Goal: Task Accomplishment & Management: Complete application form

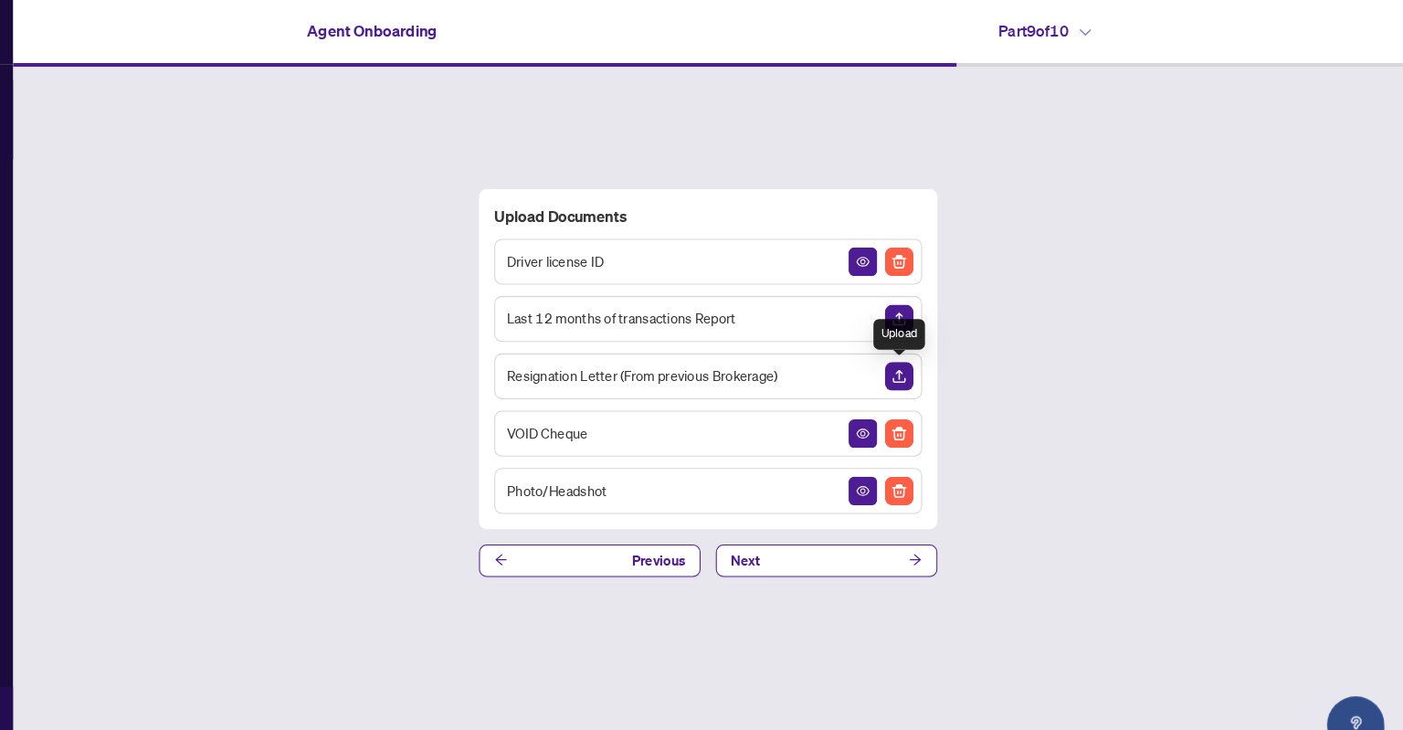
click at [918, 360] on img "Upload Document" at bounding box center [920, 359] width 27 height 27
click at [927, 359] on img "Upload Document" at bounding box center [920, 359] width 27 height 27
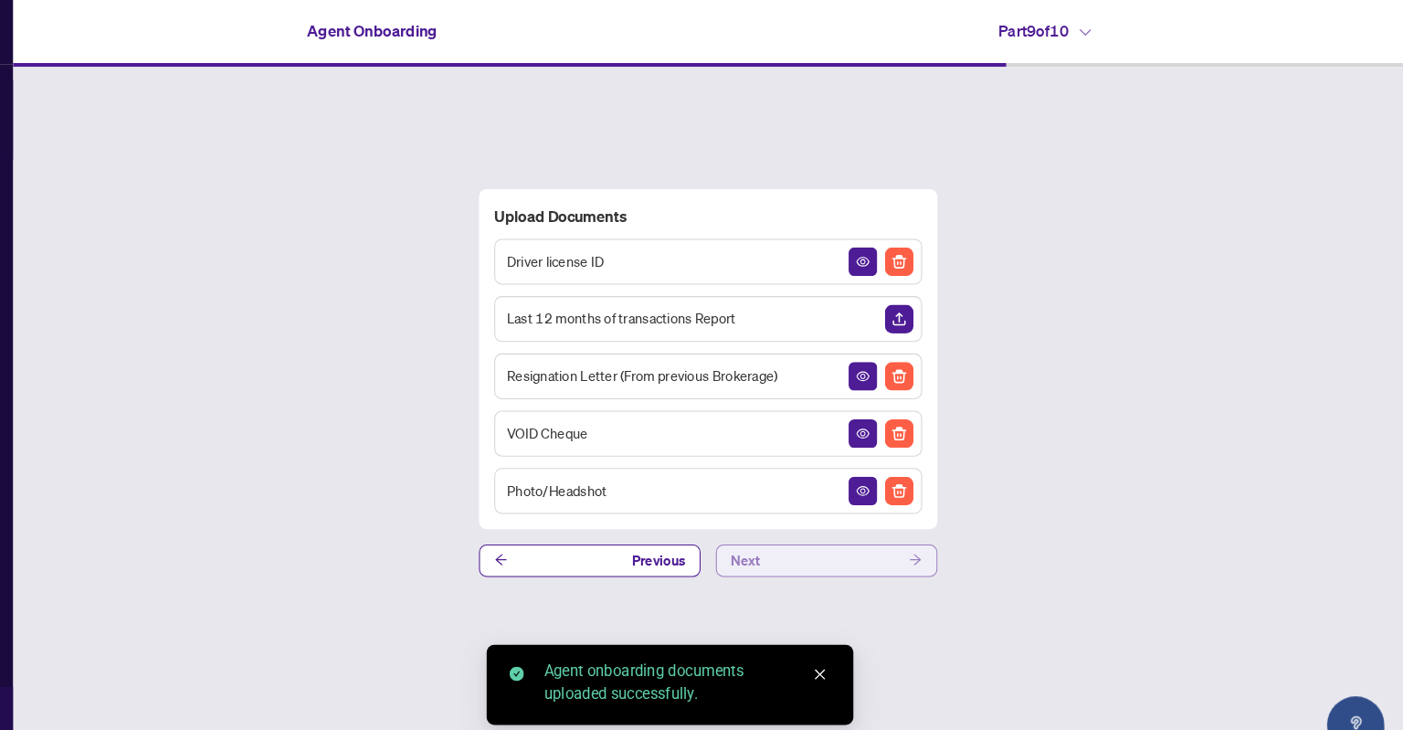
click at [815, 525] on button "Next" at bounding box center [851, 536] width 212 height 31
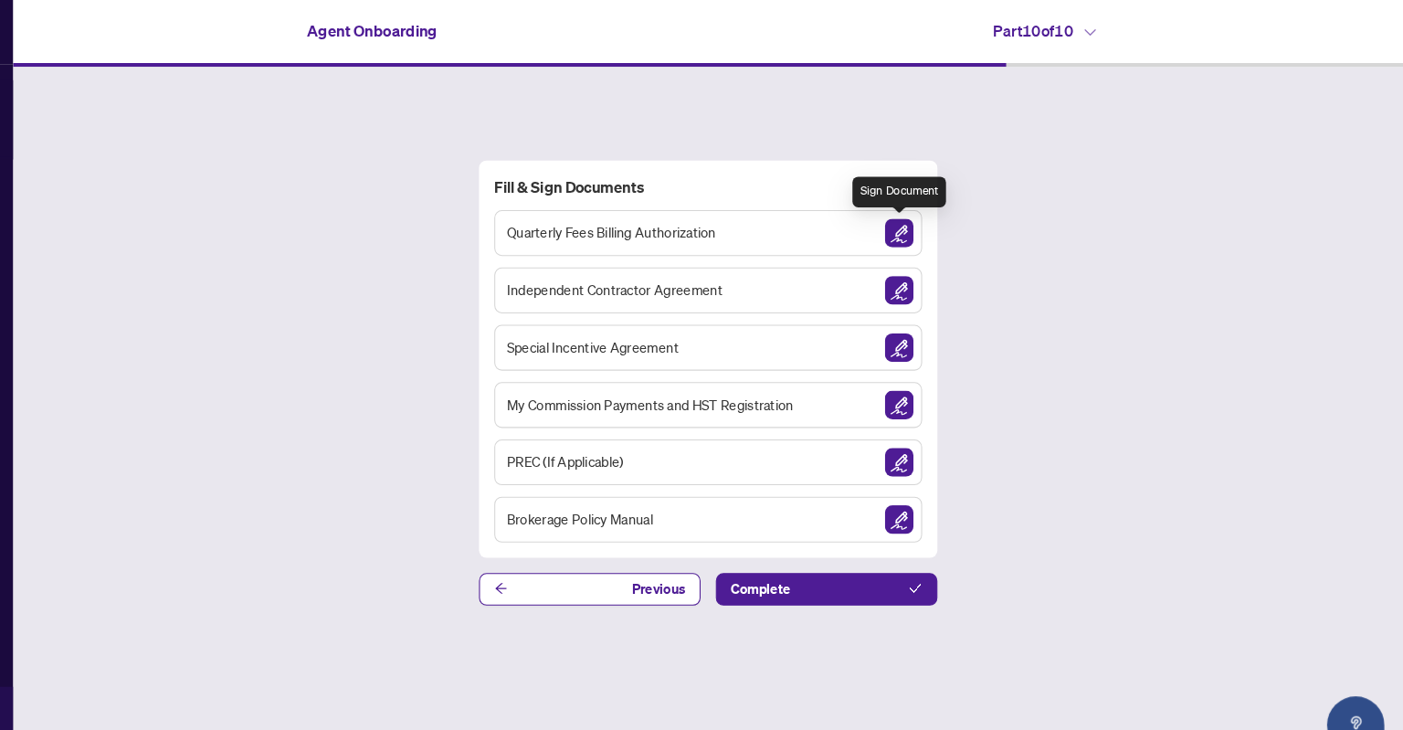
click at [922, 222] on img "Sign Document" at bounding box center [920, 222] width 27 height 27
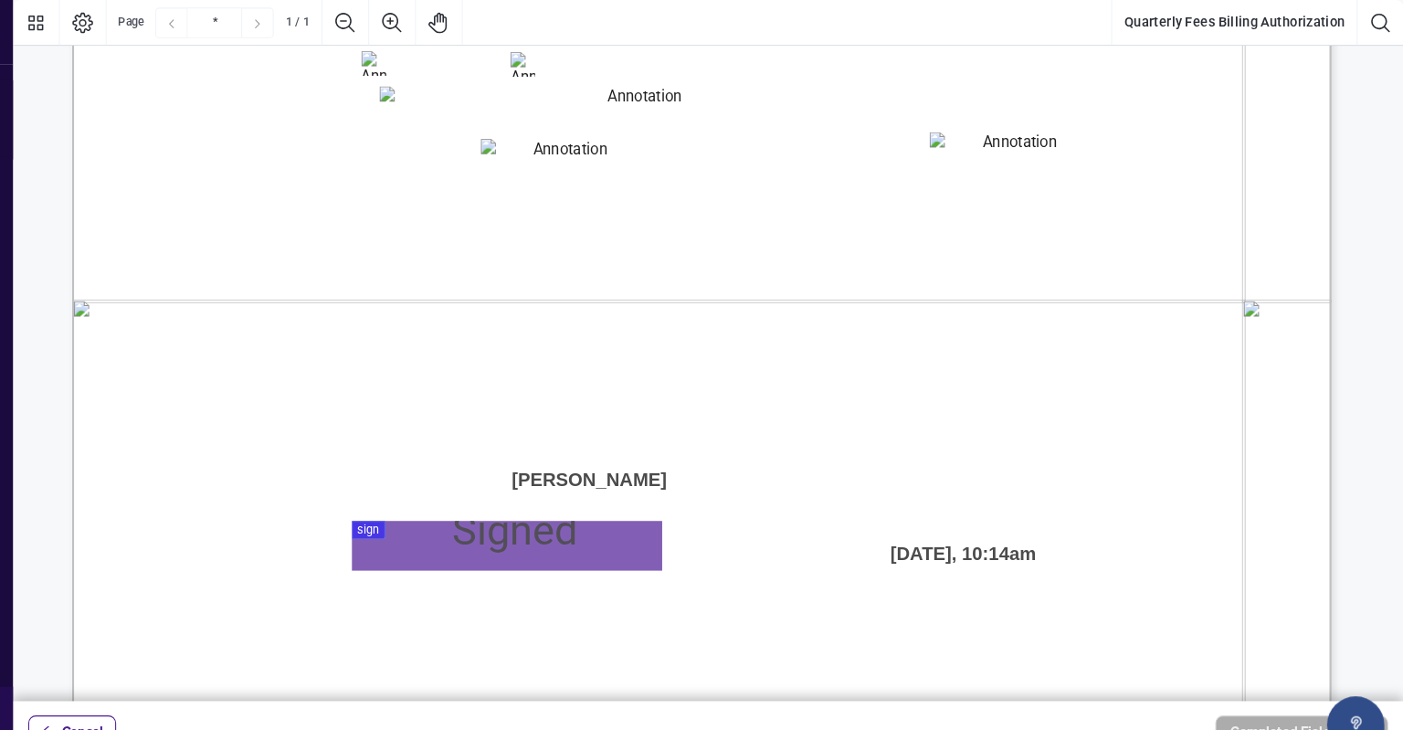
scroll to position [896, 0]
click at [441, 524] on div at bounding box center [738, 335] width 1330 height 670
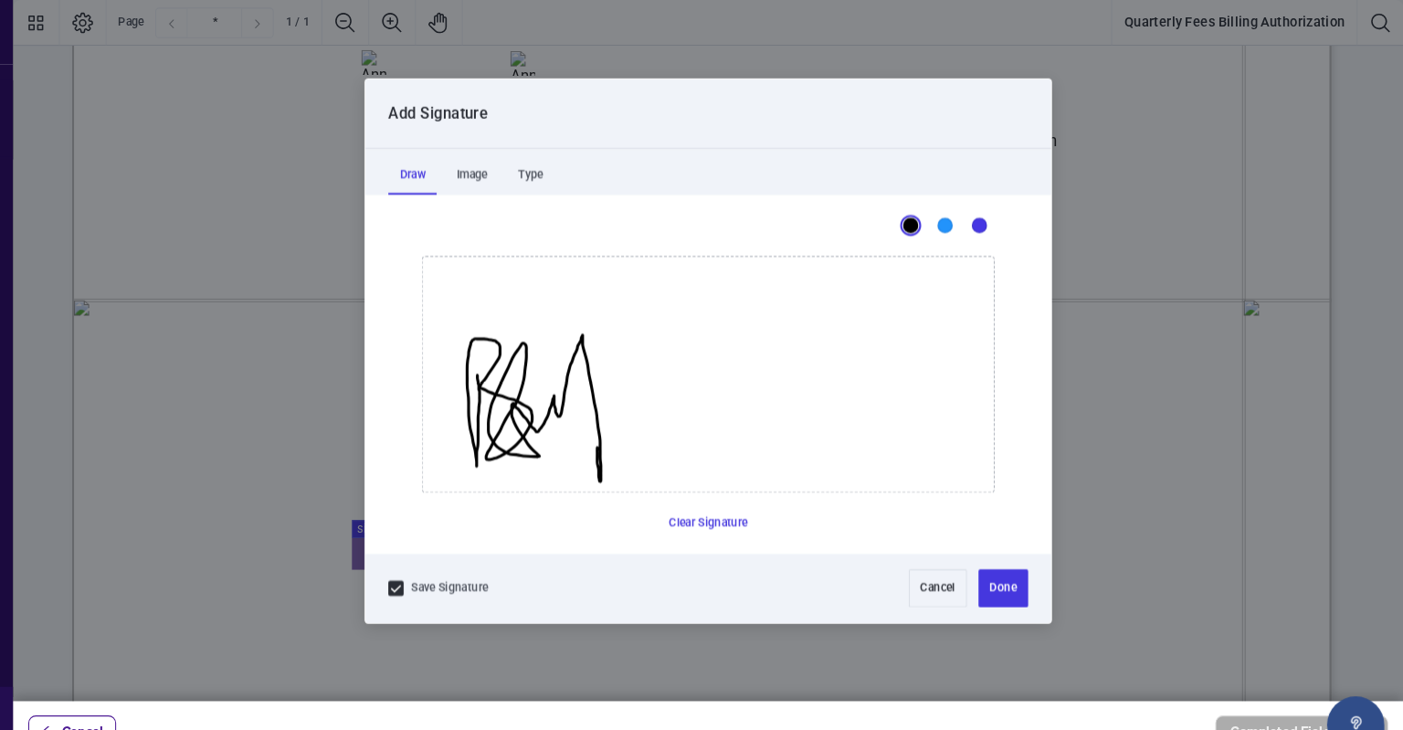
drag, startPoint x: 517, startPoint y: 358, endPoint x: 633, endPoint y: 428, distance: 135.6
click at [633, 428] on icon "Drawing canvas" at bounding box center [738, 358] width 546 height 225
drag, startPoint x: 686, startPoint y: 371, endPoint x: 884, endPoint y: 470, distance: 221.8
click at [884, 470] on icon "Drawing canvas" at bounding box center [738, 358] width 546 height 225
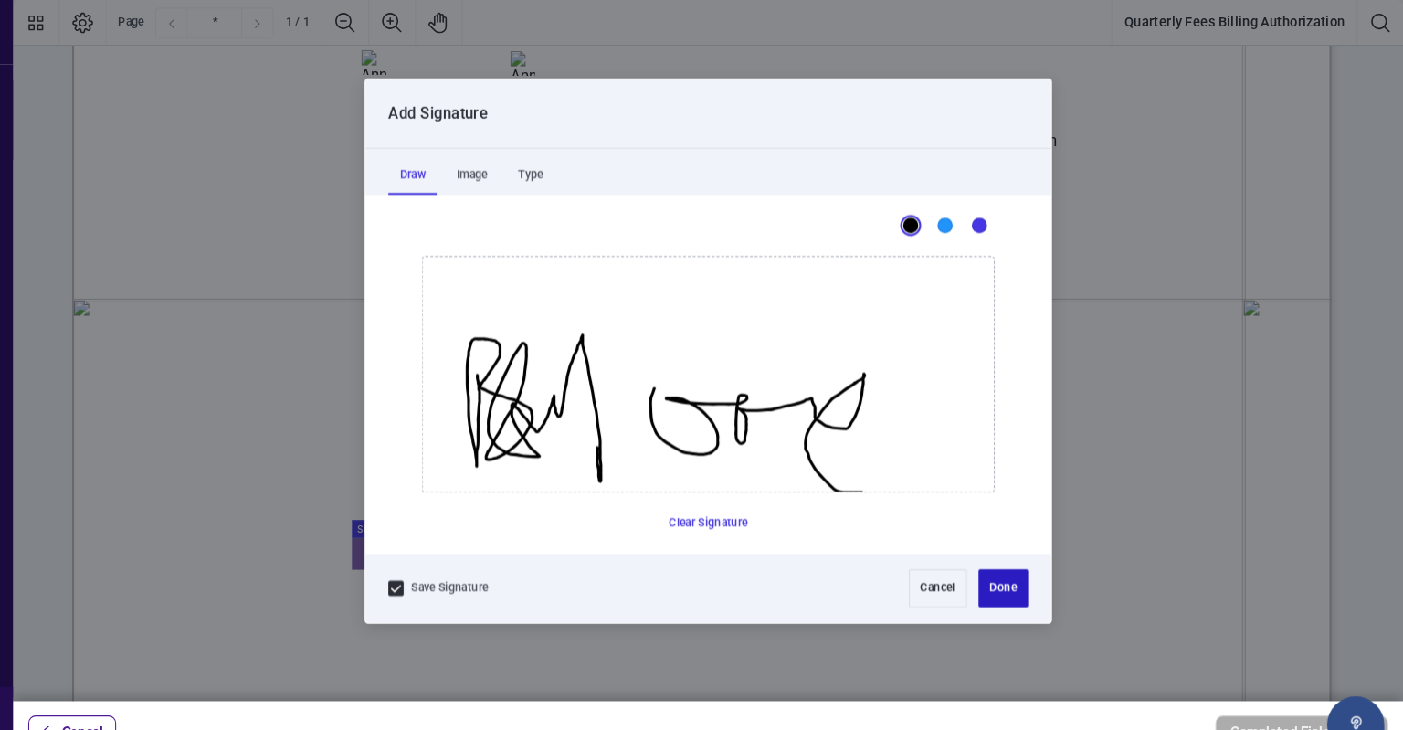
click at [1016, 564] on button "Done" at bounding box center [1019, 562] width 47 height 37
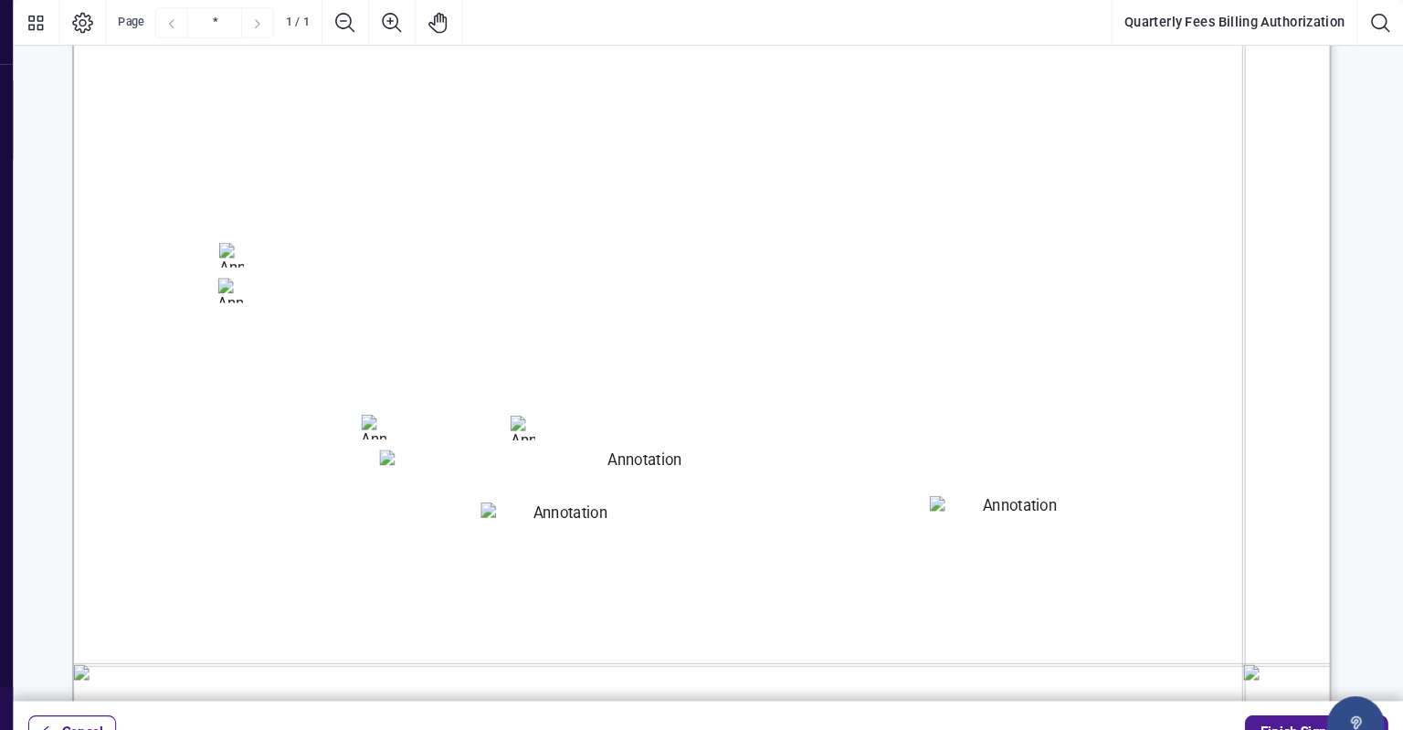
scroll to position [541, 0]
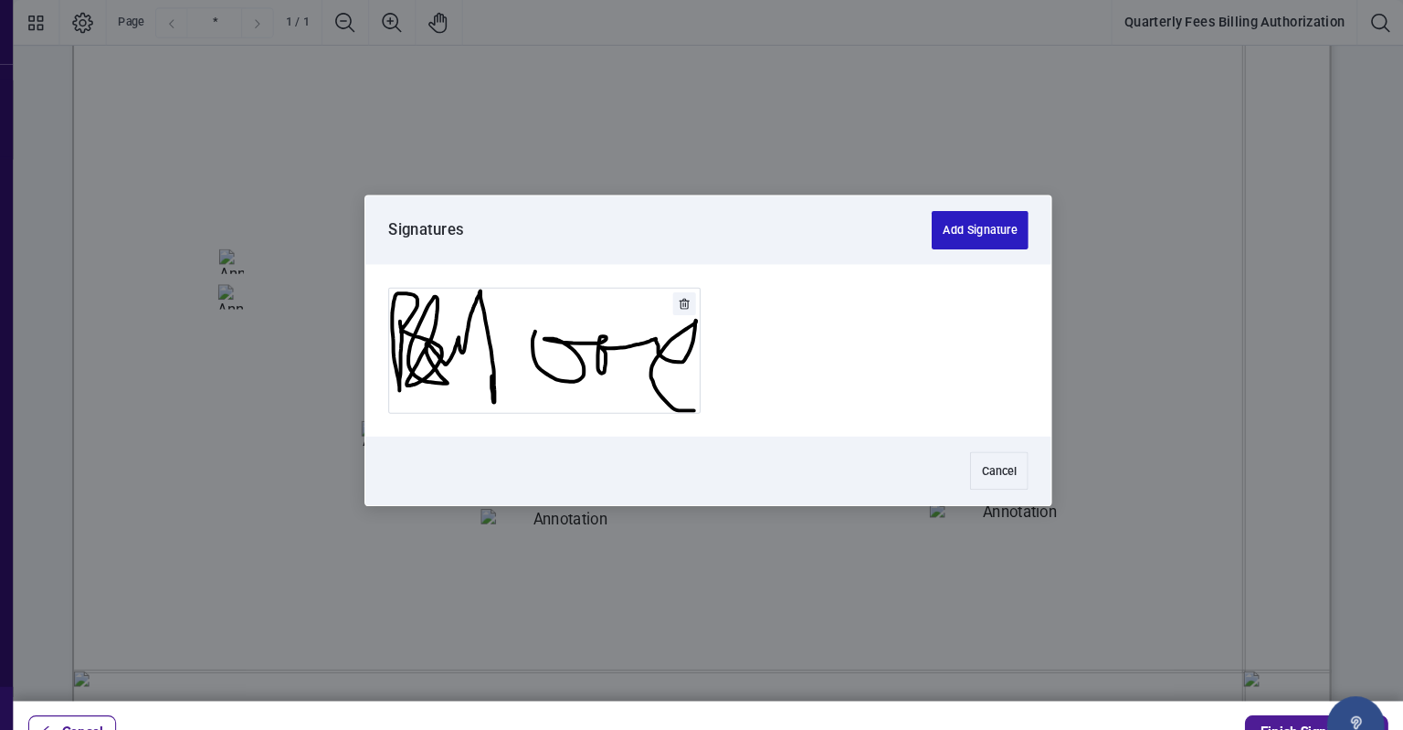
click at [976, 225] on button "Add Signature" at bounding box center [998, 220] width 92 height 37
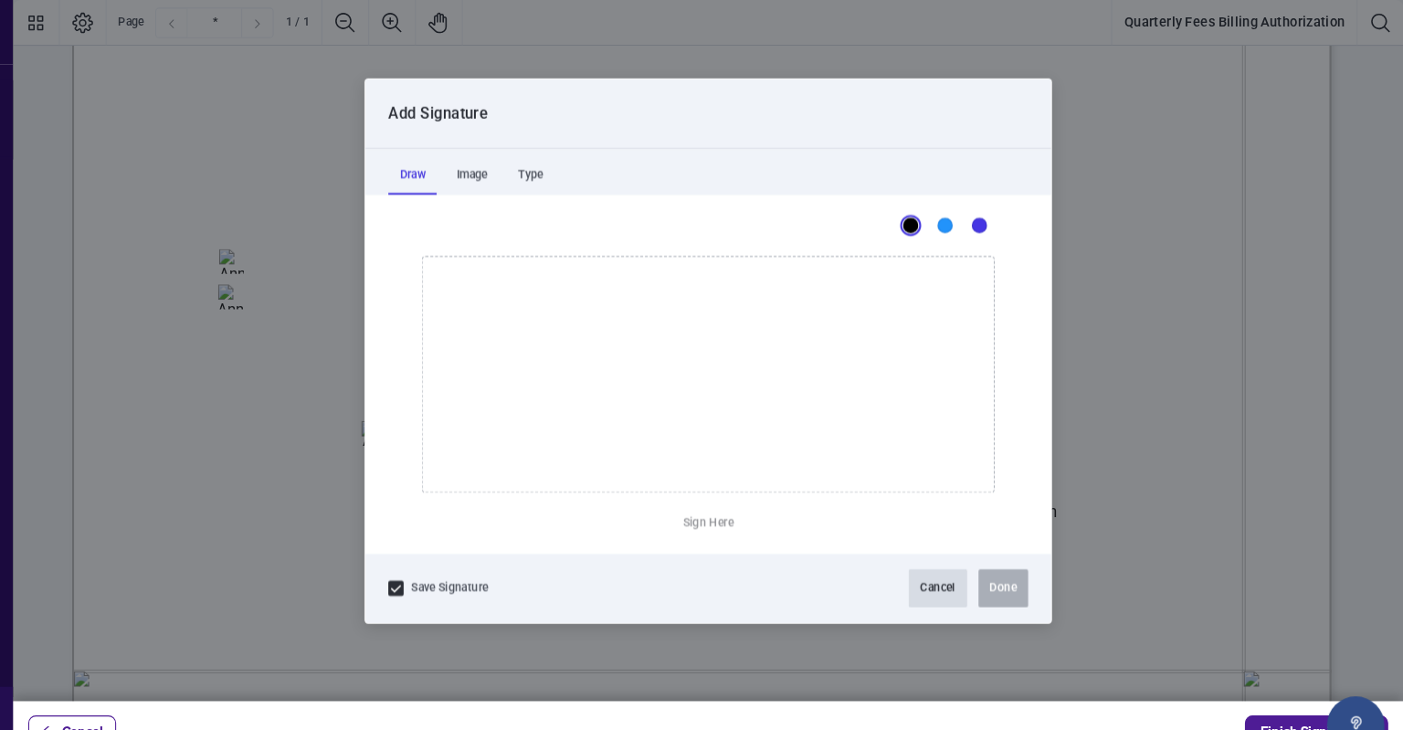
click at [960, 566] on button "Cancel" at bounding box center [958, 562] width 56 height 37
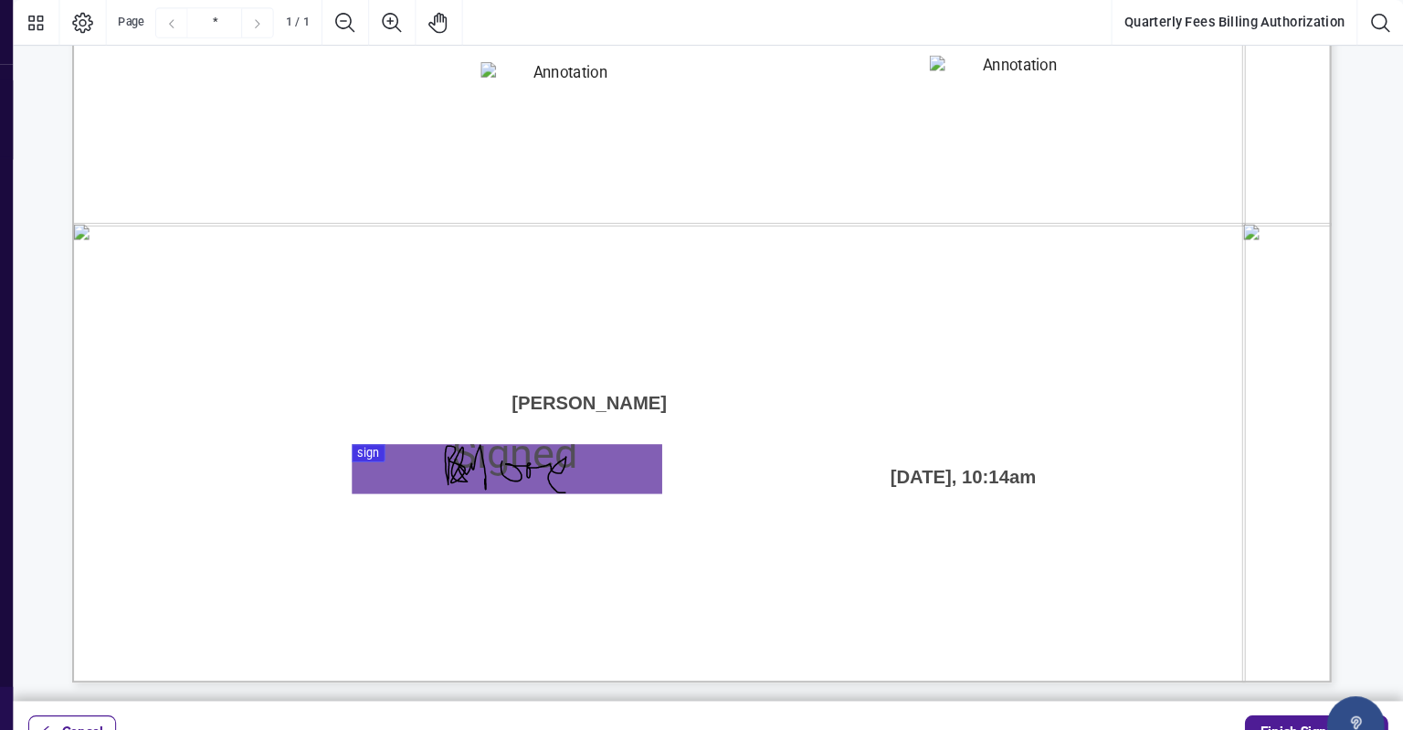
click at [1008, 287] on span "Funds will be withdrawn according to my selected payment method. If I have chos…" at bounding box center [640, 297] width 735 height 26
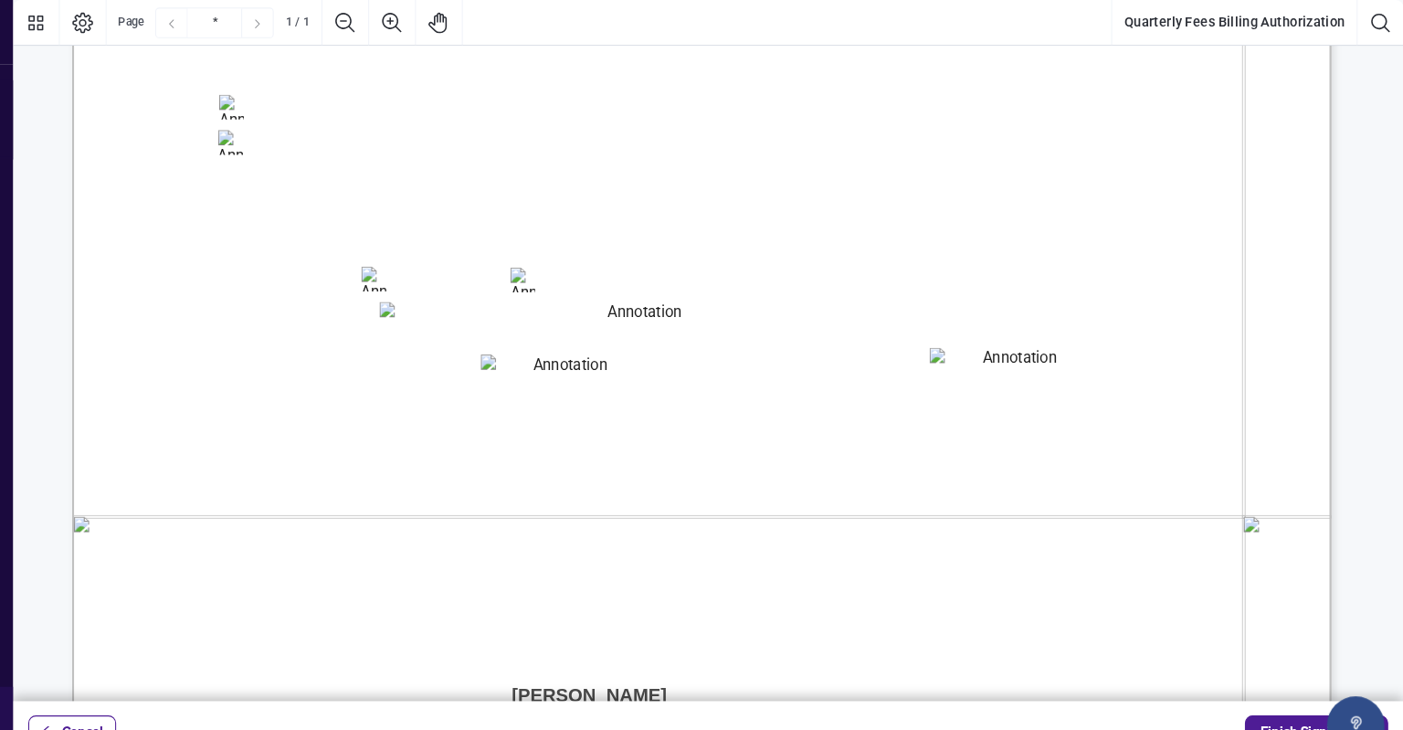
scroll to position [667, 0]
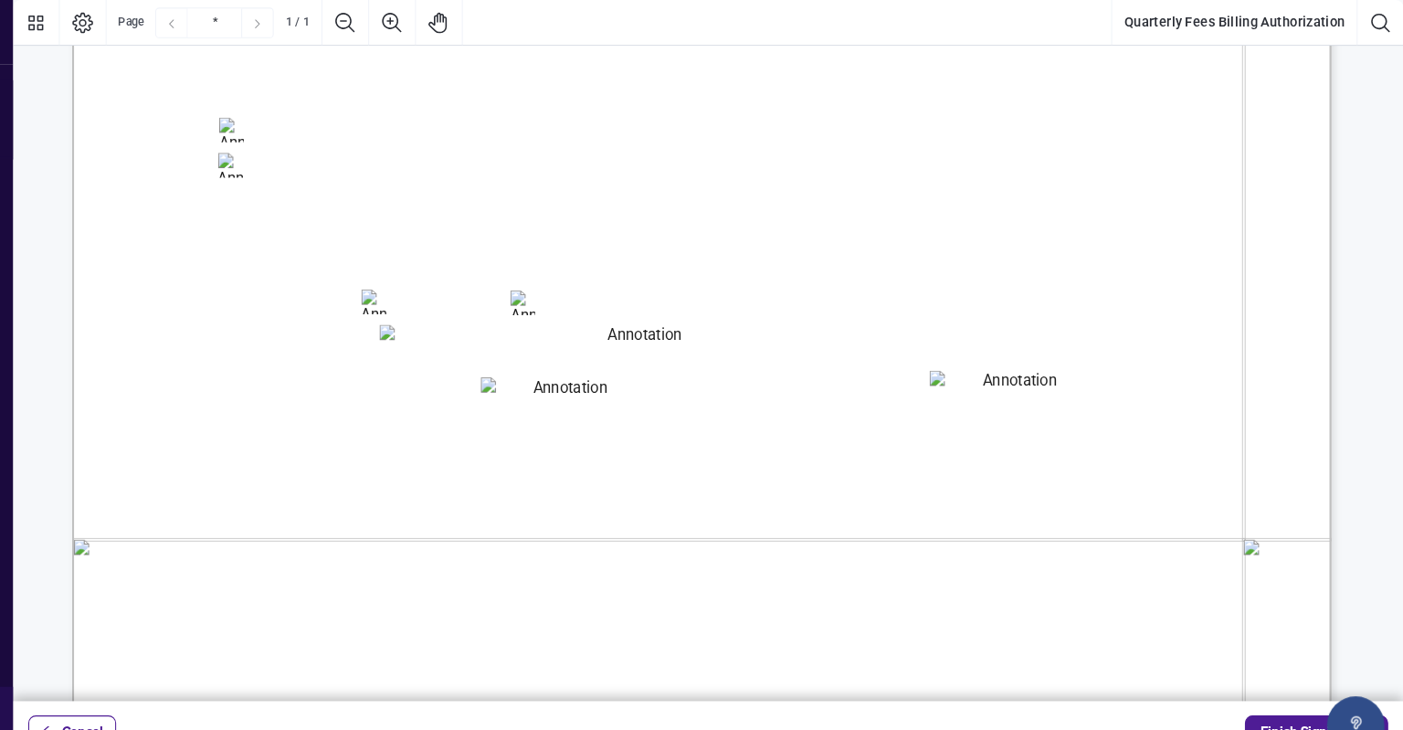
click at [515, 322] on textarea "01K461PZXPPA260MHFG5G6KY3M" at bounding box center [670, 334] width 492 height 47
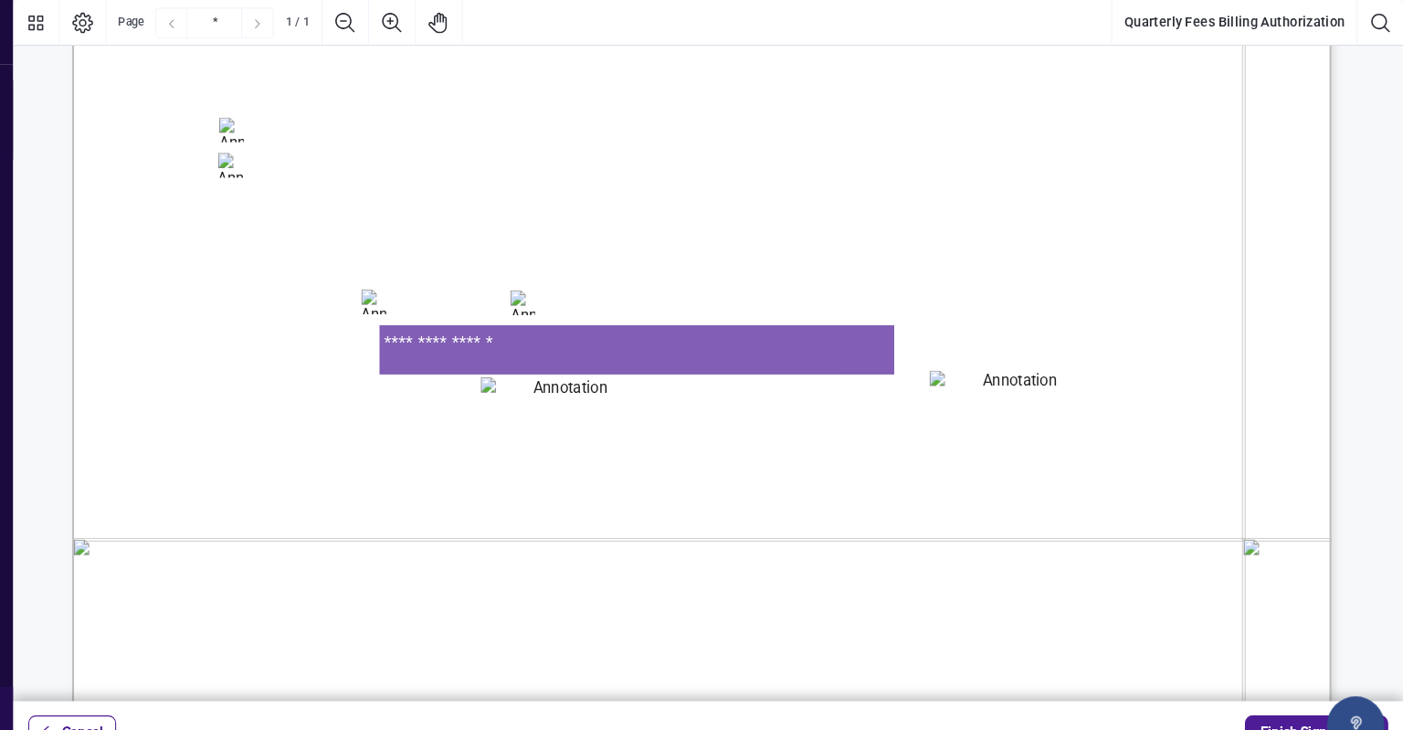
type textarea "**********"
click at [591, 376] on textarea "01K461Q69HR1T4GKE8QDSF5PMC" at bounding box center [599, 384] width 157 height 47
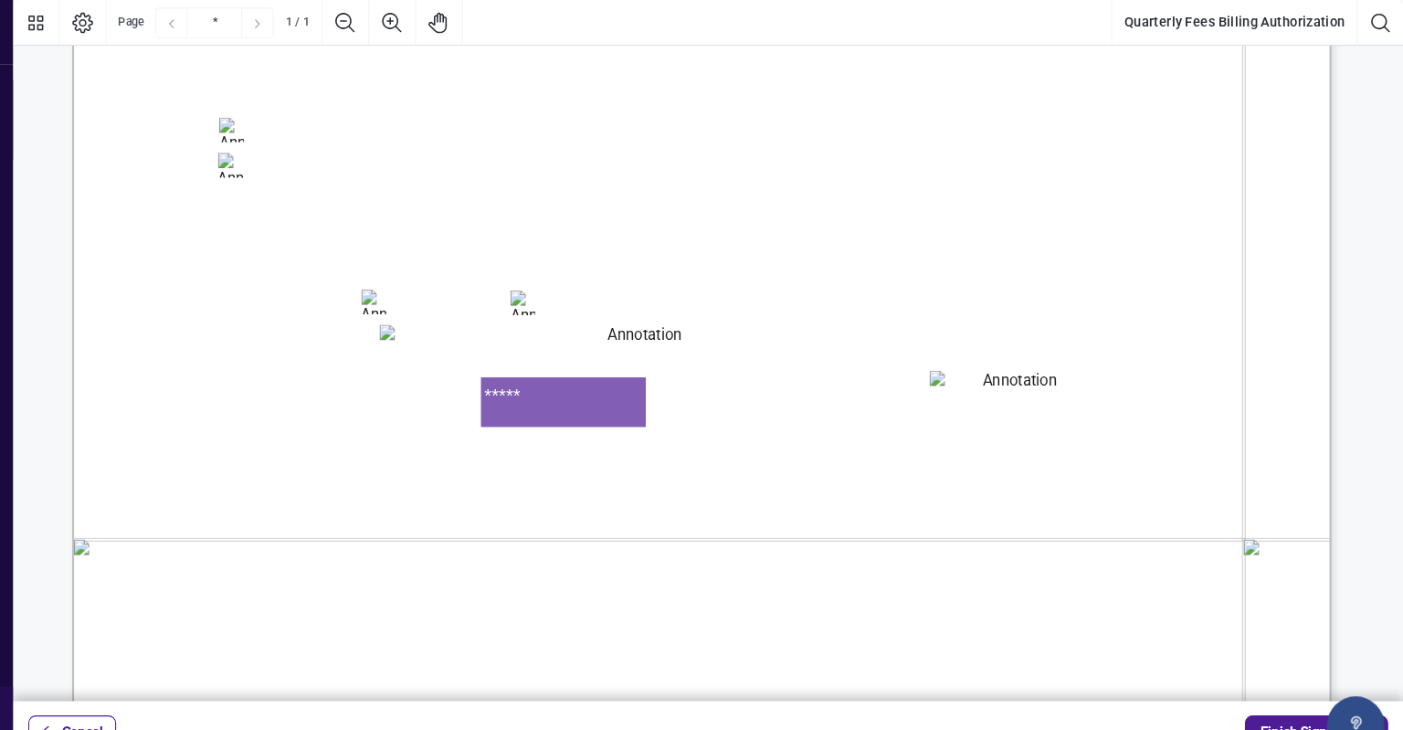
type textarea "*****"
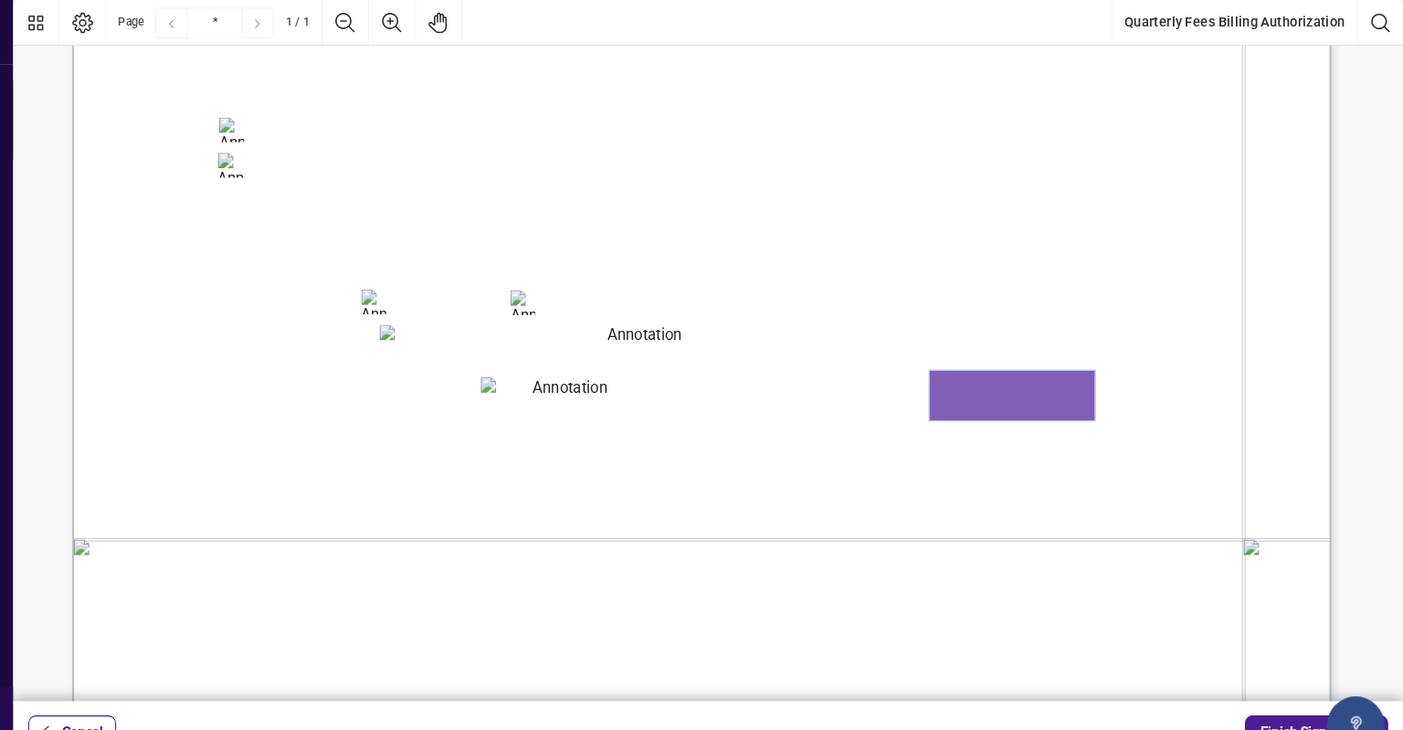
click at [1057, 368] on textarea "01K461Q3XSVWZBWD3K1JTAQZS9" at bounding box center [1029, 377] width 158 height 47
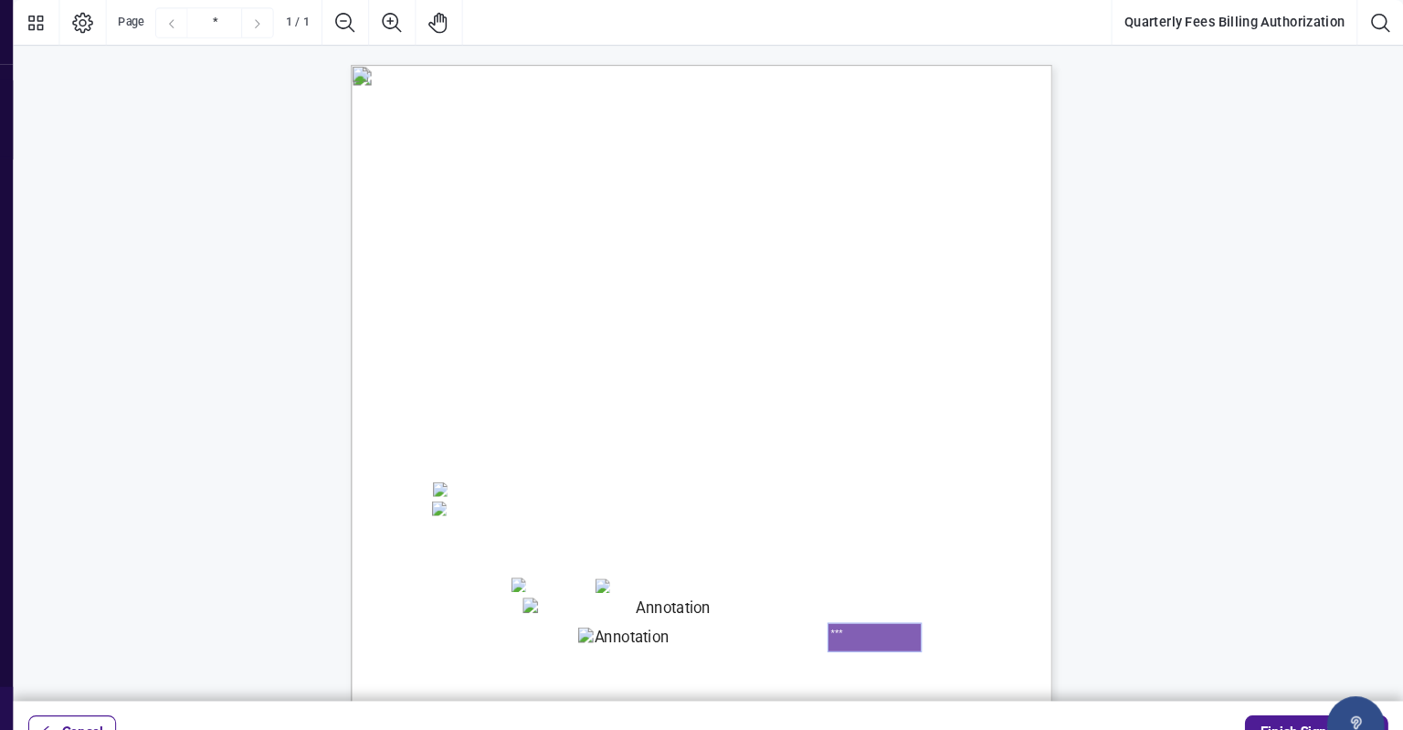
scroll to position [278, 0]
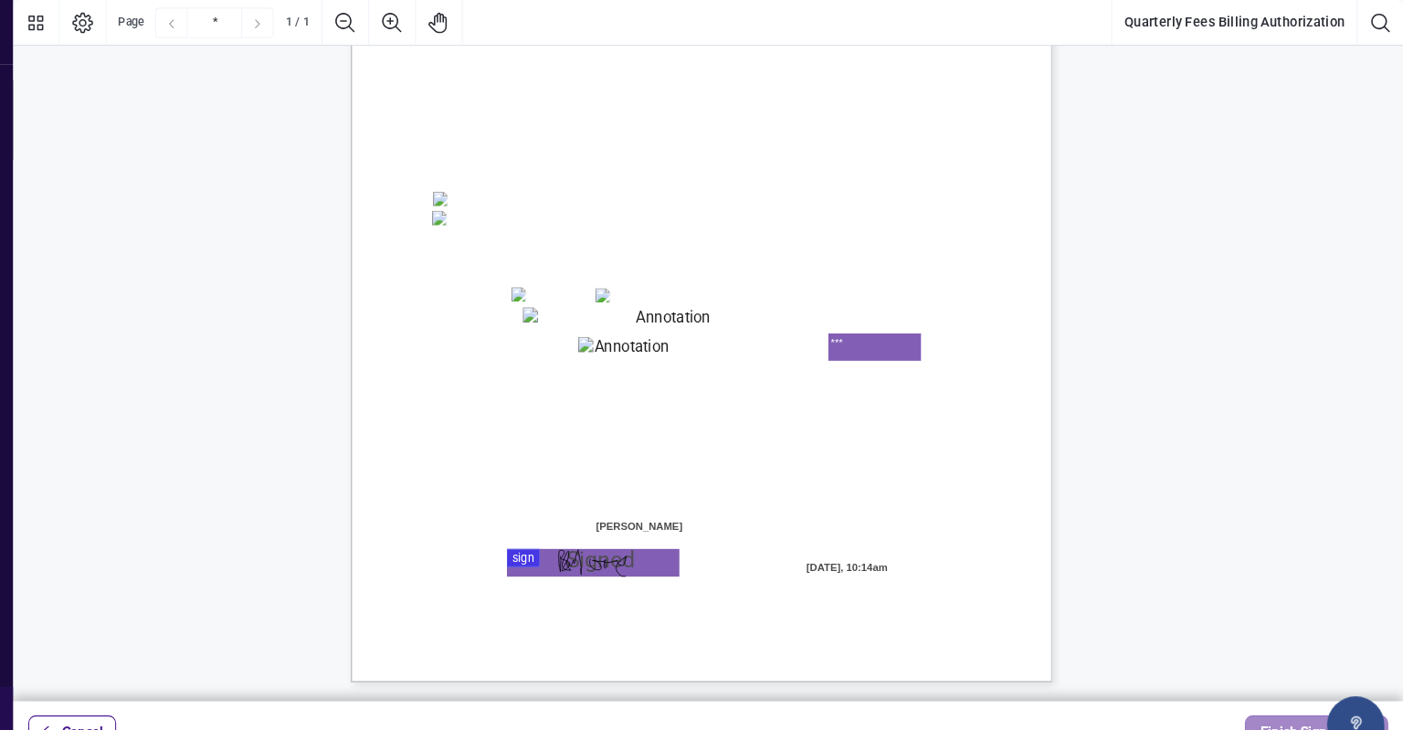
type textarea "***"
click at [1301, 689] on span "Finish Signing" at bounding box center [1307, 699] width 82 height 29
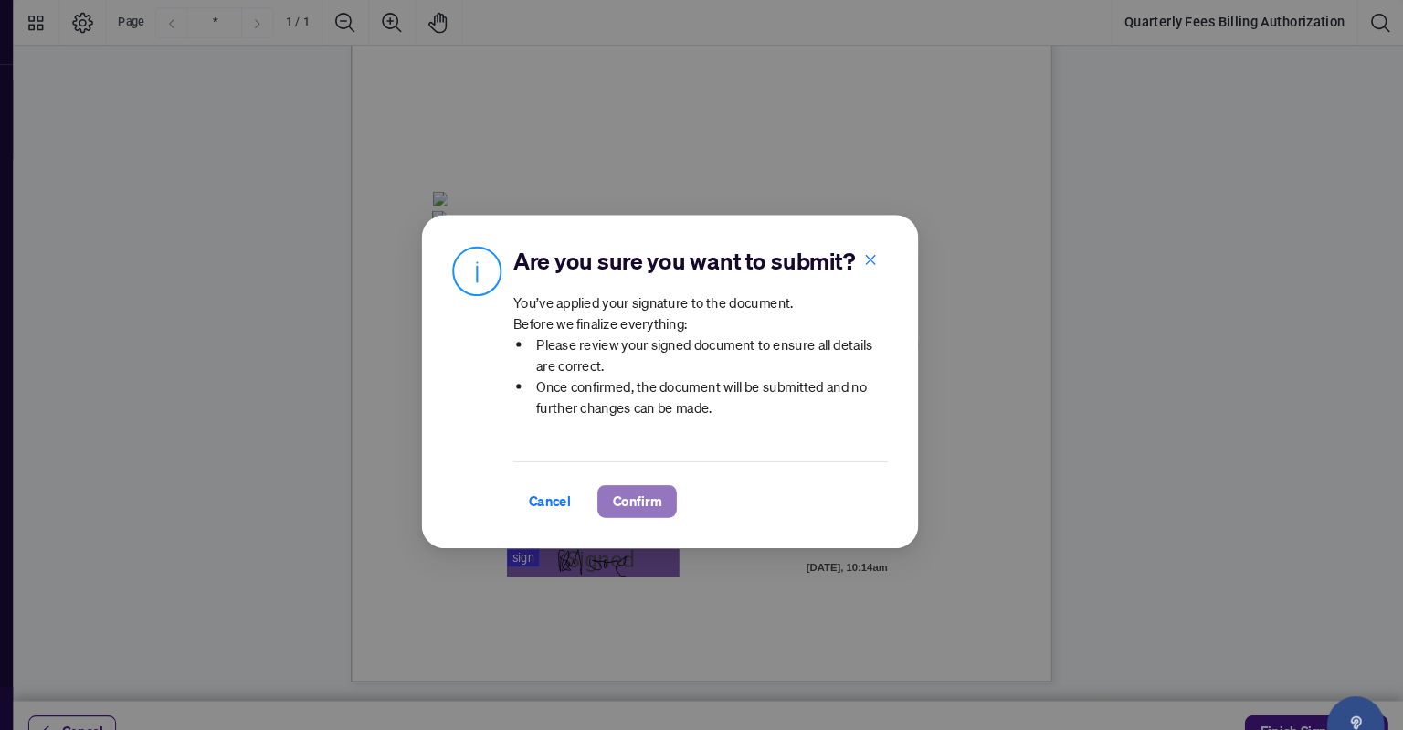
click at [668, 470] on span "Confirm" at bounding box center [670, 479] width 47 height 29
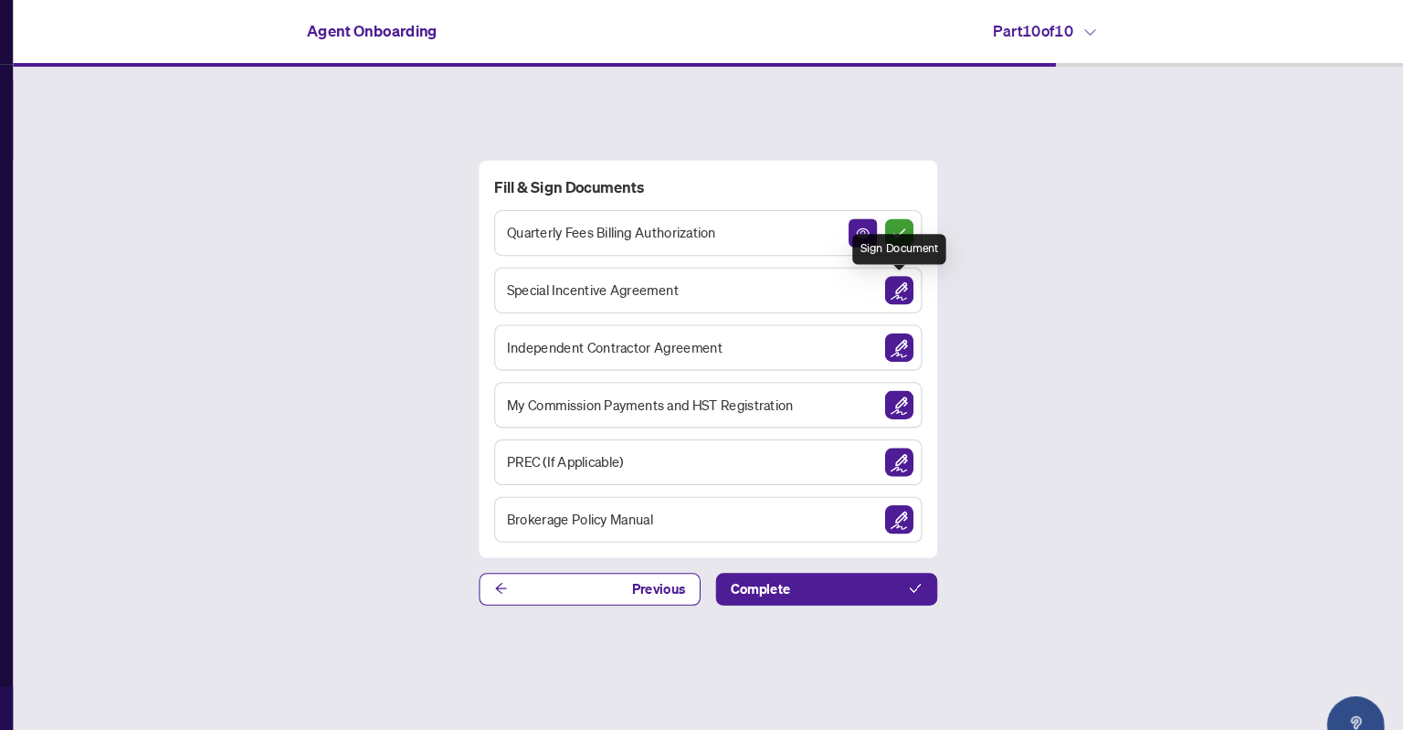
click at [925, 273] on img "Sign Document" at bounding box center [920, 277] width 27 height 27
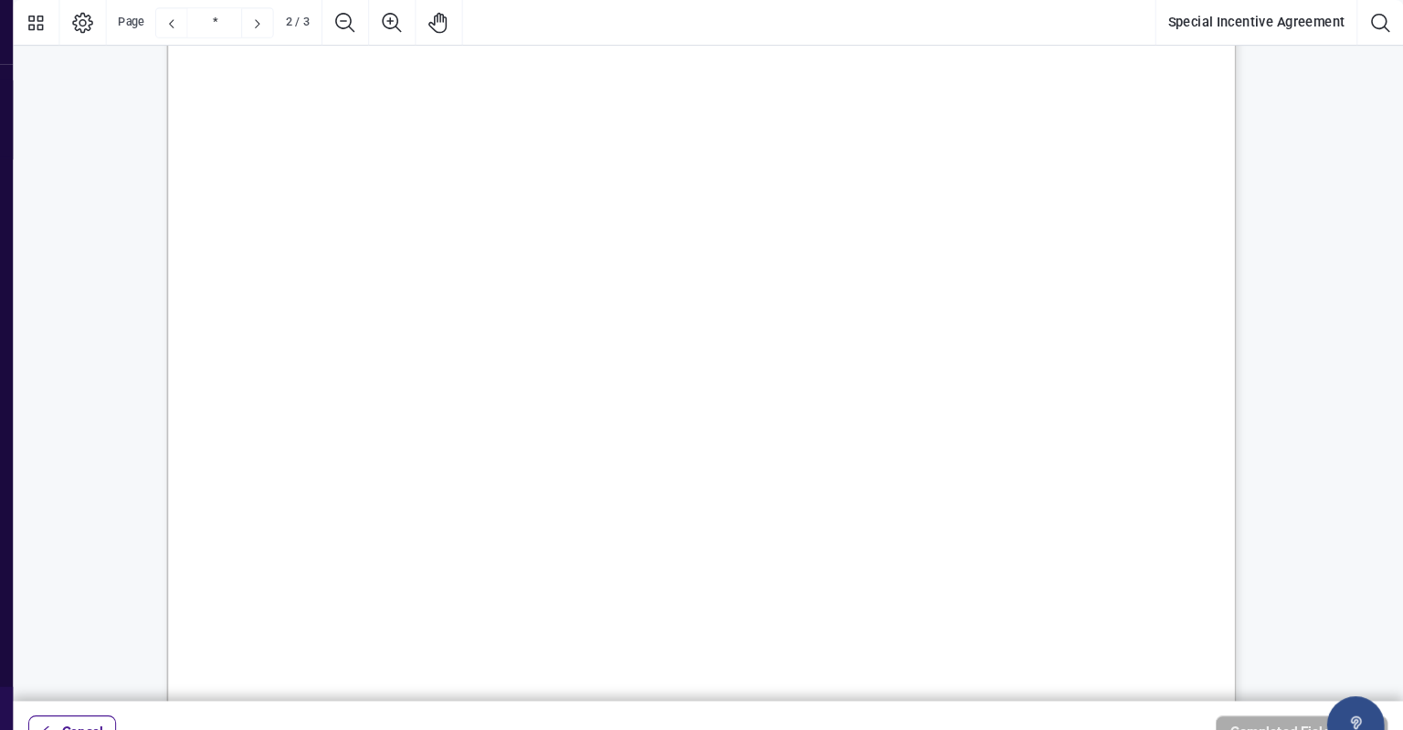
scroll to position [1489, 0]
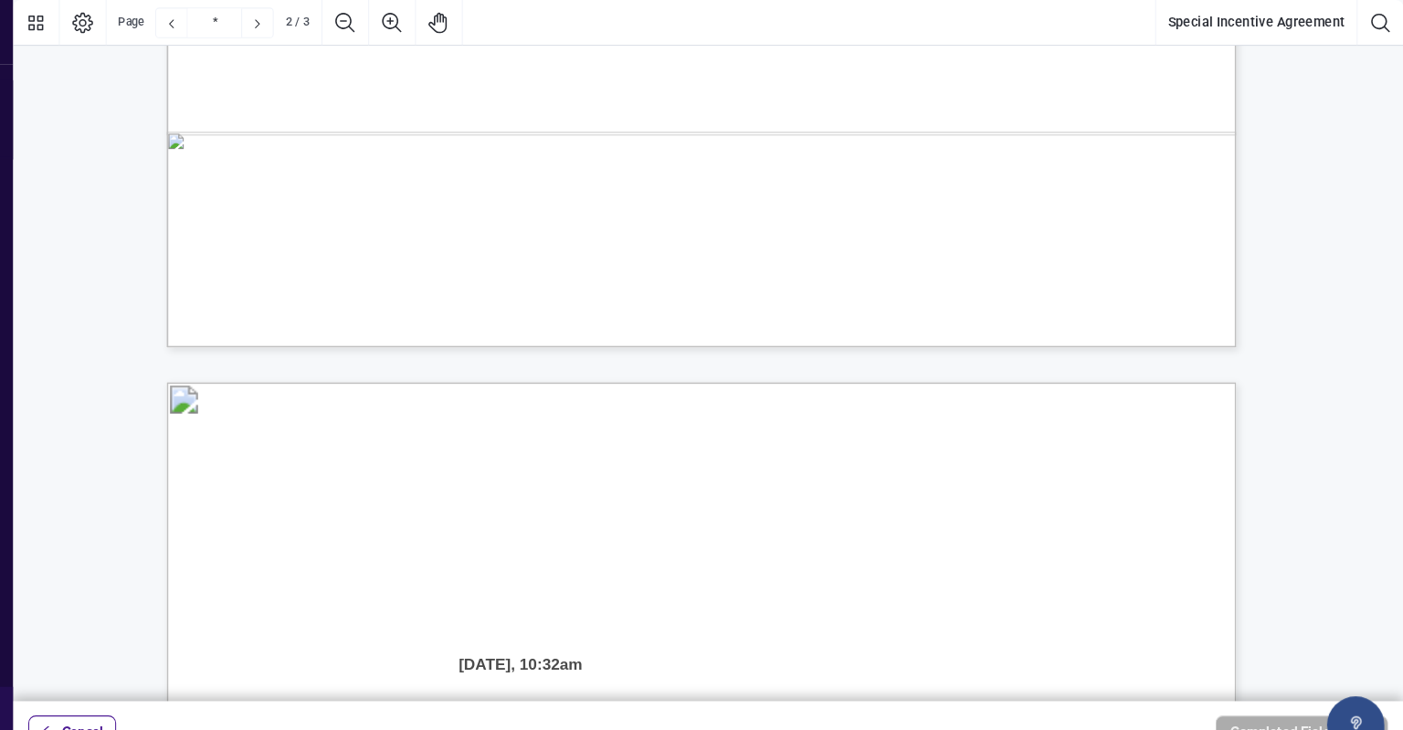
type input "*"
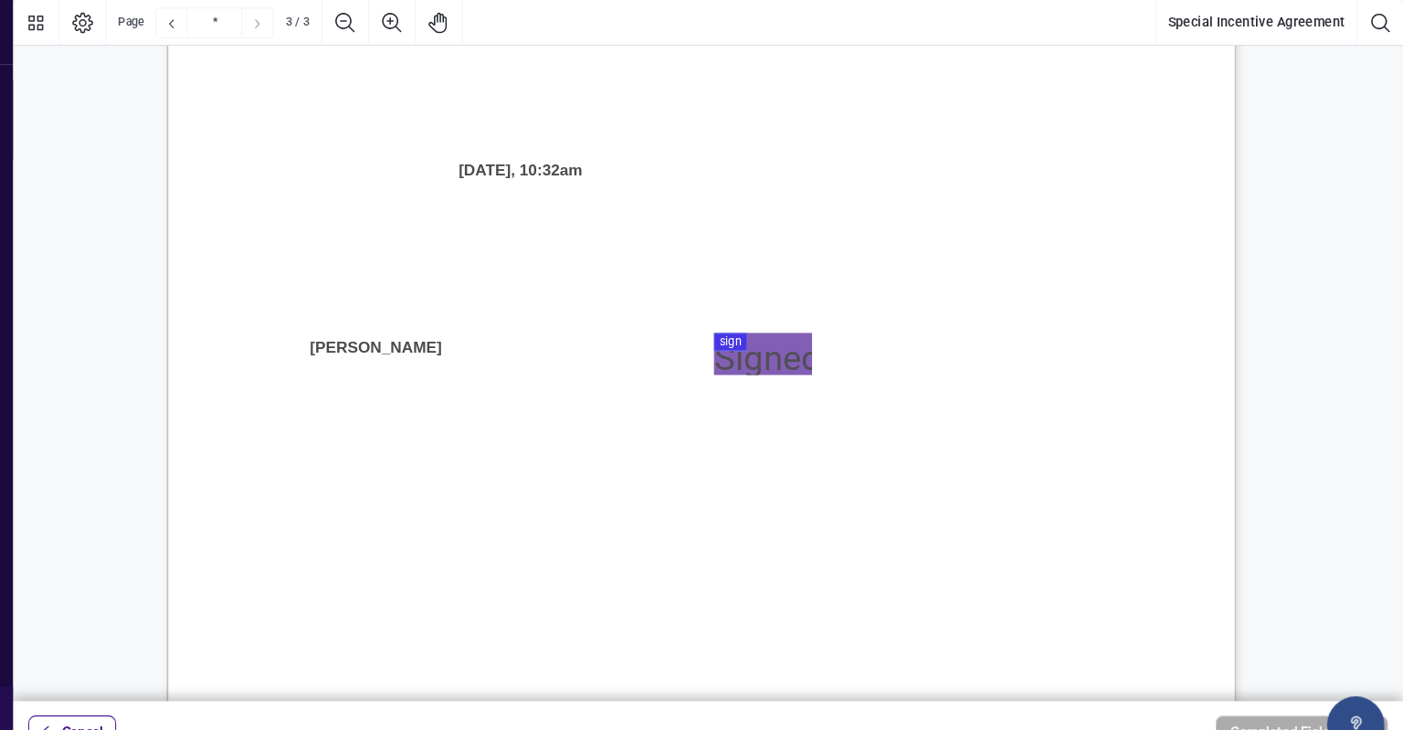
scroll to position [2889, 0]
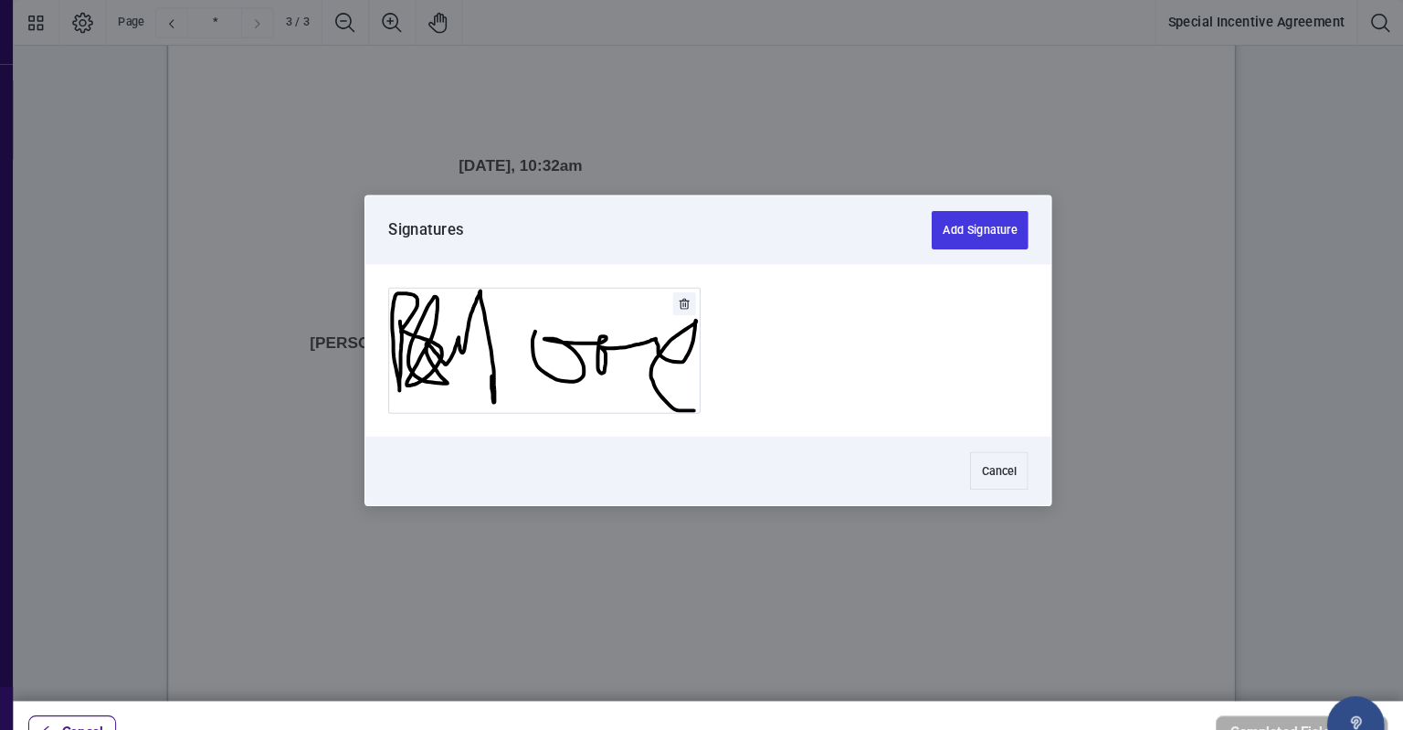
click at [791, 343] on div at bounding box center [738, 335] width 1330 height 670
click at [825, 350] on div at bounding box center [738, 335] width 656 height 164
click at [791, 335] on div at bounding box center [738, 335] width 1330 height 670
click at [995, 202] on button "Add Signature" at bounding box center [998, 220] width 92 height 37
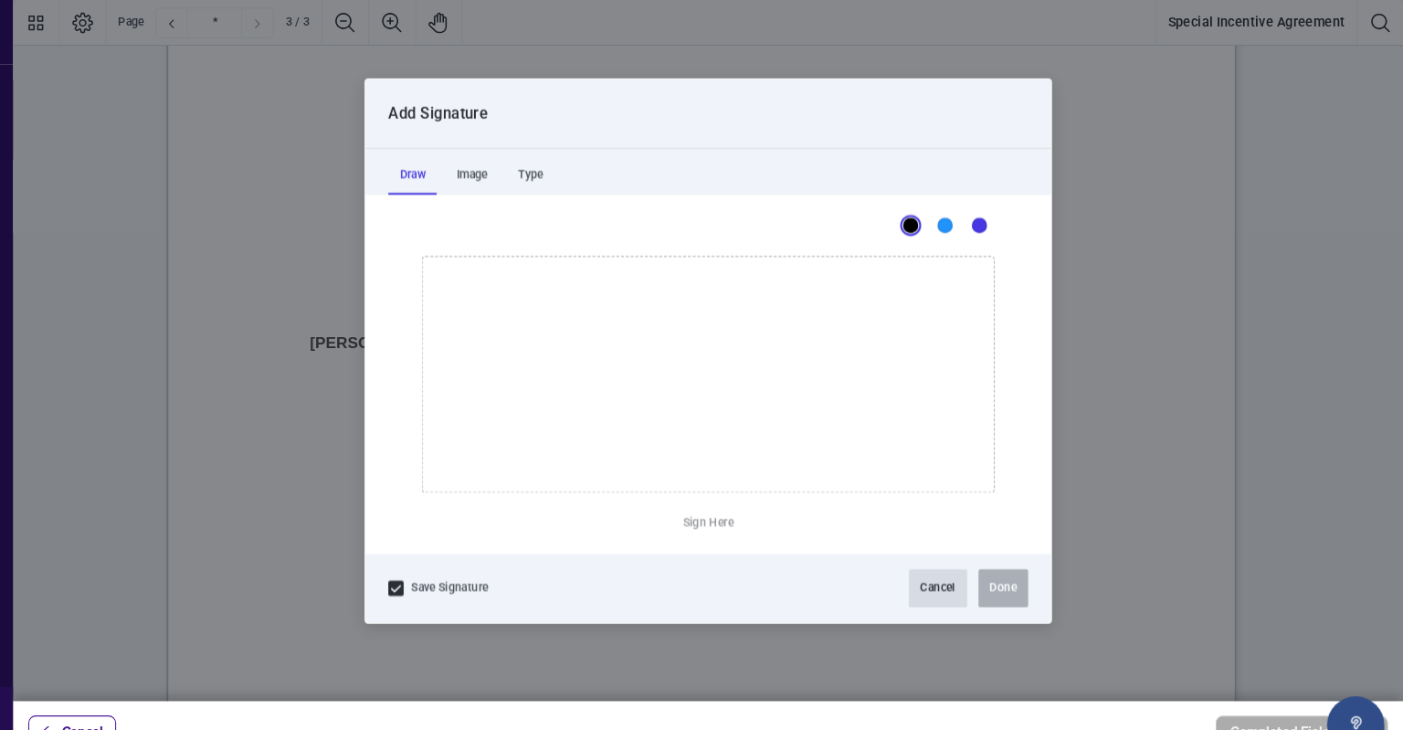
click at [955, 566] on button "Cancel" at bounding box center [958, 562] width 56 height 37
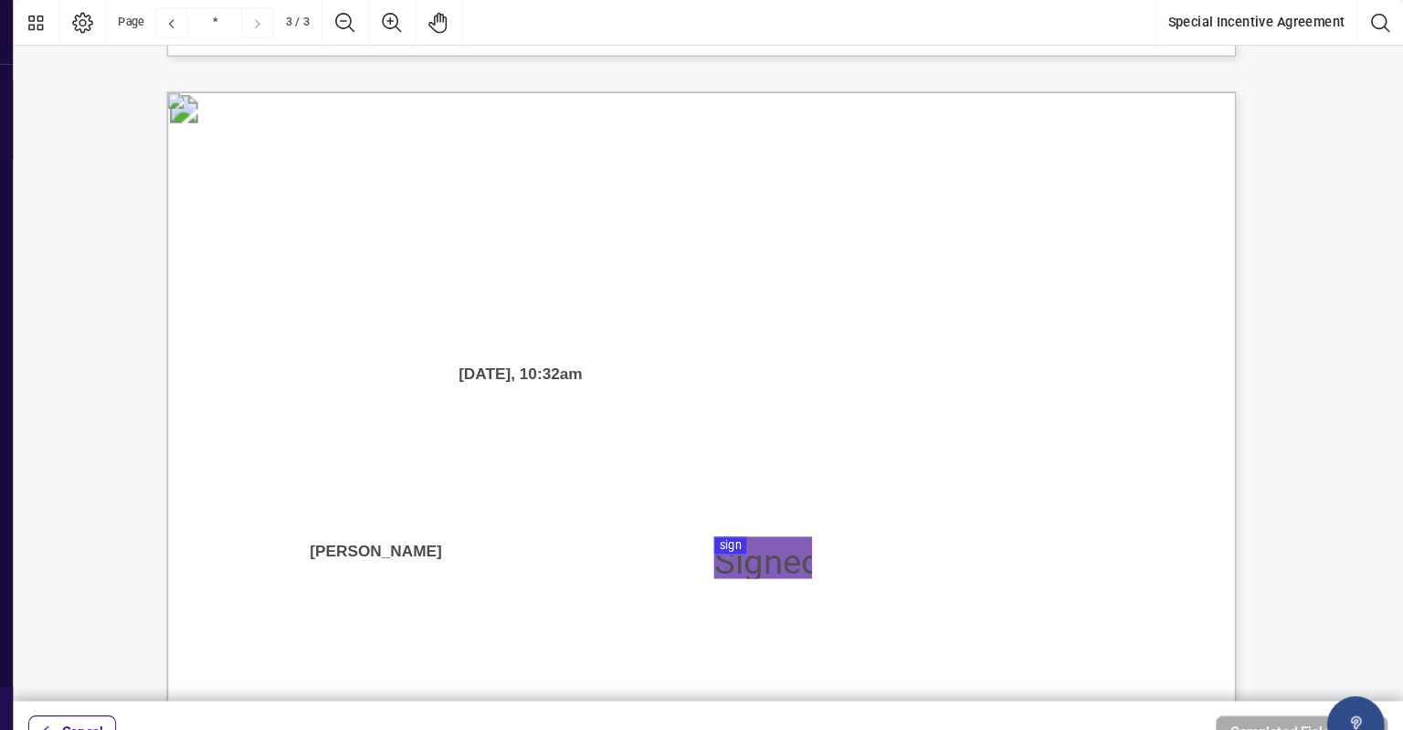
scroll to position [2700, 0]
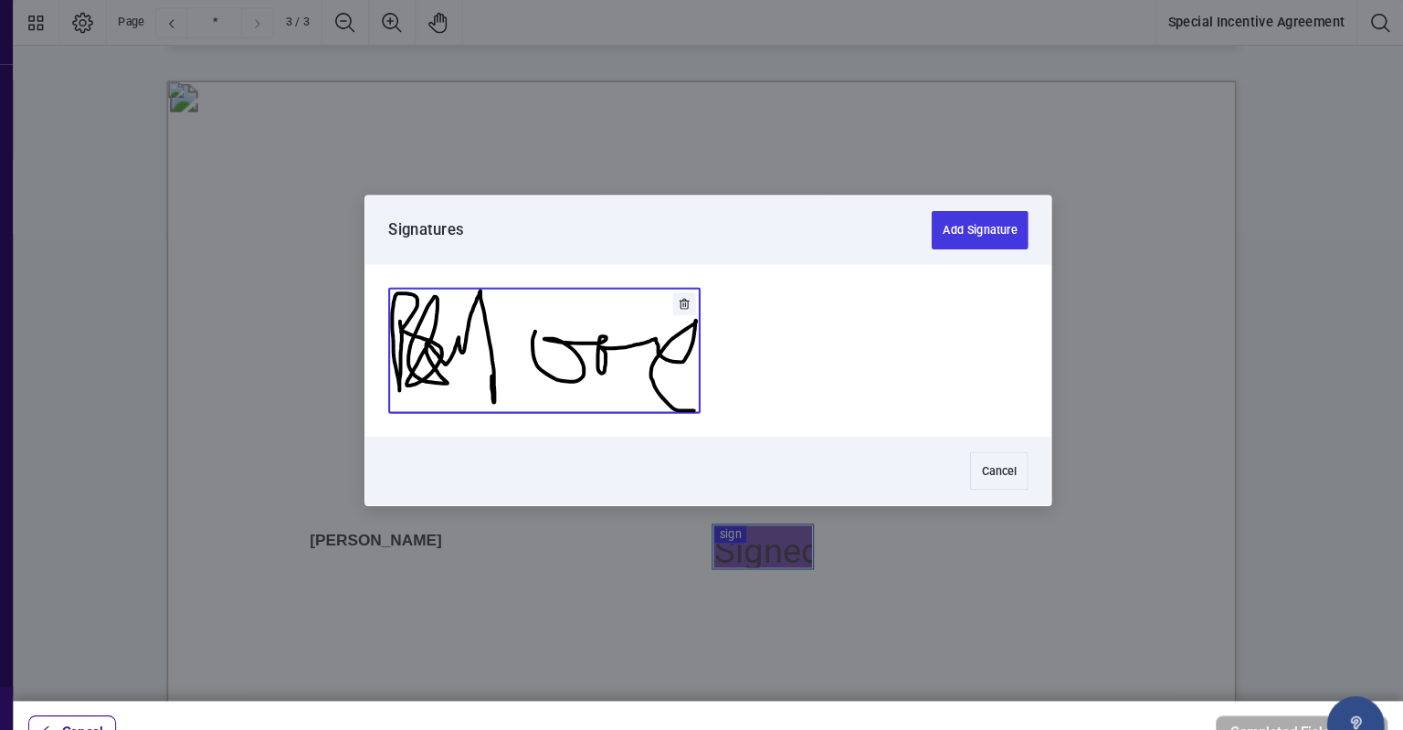
click at [620, 329] on button "Add Signature" at bounding box center [581, 335] width 297 height 119
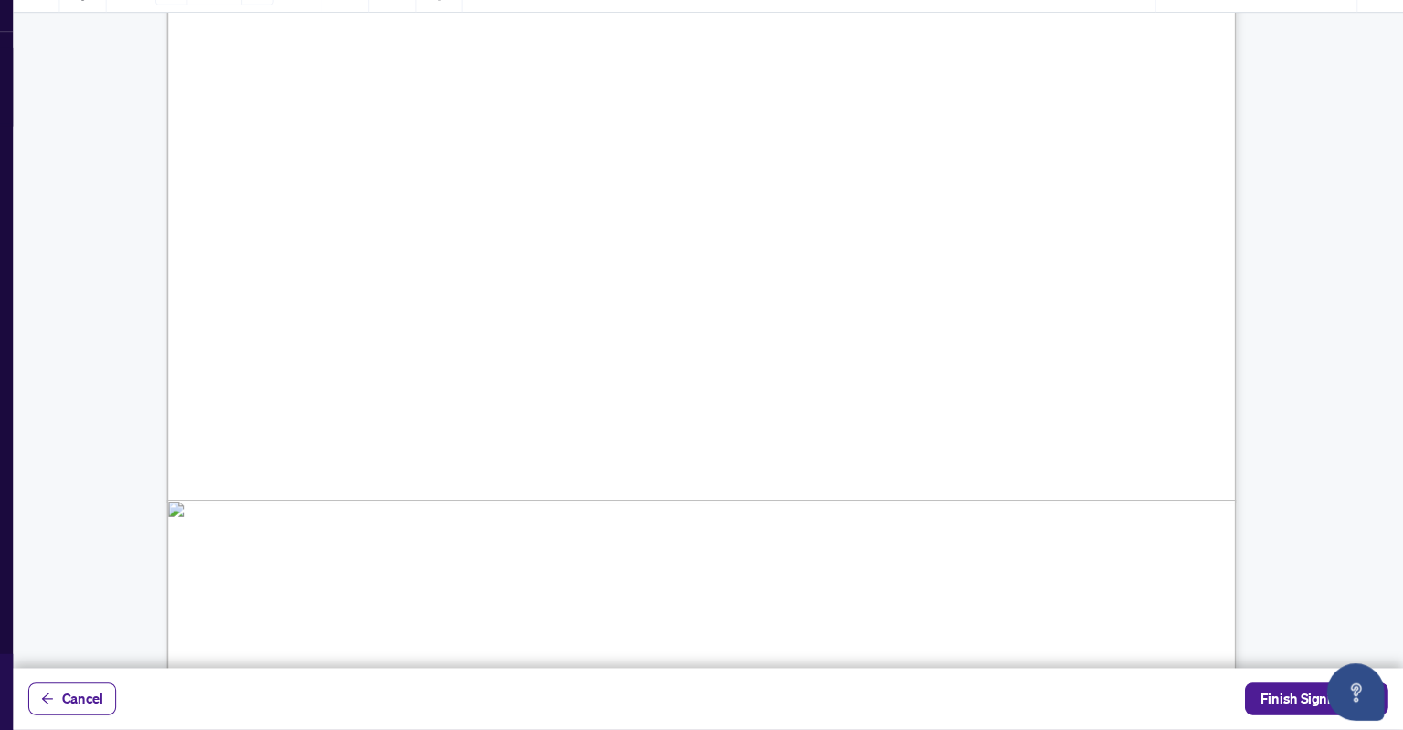
scroll to position [3448, 0]
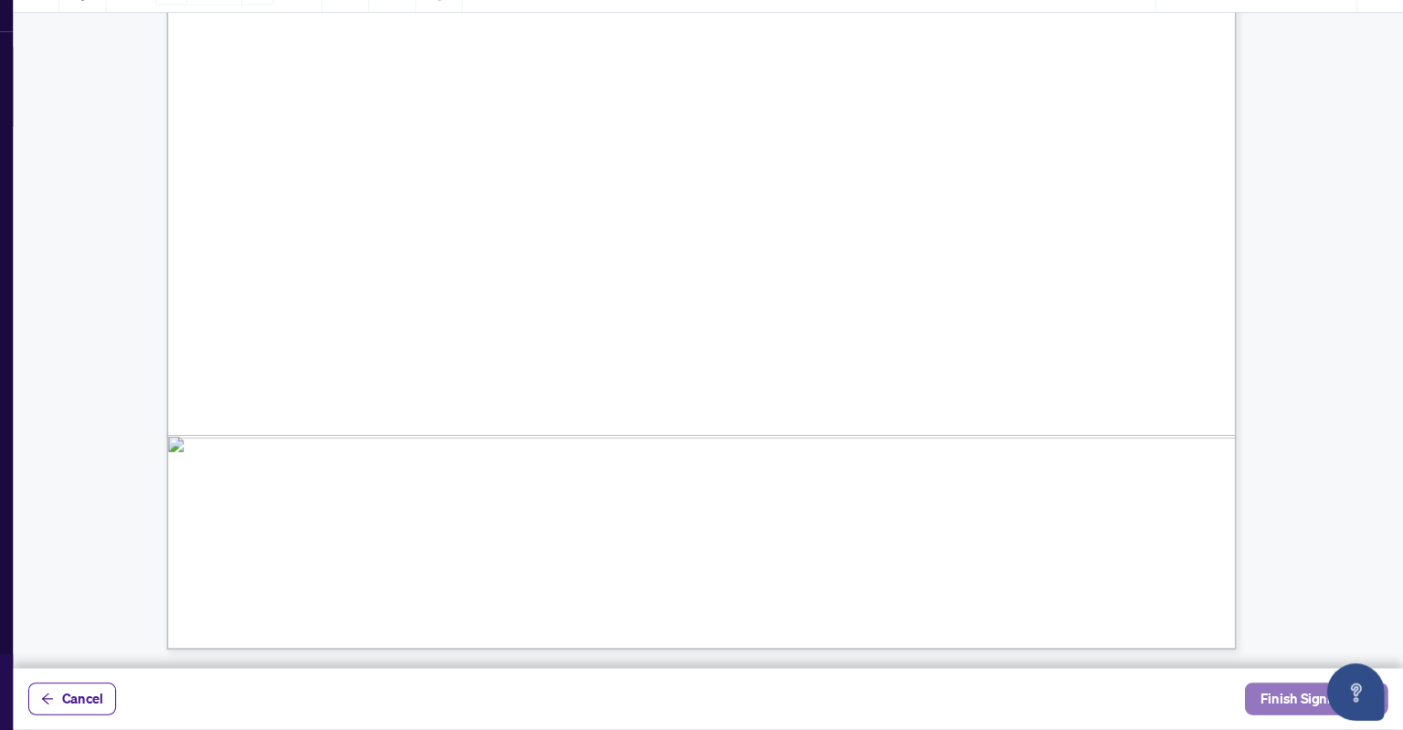
click at [1290, 700] on span "Finish Signing" at bounding box center [1307, 699] width 82 height 29
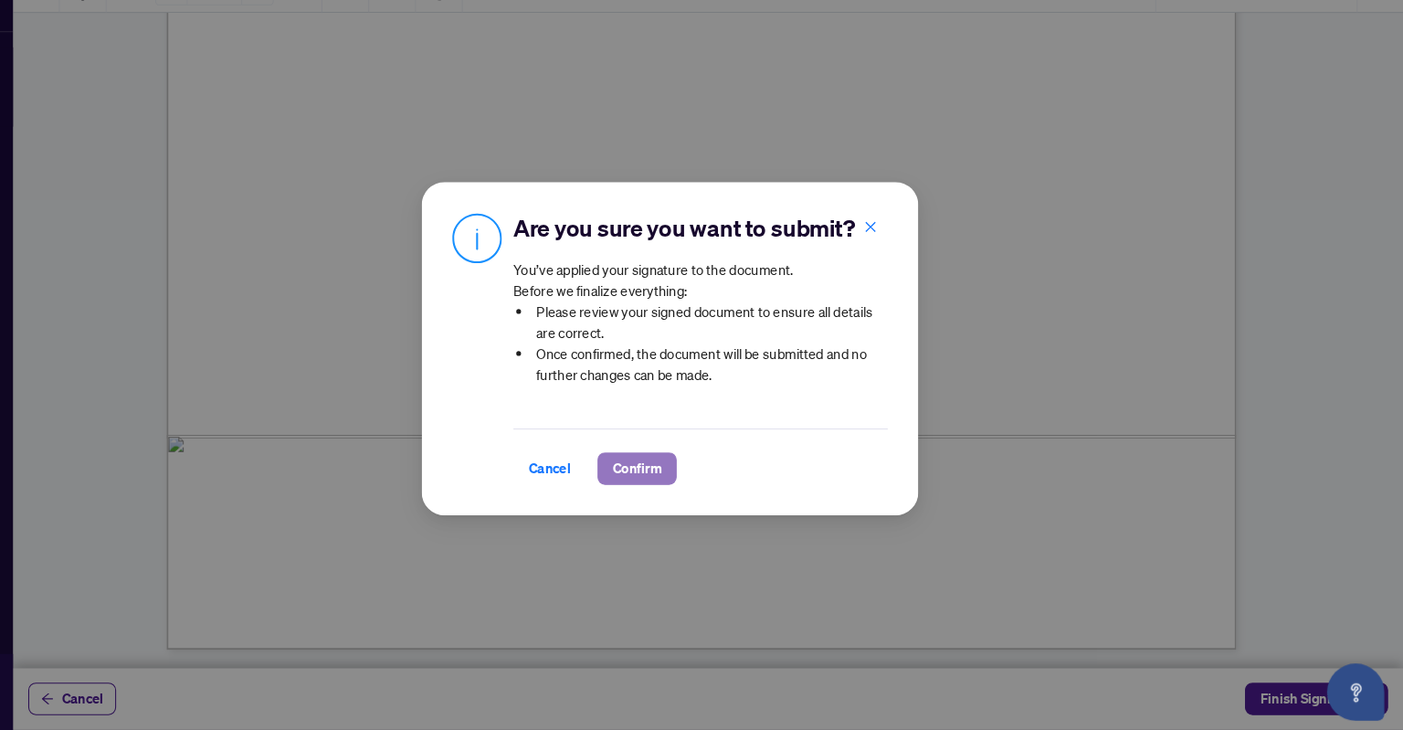
click at [671, 475] on span "Confirm" at bounding box center [670, 479] width 47 height 29
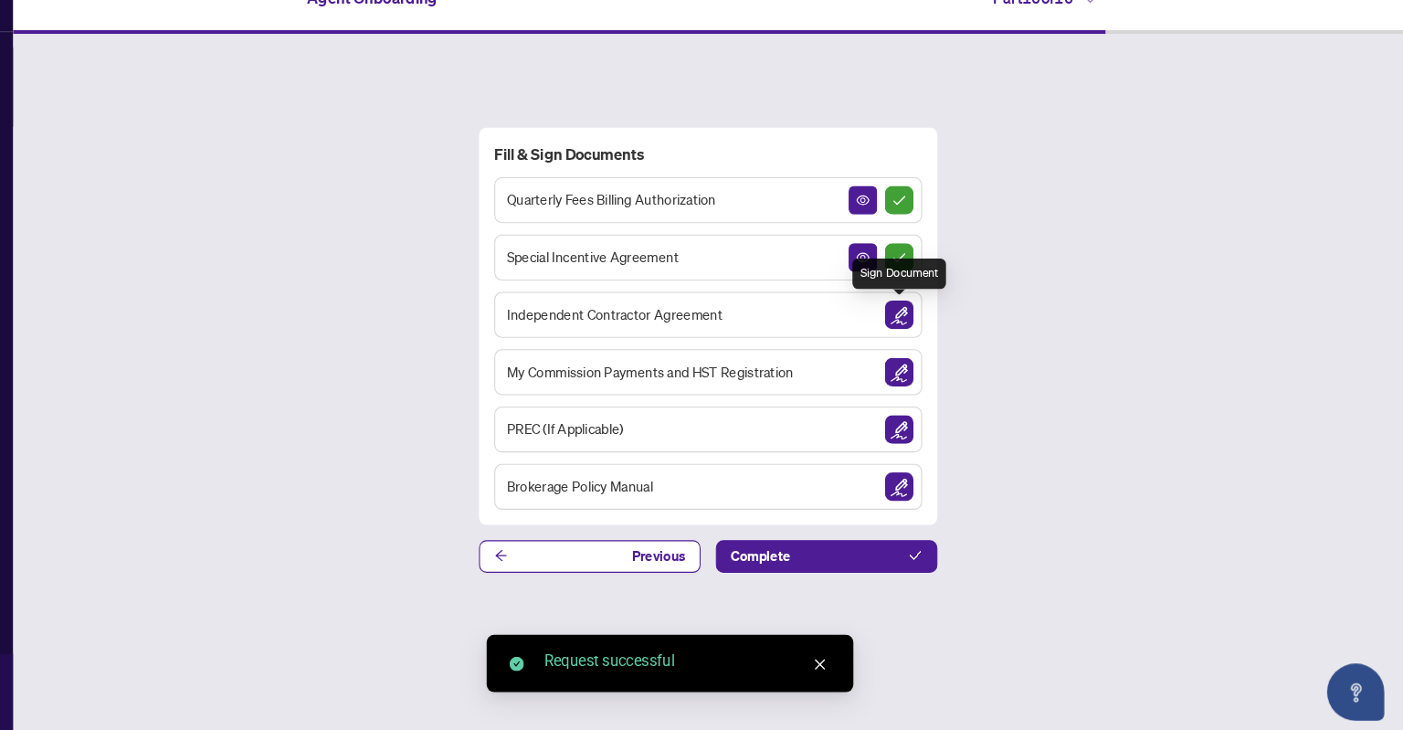
click at [926, 329] on img "Sign Document" at bounding box center [920, 332] width 27 height 27
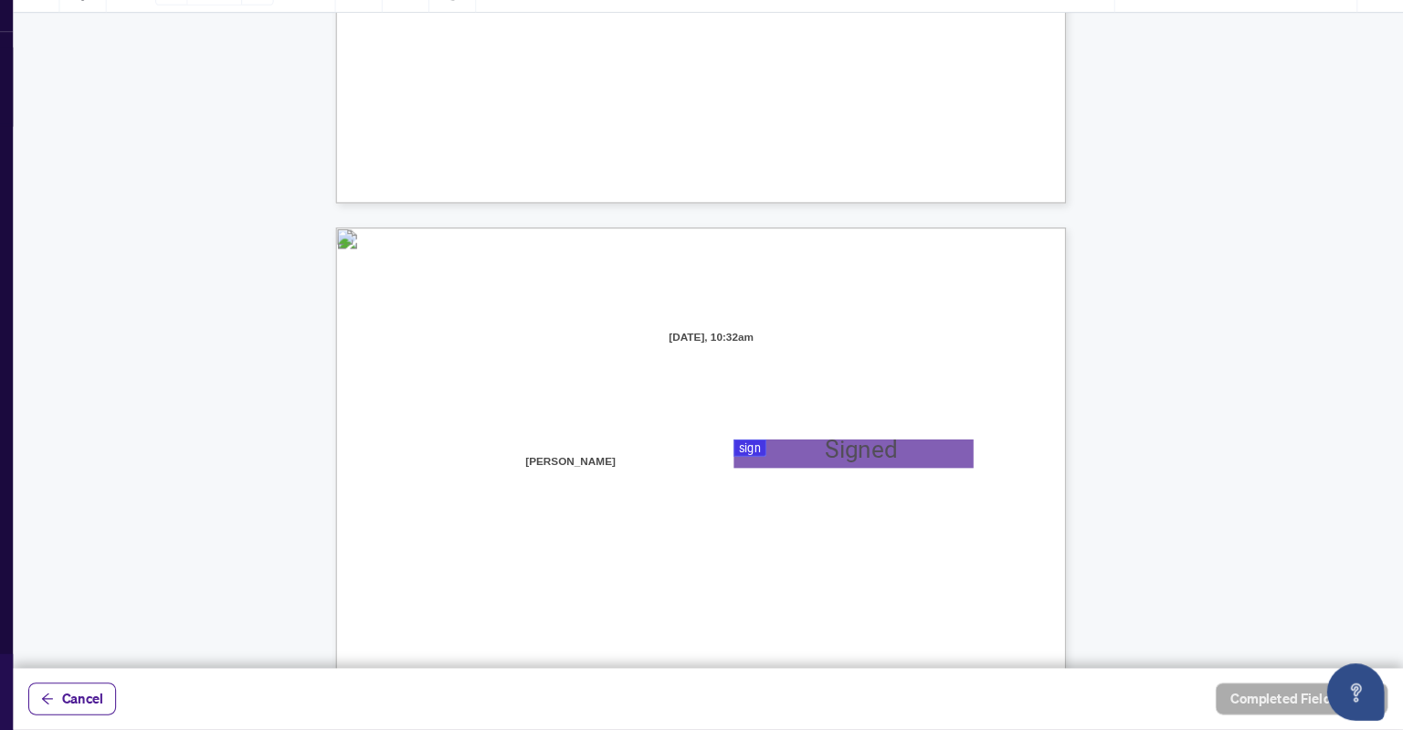
scroll to position [13724, 0]
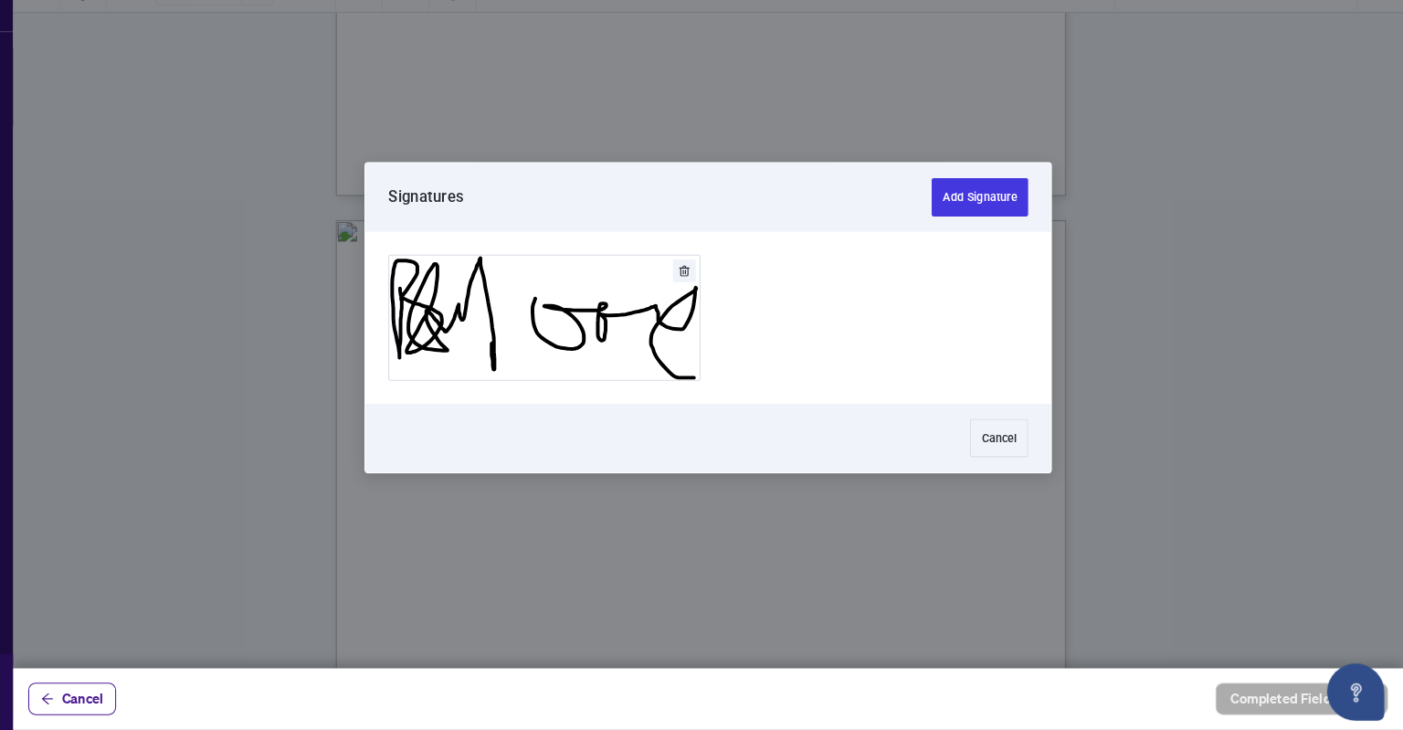
click at [636, 365] on button "Add Signature" at bounding box center [581, 335] width 297 height 119
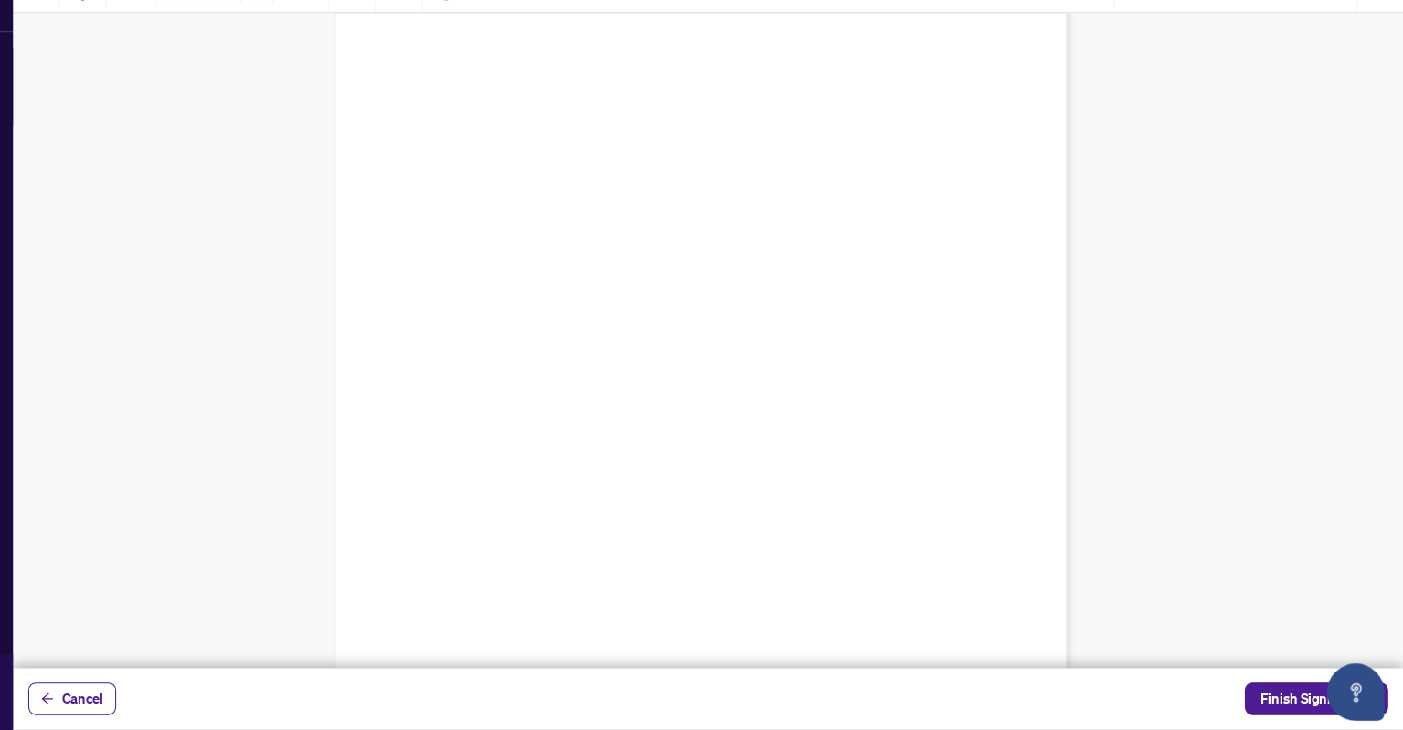
scroll to position [318, 0]
type input "*"
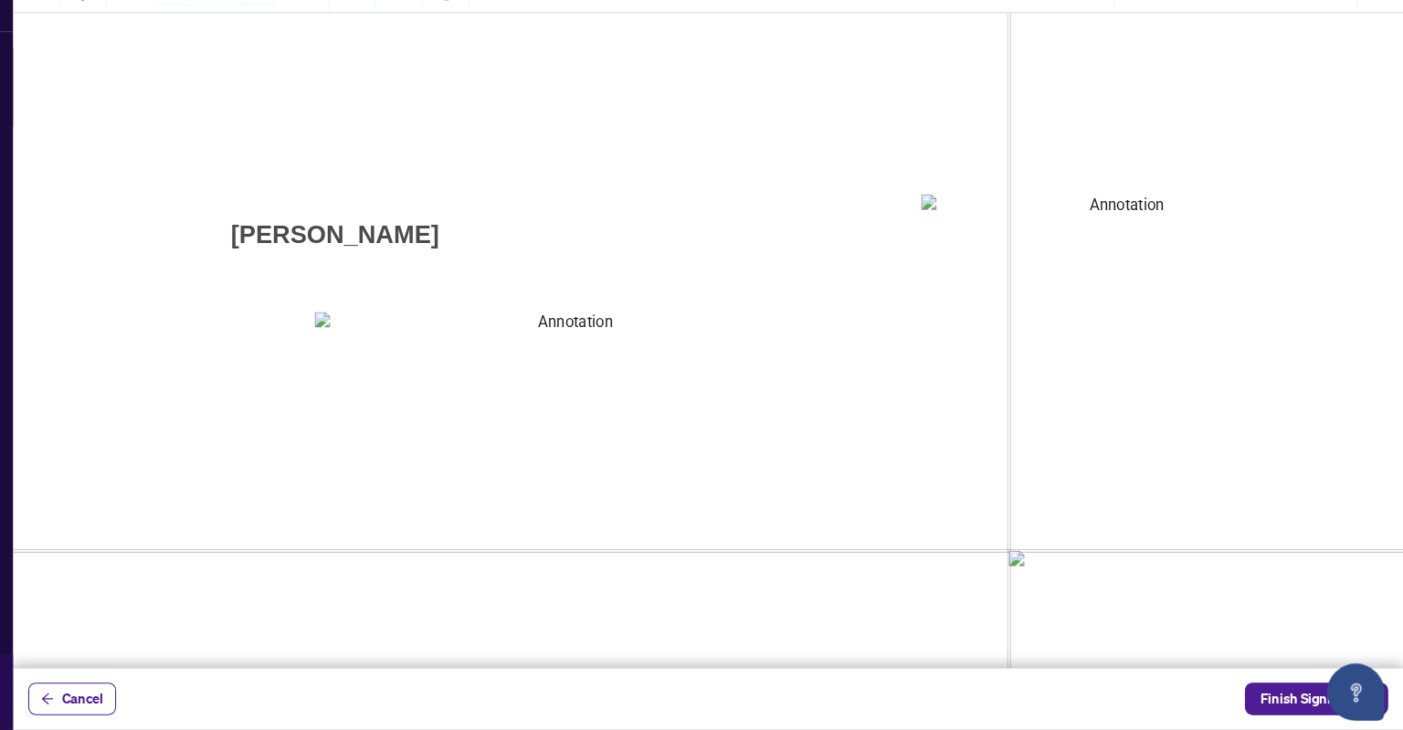
scroll to position [622, 186]
click at [649, 352] on textarea "01K2N800VRNZWEDT7GS4268ZBH" at bounding box center [604, 359] width 484 height 55
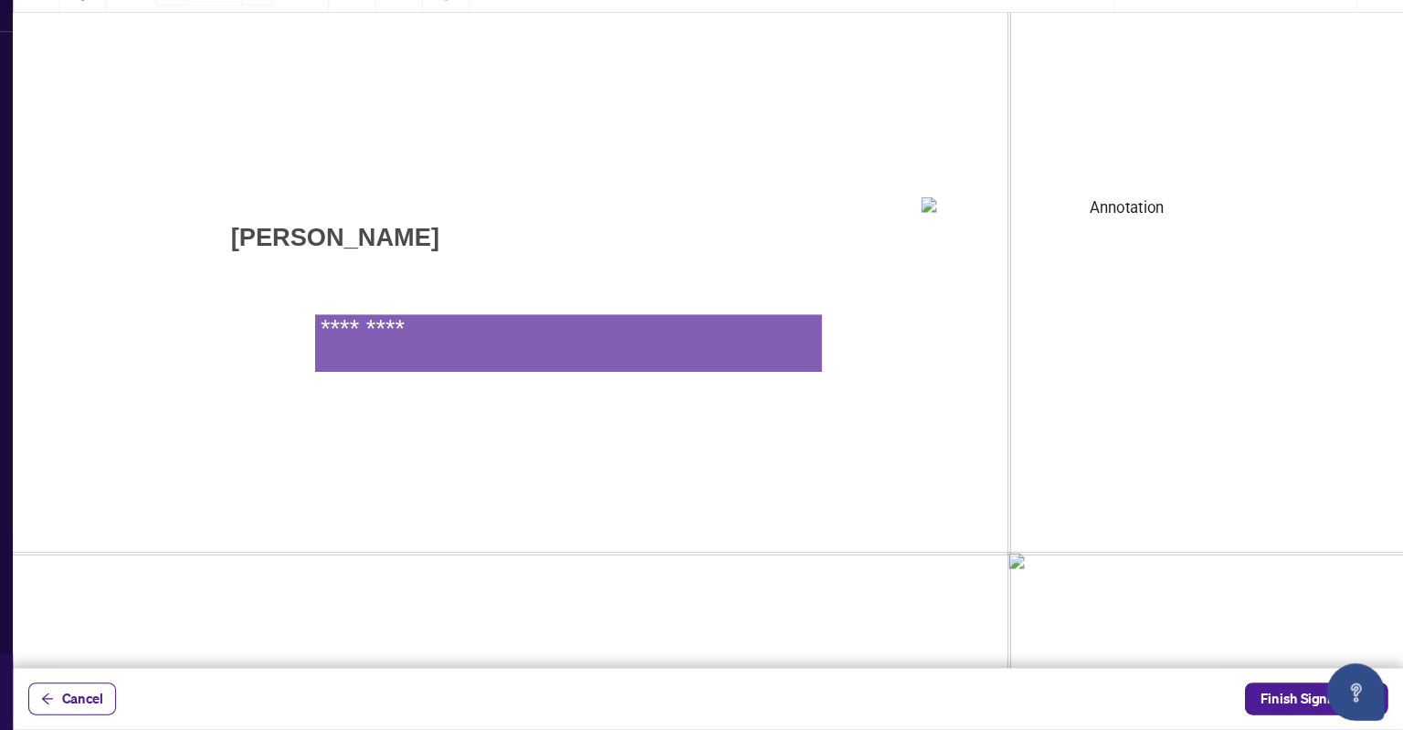
type textarea "*********"
click at [1059, 254] on textarea "01K2N7ZVXADQDZS13CP82GTG0Z" at bounding box center [1132, 251] width 380 height 63
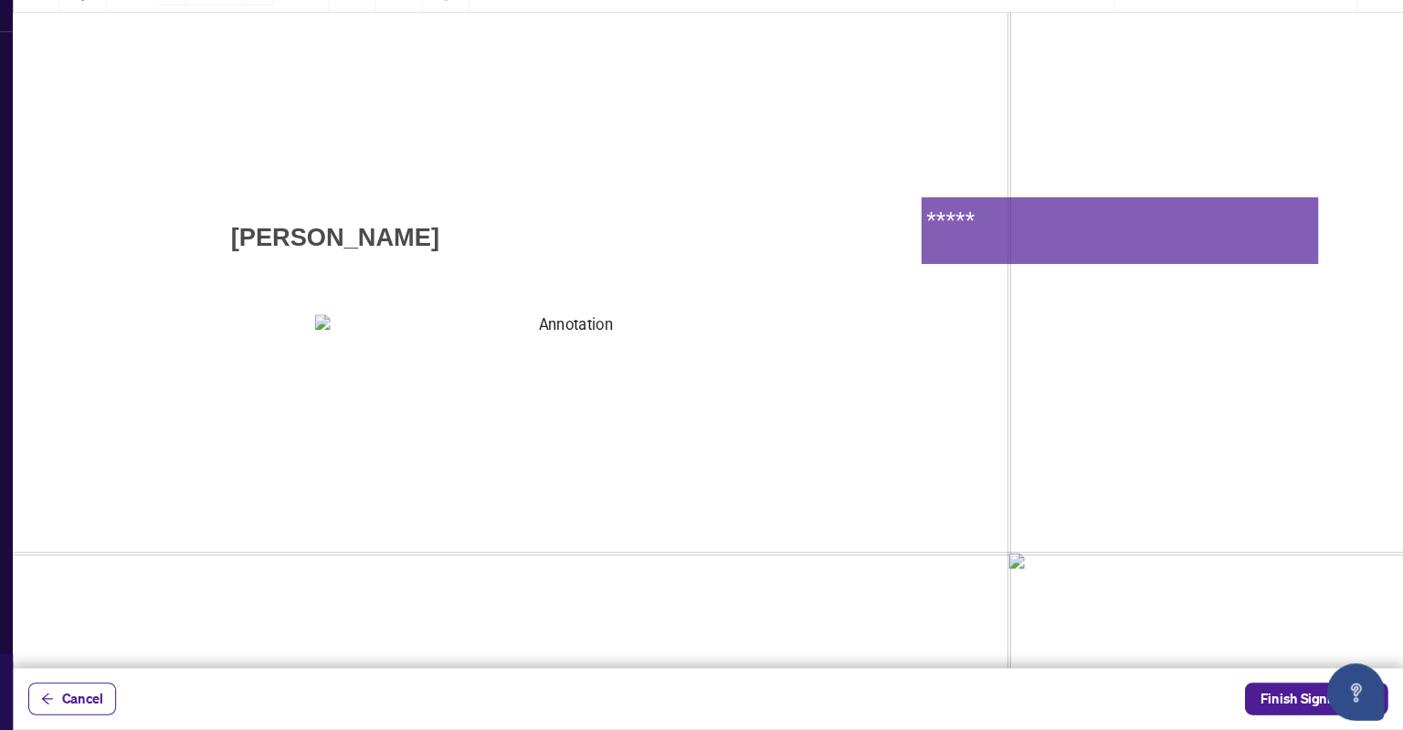
type textarea "******"
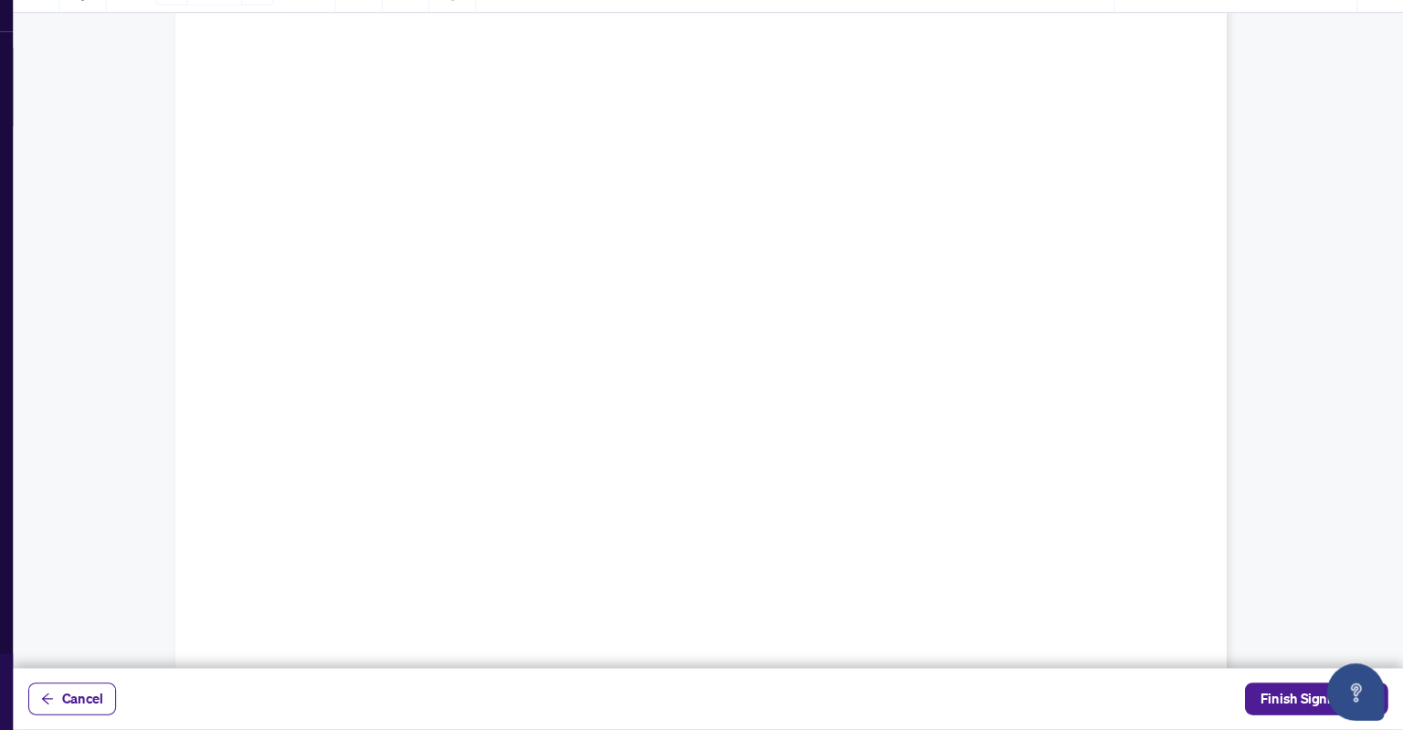
scroll to position [20723, 0]
type input "**"
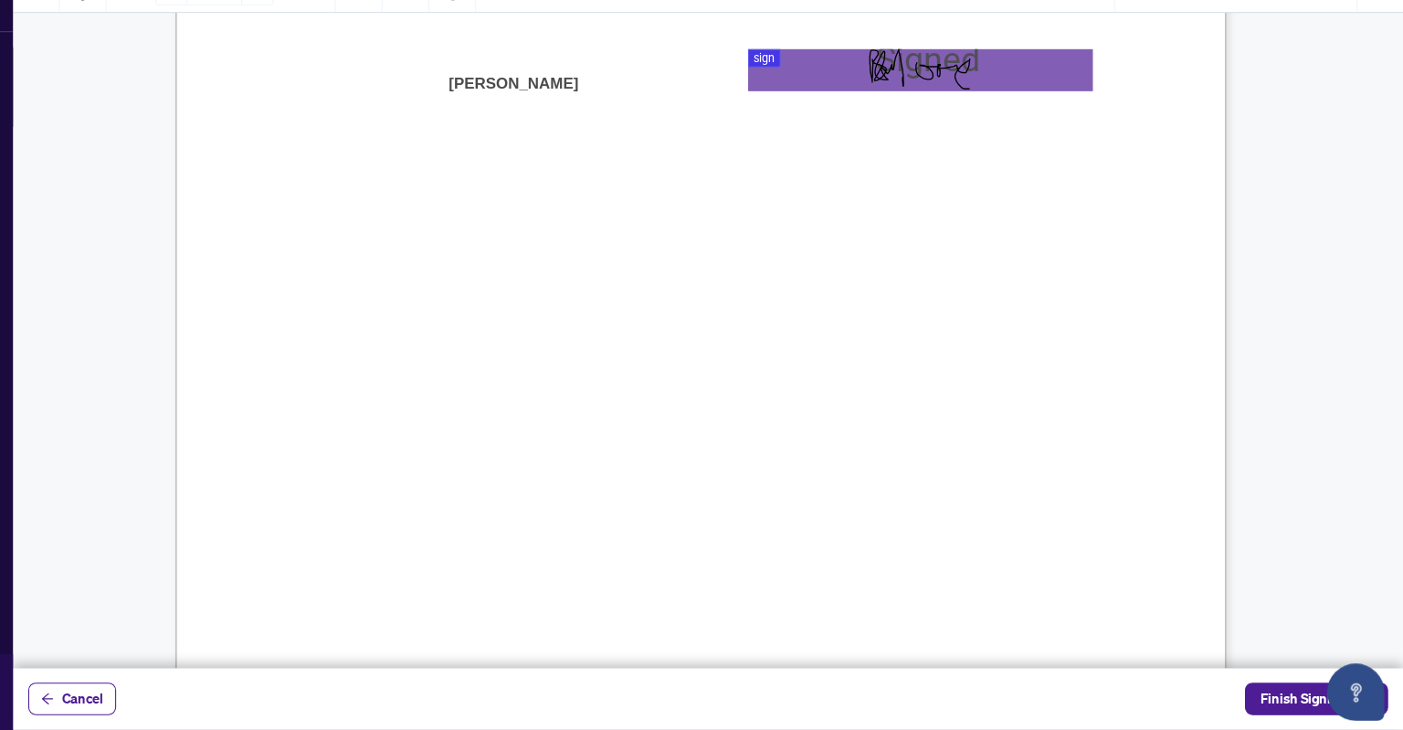
scroll to position [20289, 0]
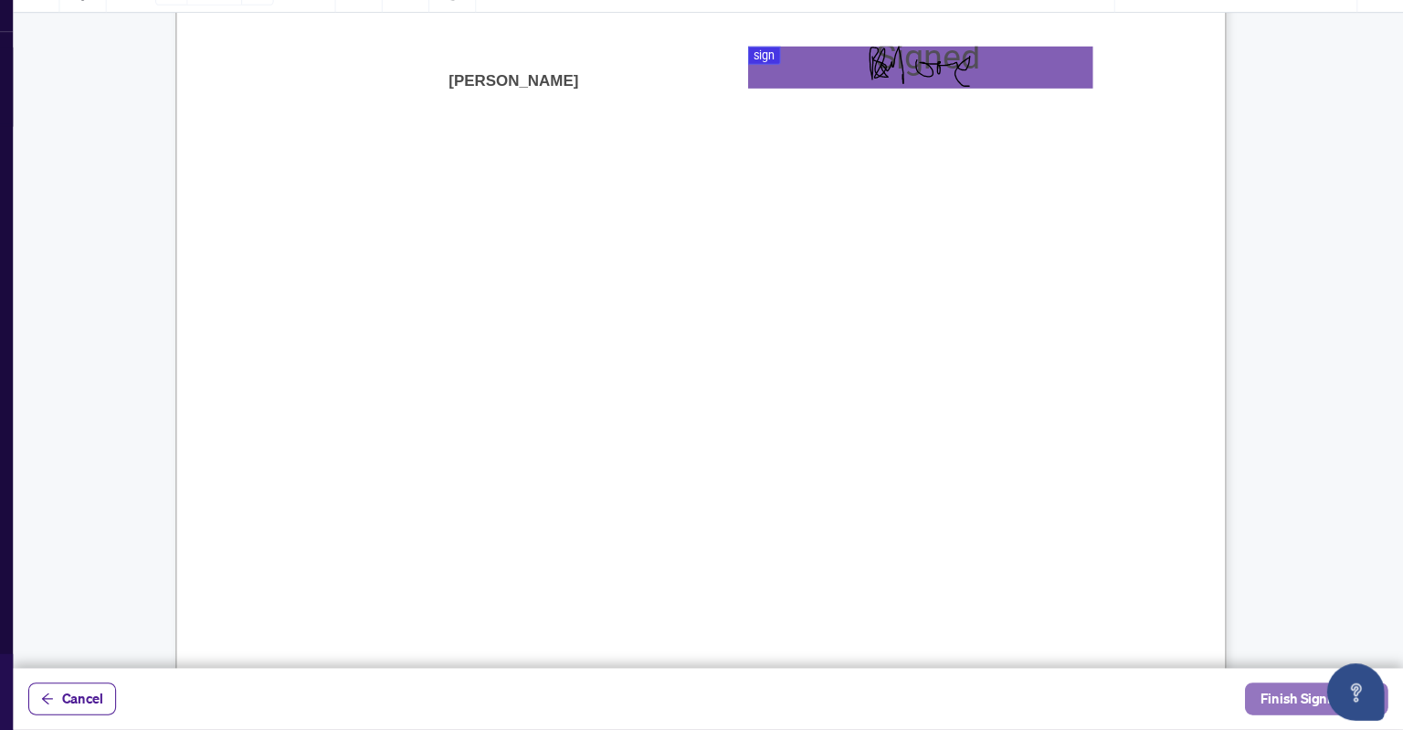
click at [1282, 696] on span "Finish Signing" at bounding box center [1307, 699] width 82 height 29
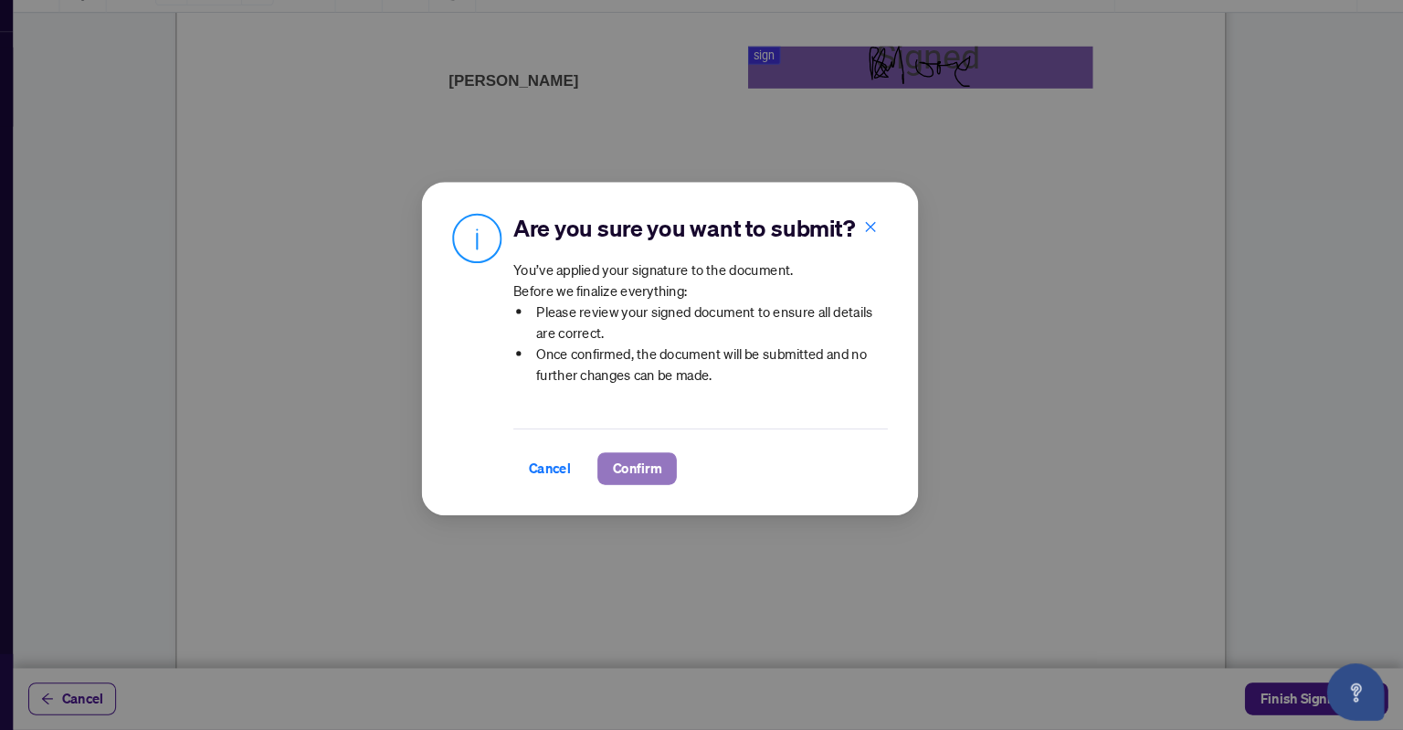
click at [665, 479] on span "Confirm" at bounding box center [670, 479] width 47 height 29
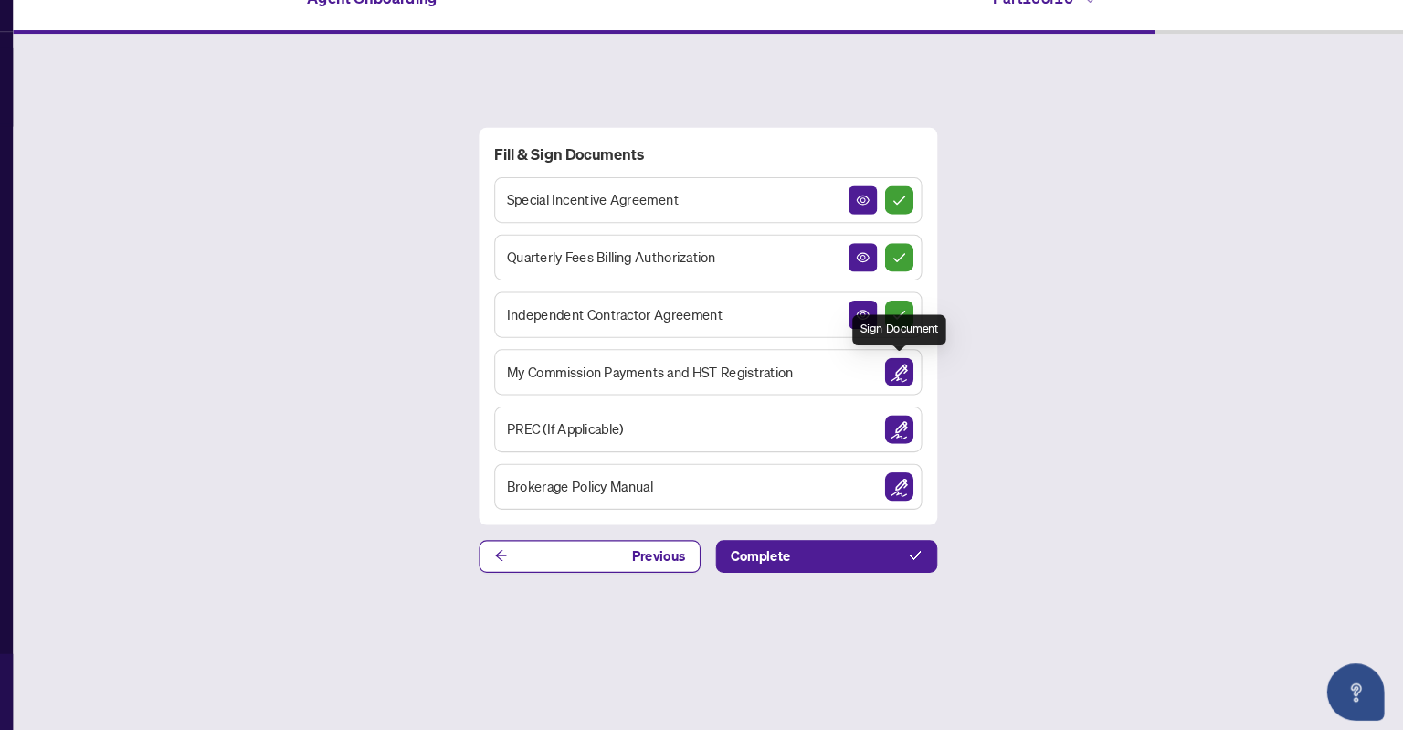
click at [922, 387] on img "Sign Document" at bounding box center [920, 387] width 27 height 27
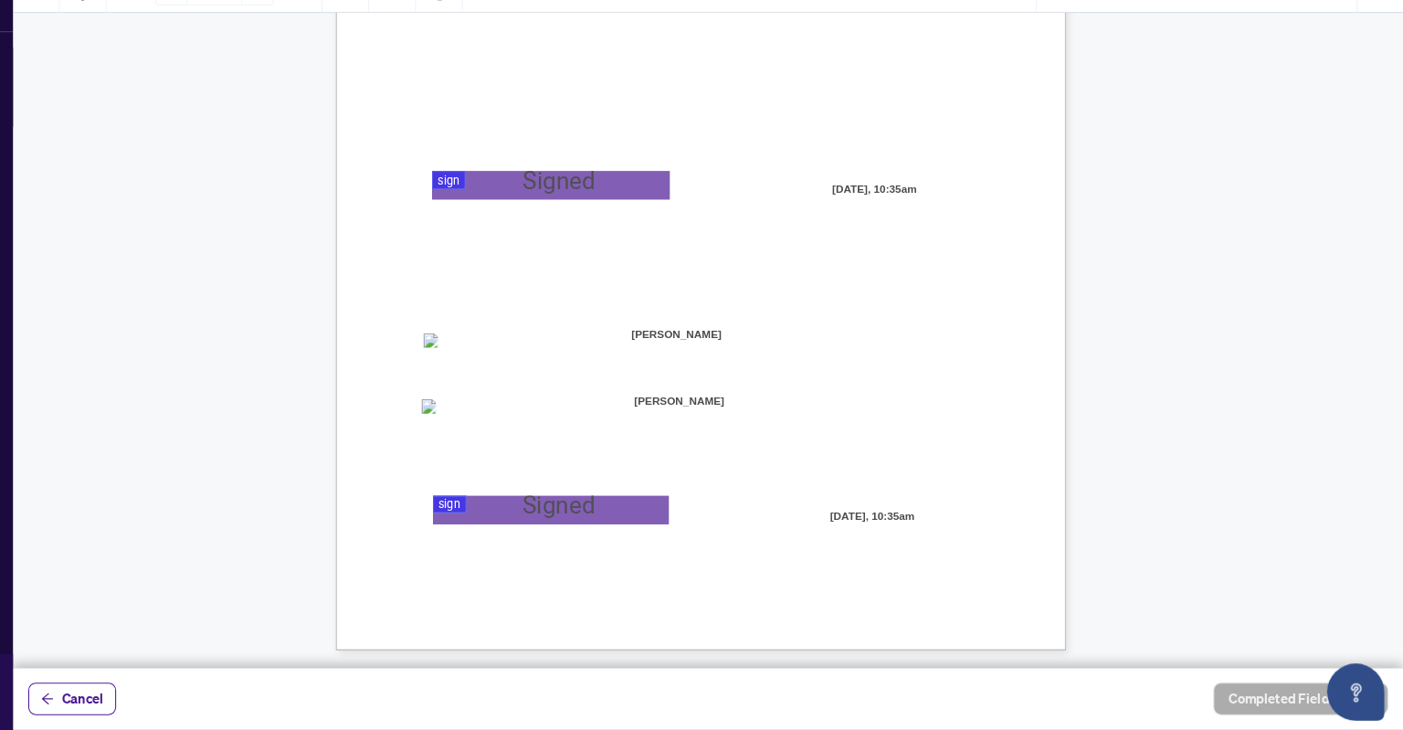
scroll to position [314, 0]
click at [571, 203] on div at bounding box center [738, 335] width 1330 height 670
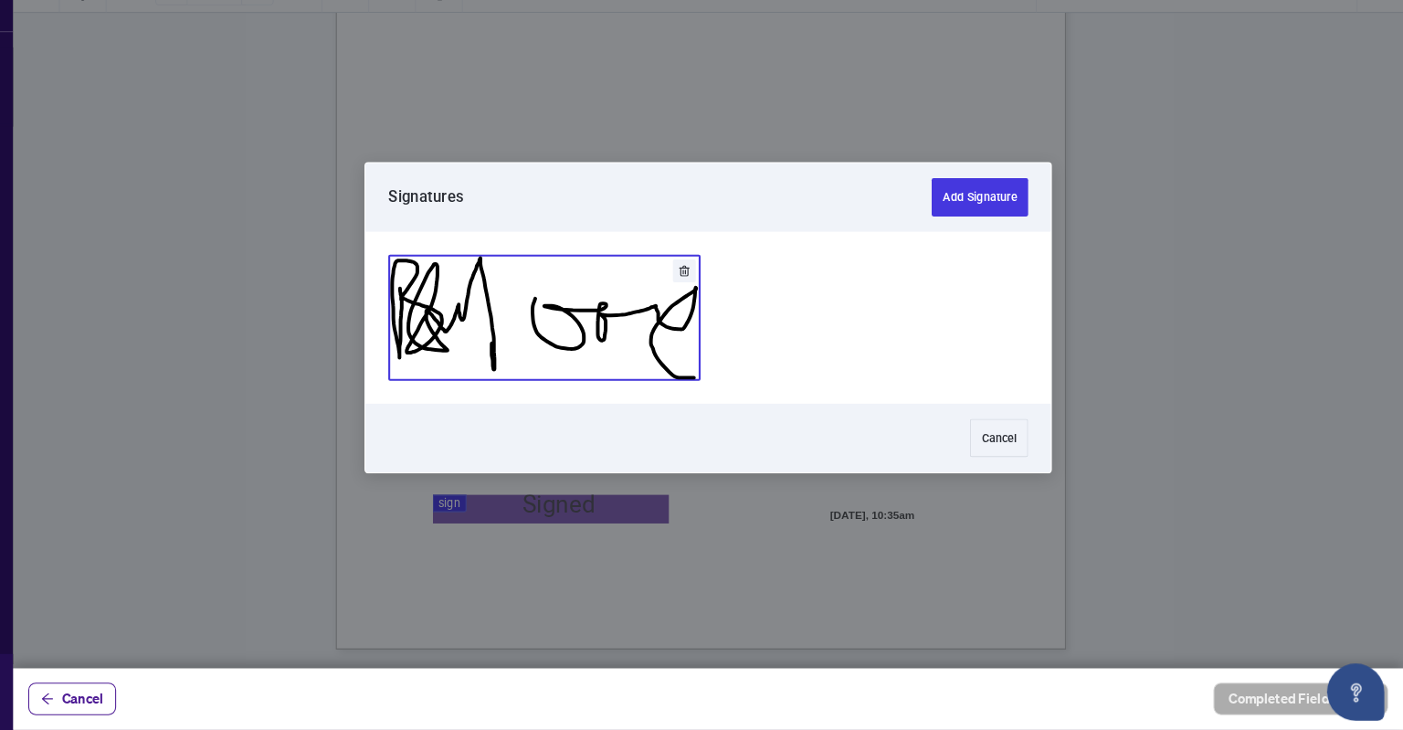
click at [594, 314] on button "Add Signature" at bounding box center [581, 335] width 297 height 119
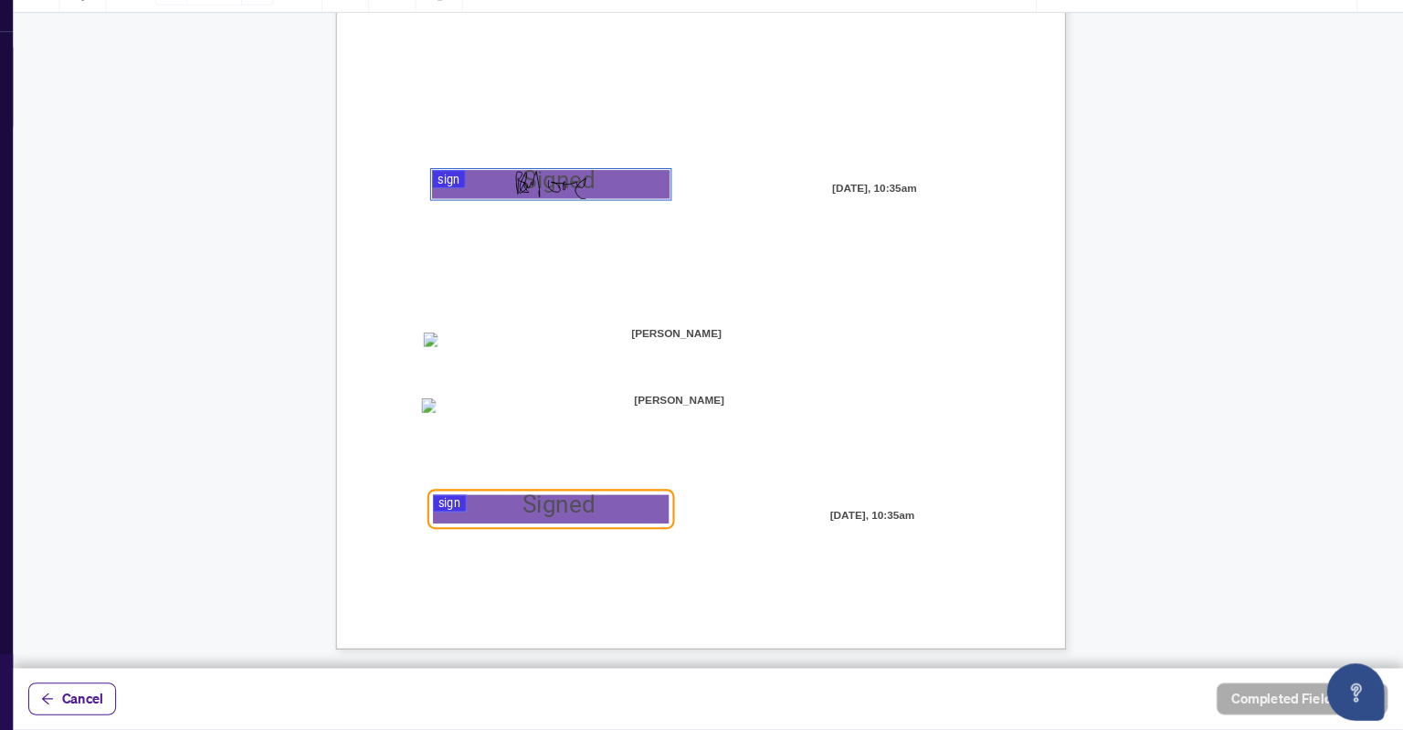
click at [594, 512] on div at bounding box center [738, 335] width 1330 height 670
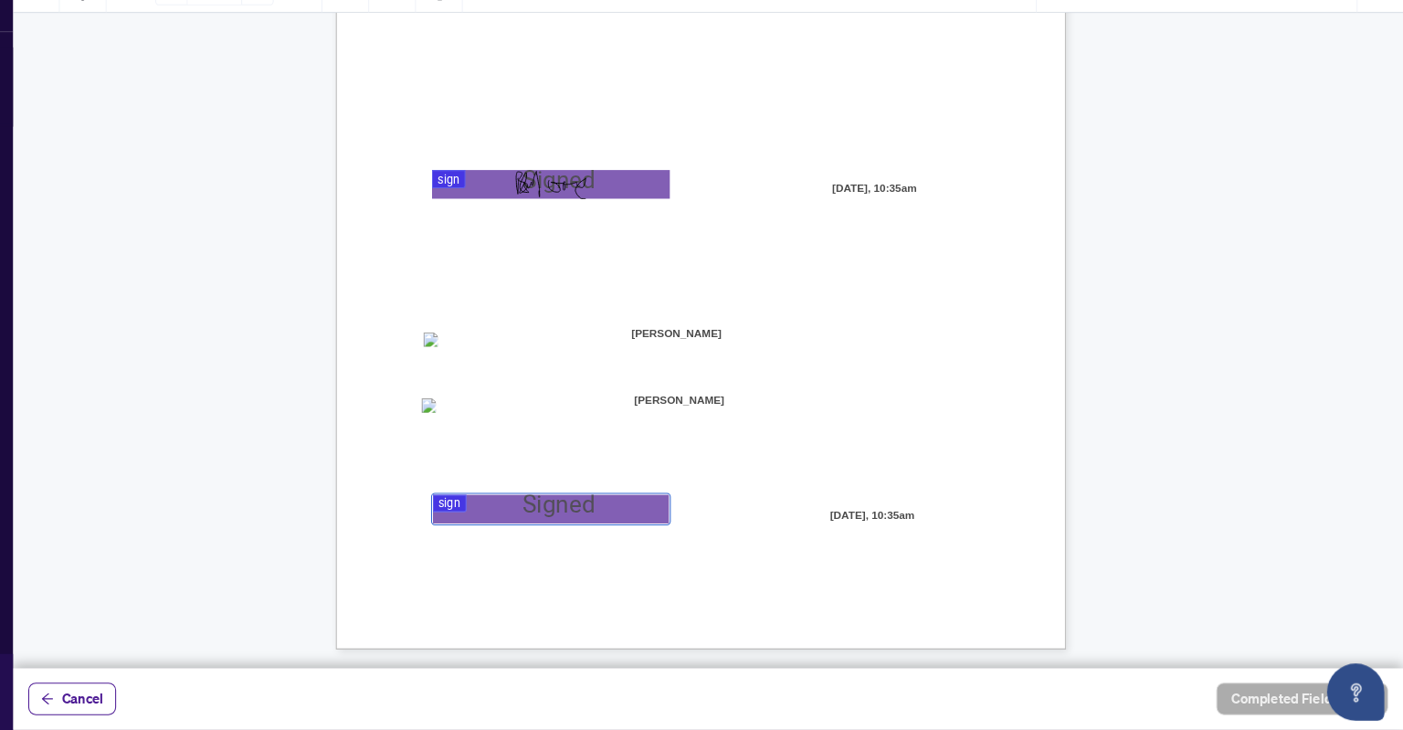
click at [574, 515] on div at bounding box center [738, 335] width 1330 height 670
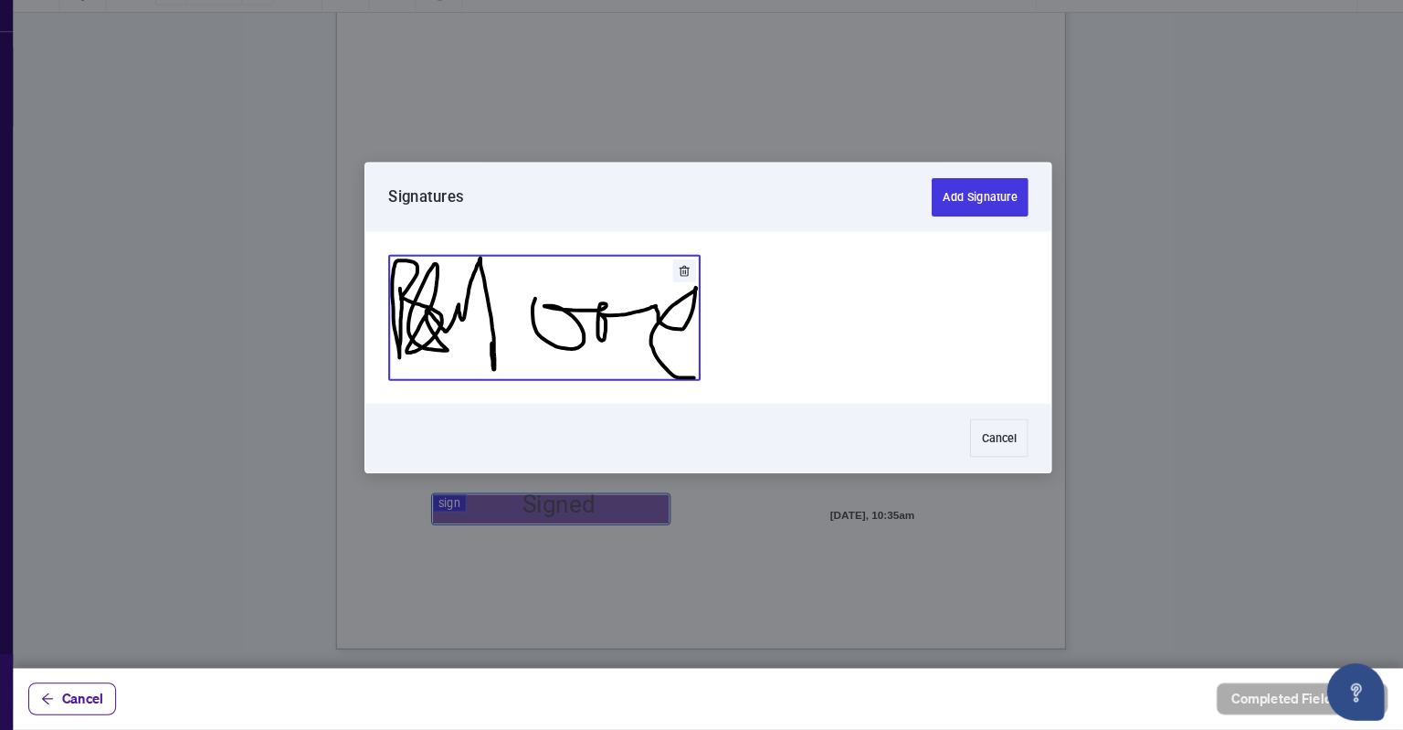
click at [677, 334] on button "Add Signature" at bounding box center [581, 335] width 297 height 119
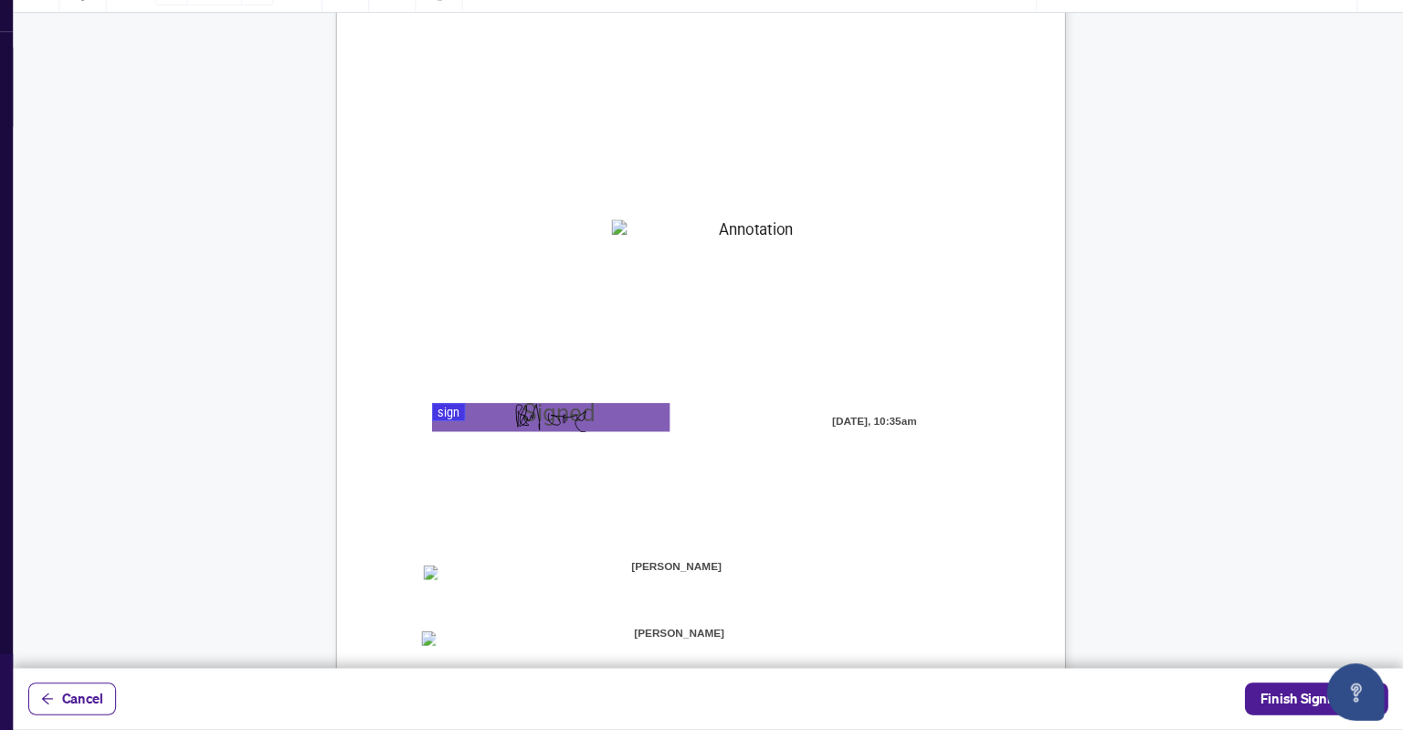
scroll to position [86, 0]
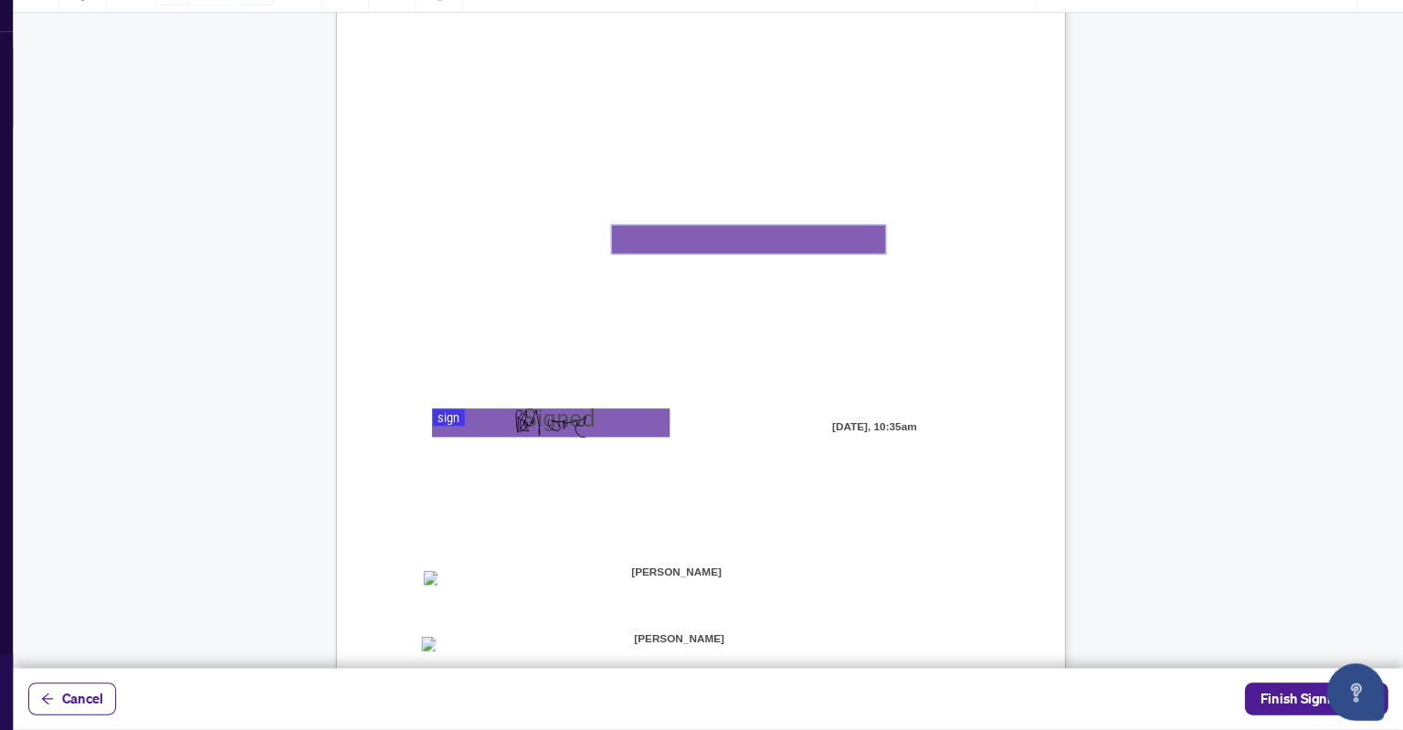
click at [689, 260] on textarea "01K2N82W0617PR3KA8X9DYAB9F" at bounding box center [777, 260] width 262 height 27
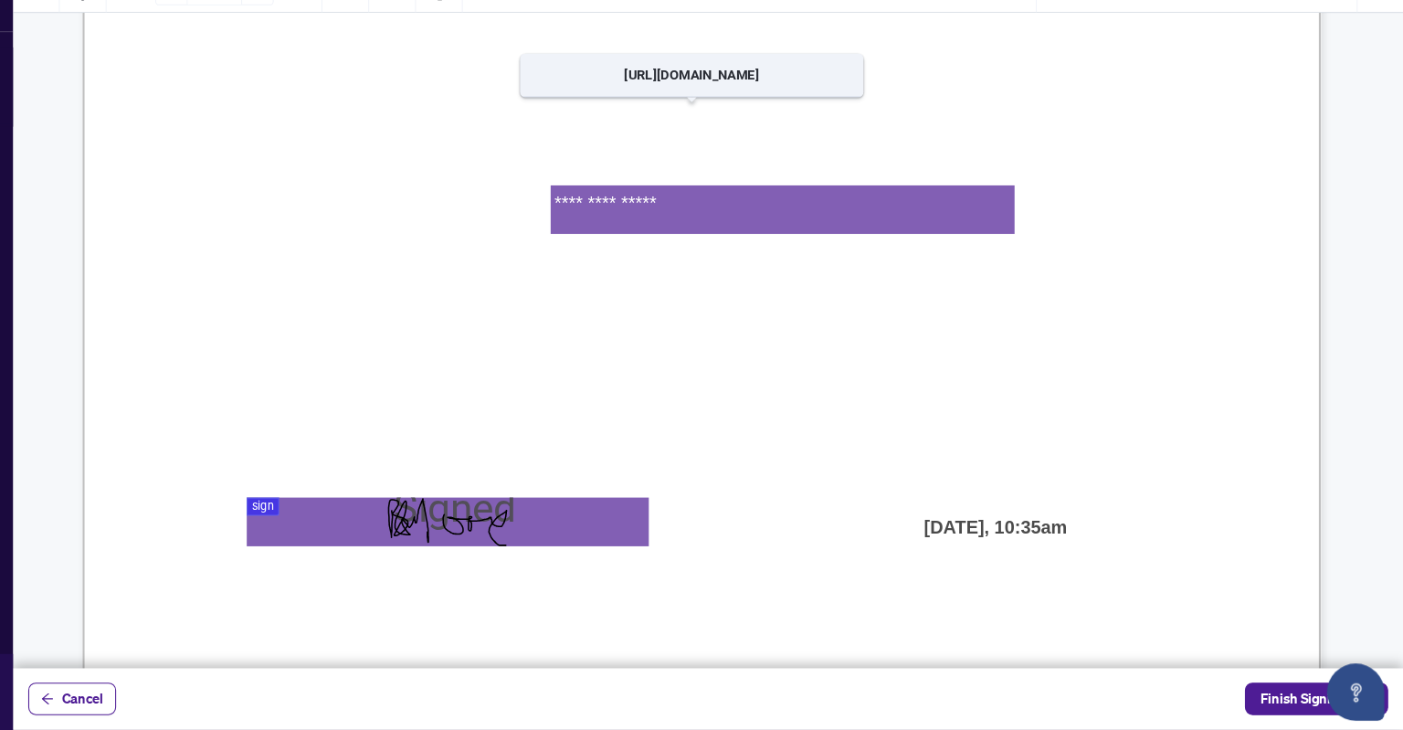
scroll to position [312, 0]
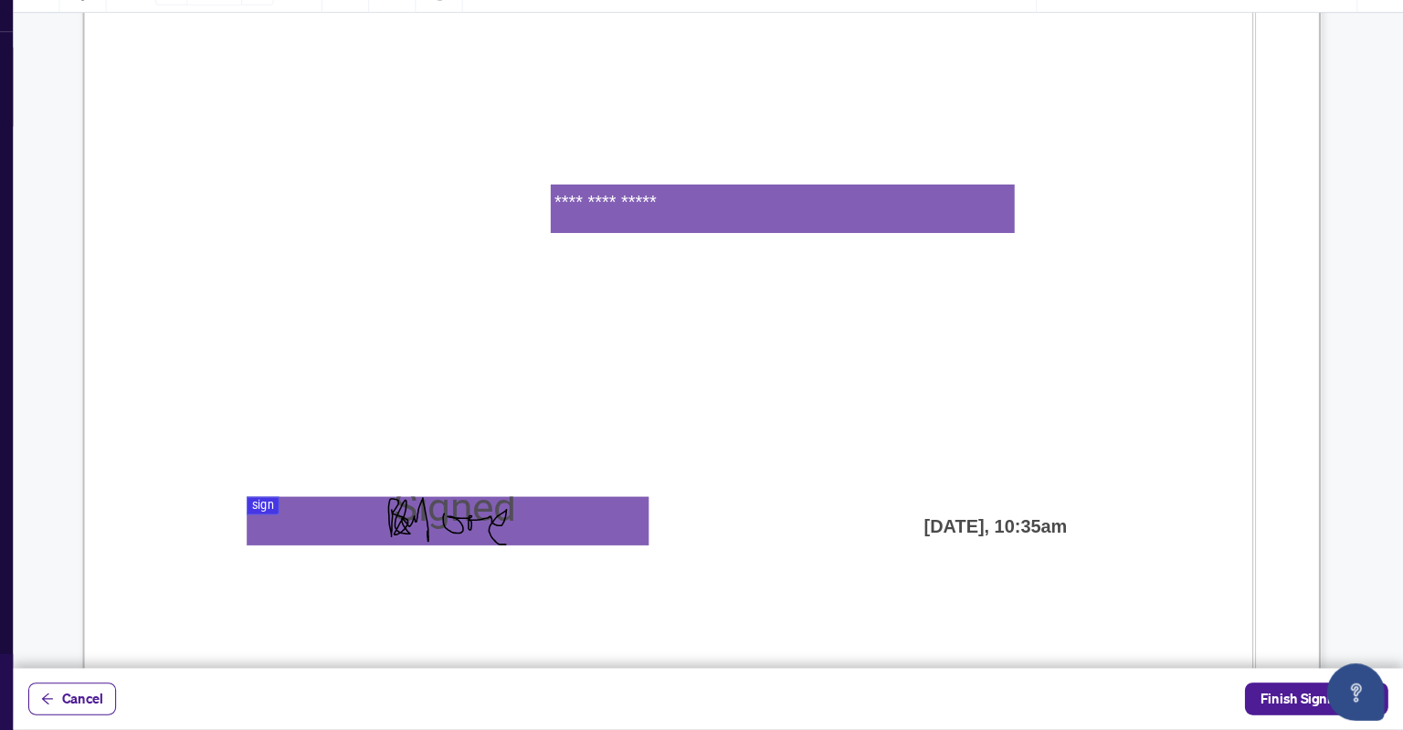
type textarea "**********"
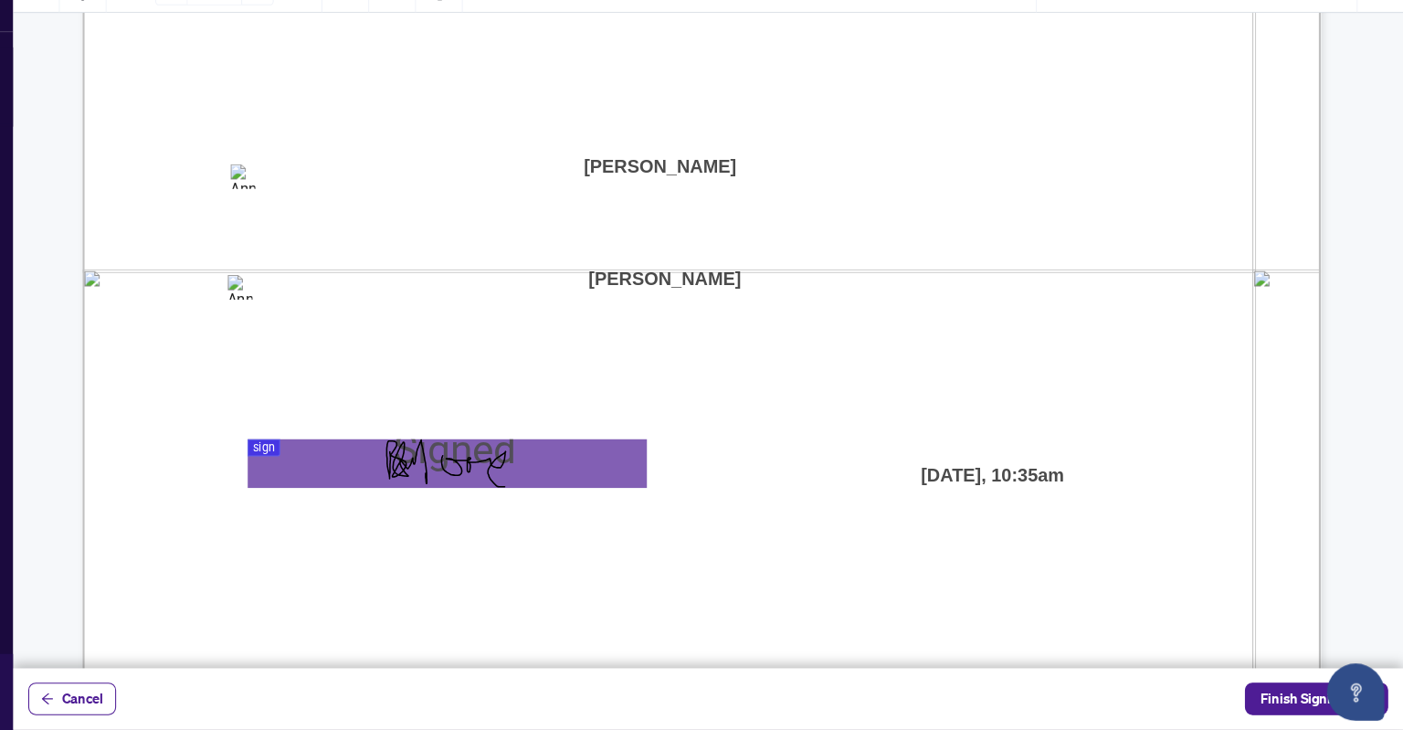
scroll to position [942, 0]
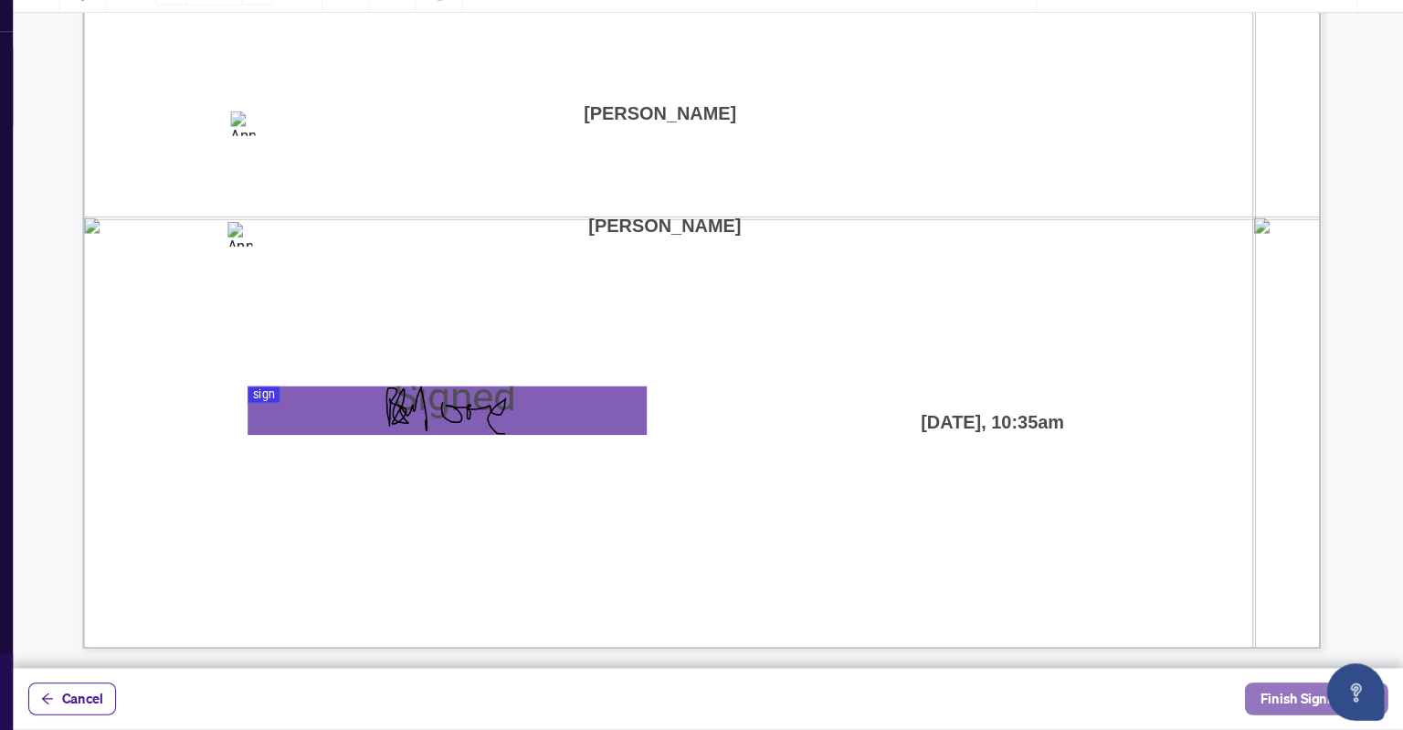
click at [1279, 706] on span "Finish Signing" at bounding box center [1307, 699] width 82 height 29
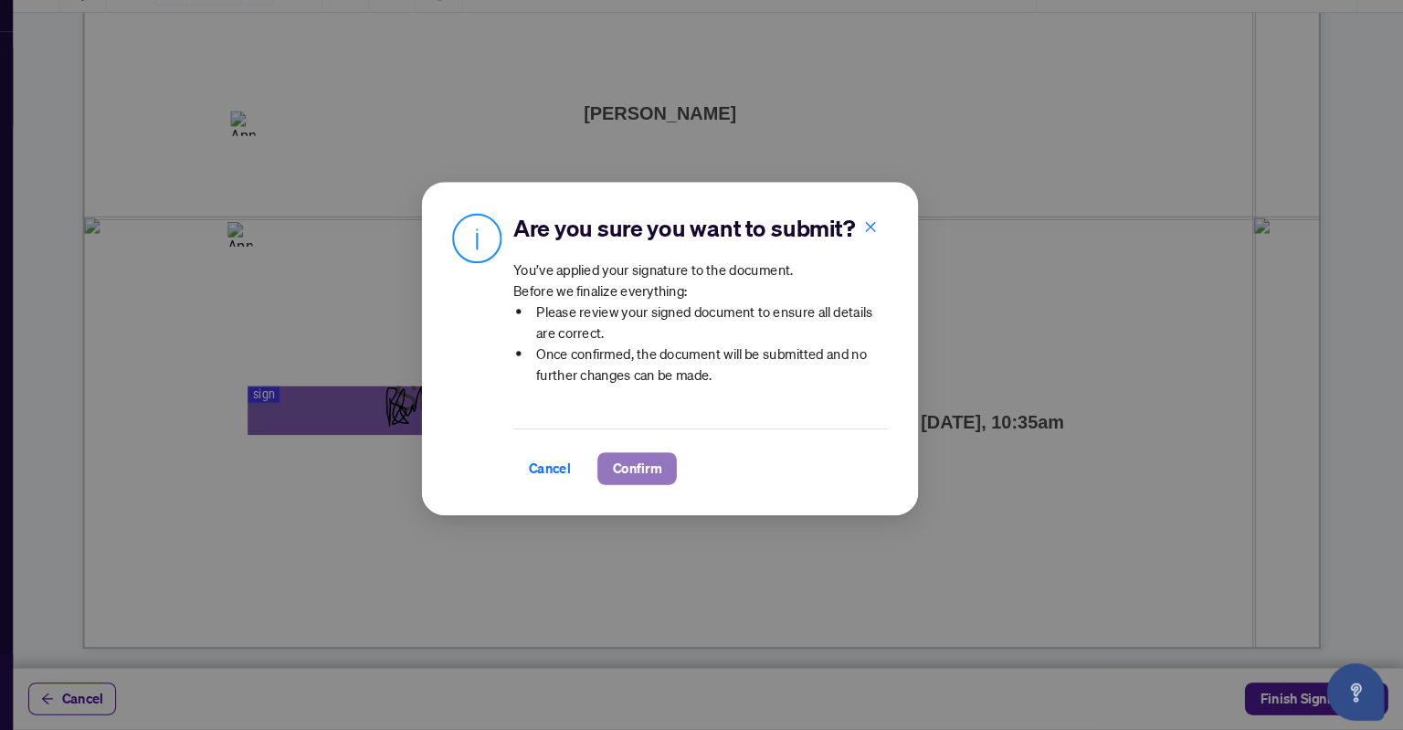
click at [673, 474] on span "Confirm" at bounding box center [670, 479] width 47 height 29
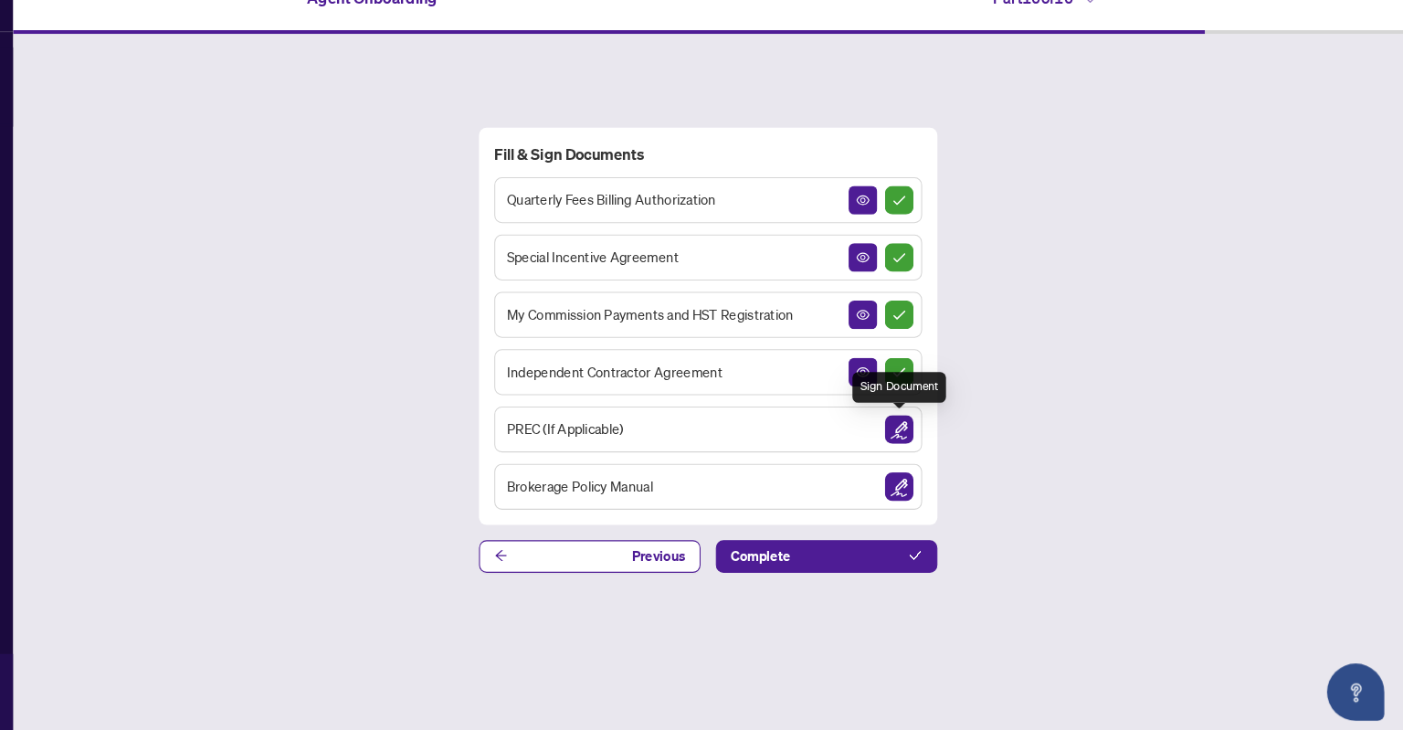
click at [921, 437] on img "Sign Document" at bounding box center [920, 441] width 27 height 27
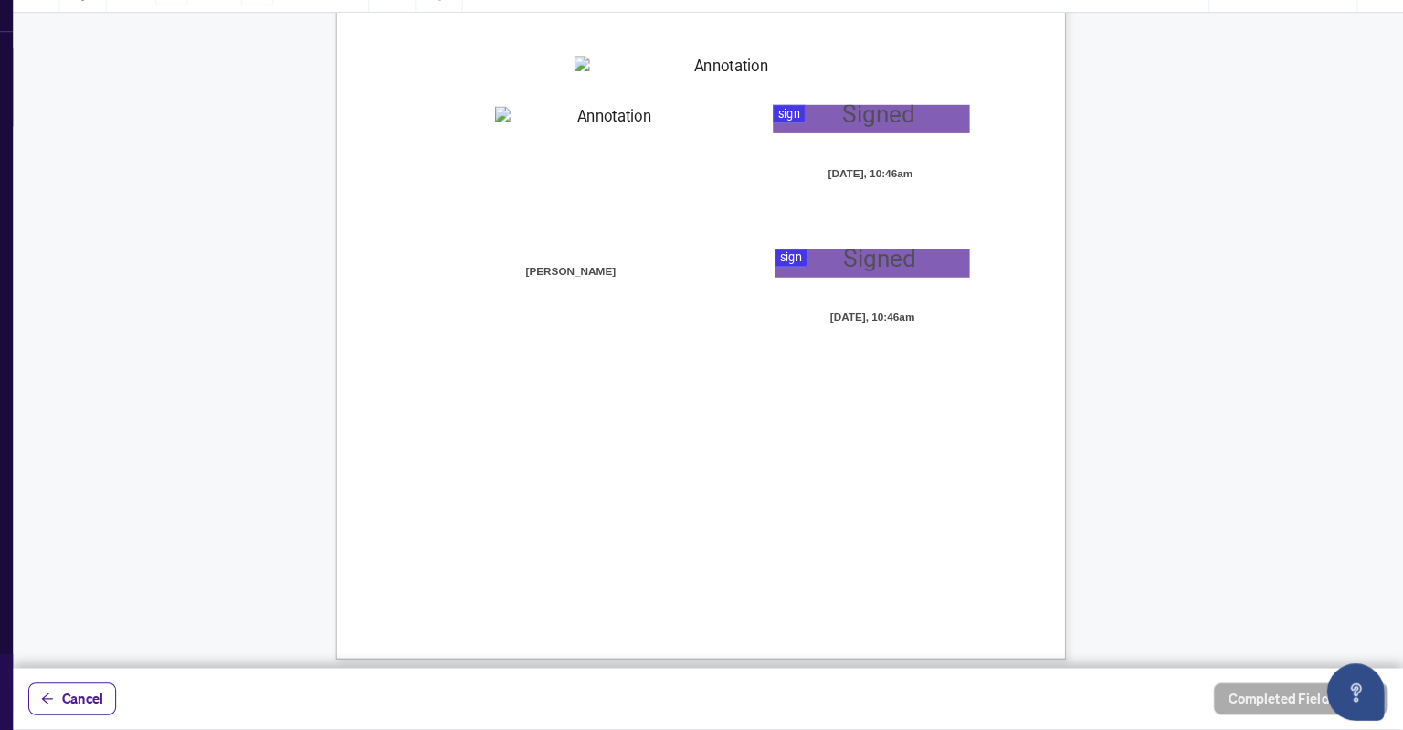
scroll to position [4948, 0]
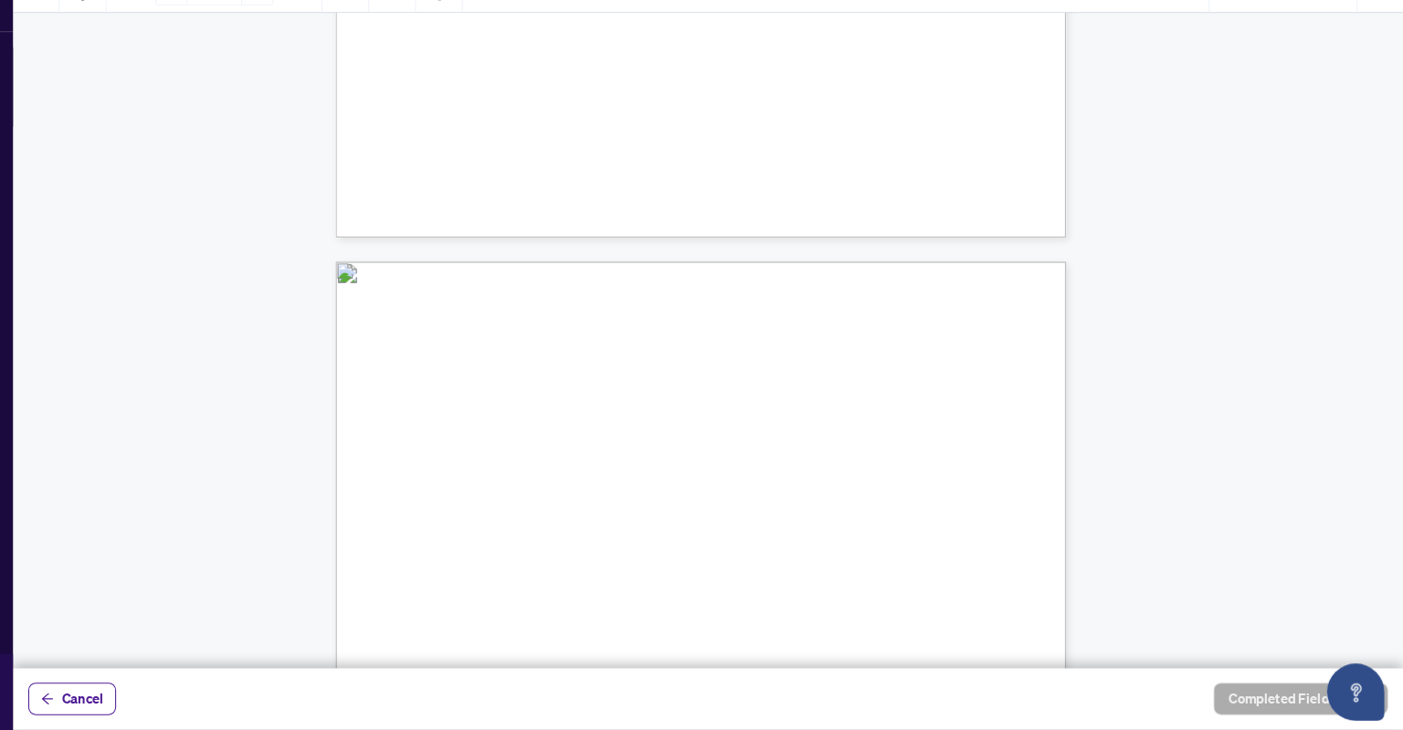
type input "*"
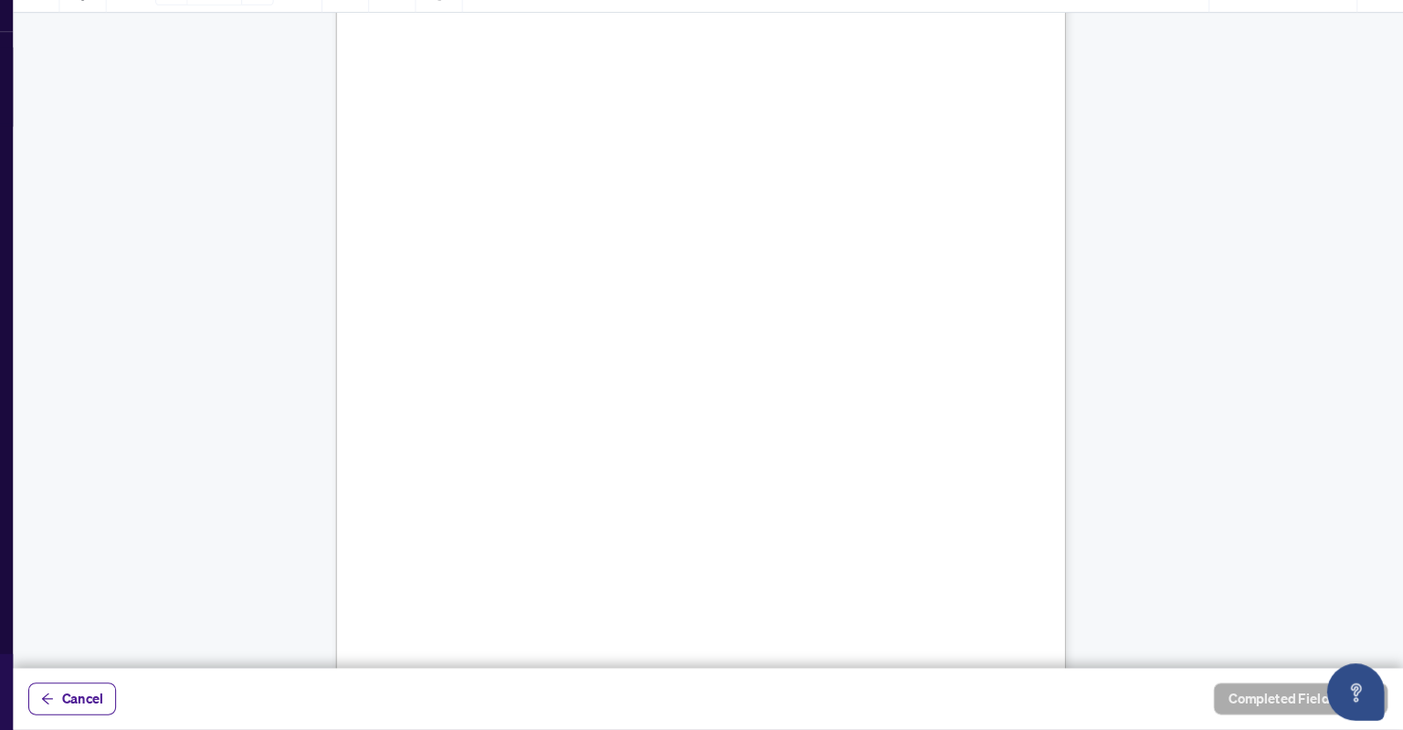
scroll to position [1201, 0]
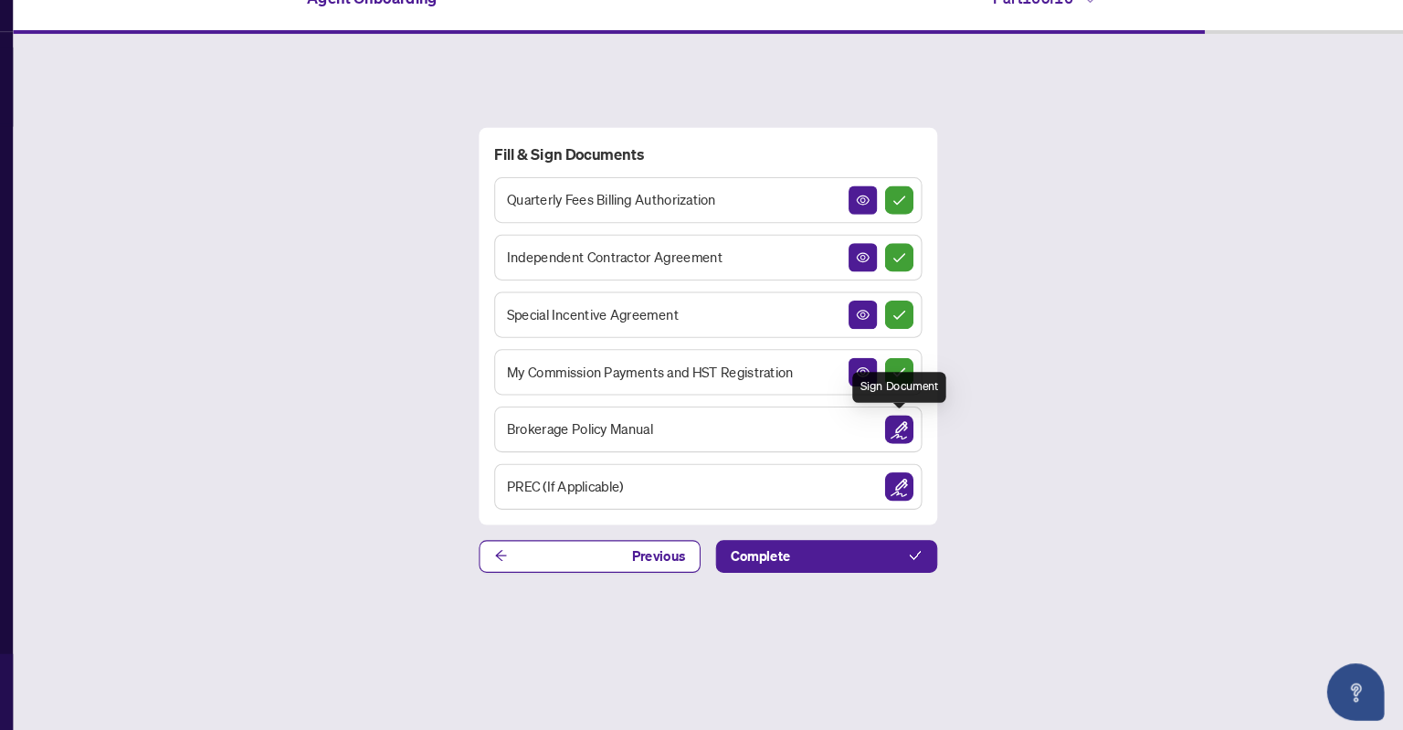
click at [921, 445] on img "Sign Document" at bounding box center [920, 441] width 27 height 27
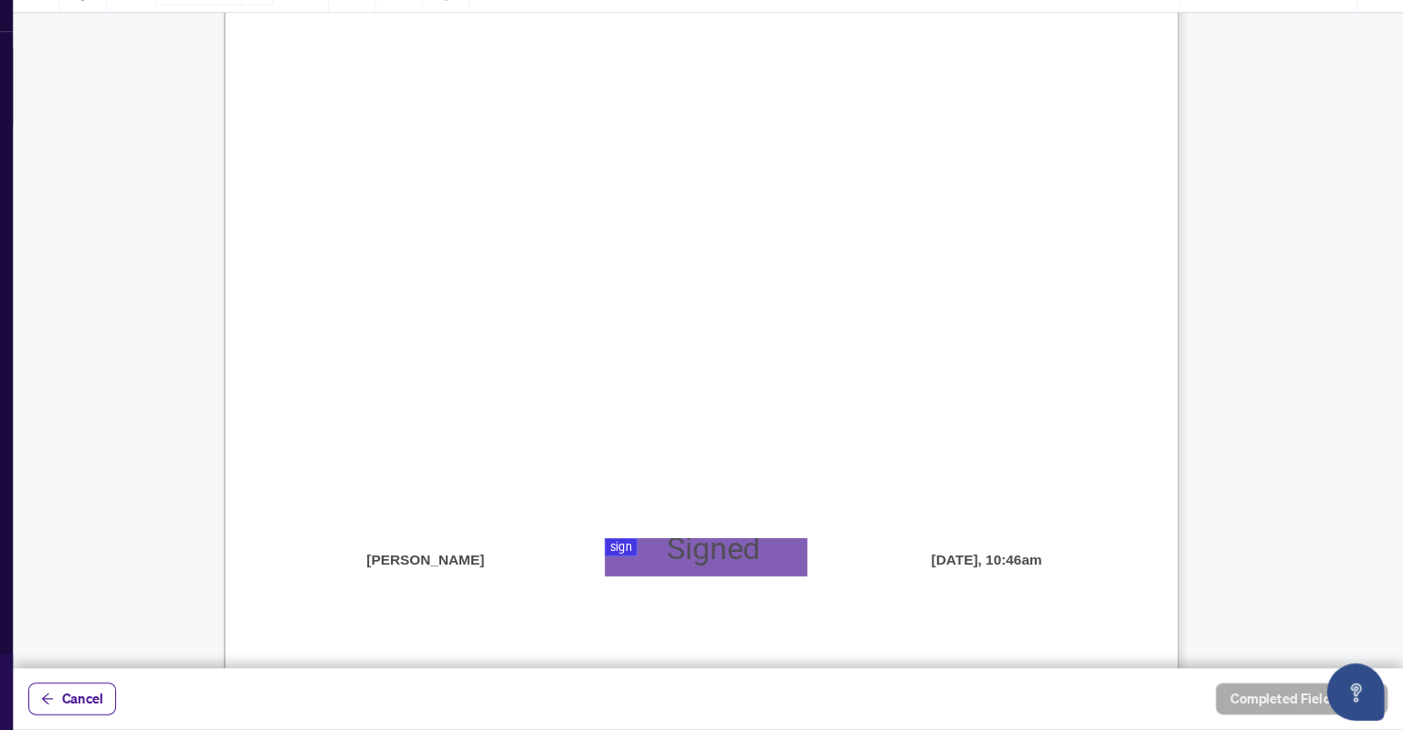
scroll to position [446, 0]
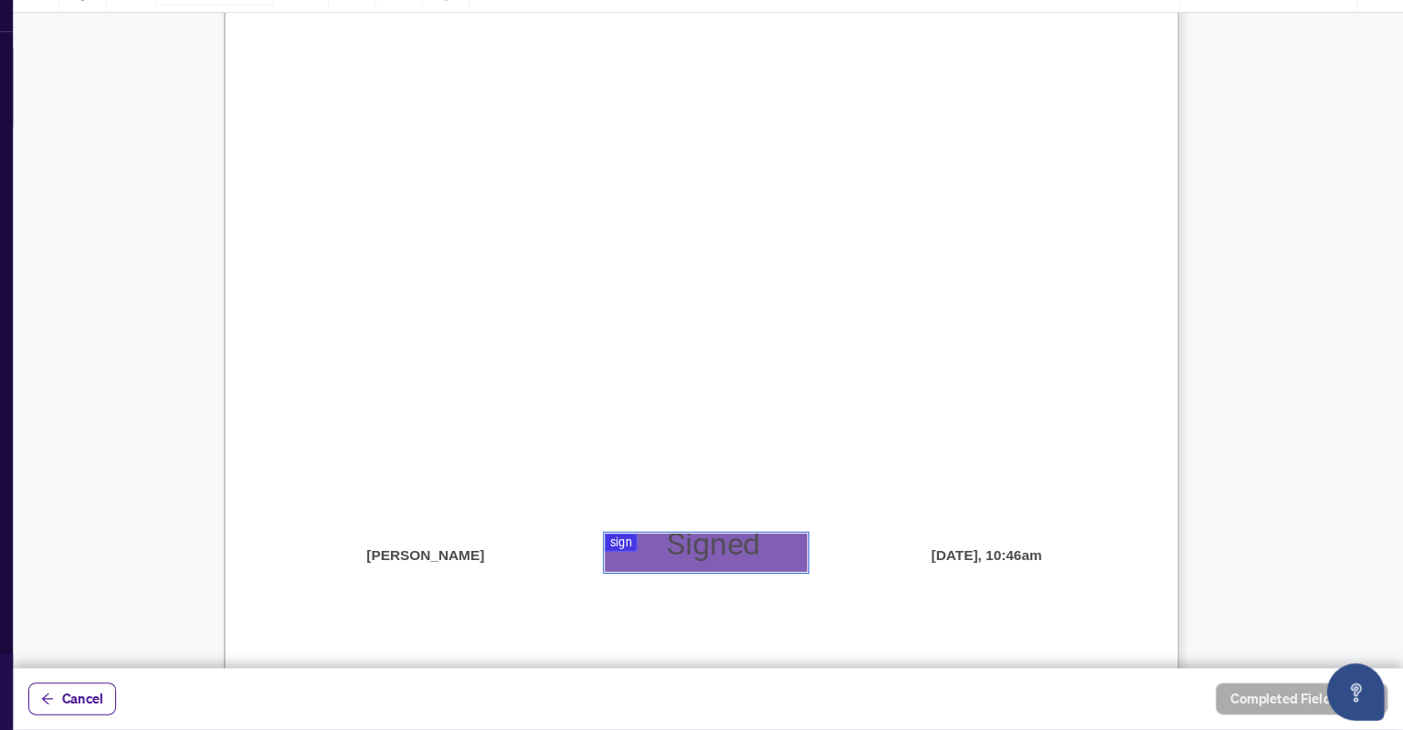
click at [727, 543] on div at bounding box center [738, 335] width 1330 height 670
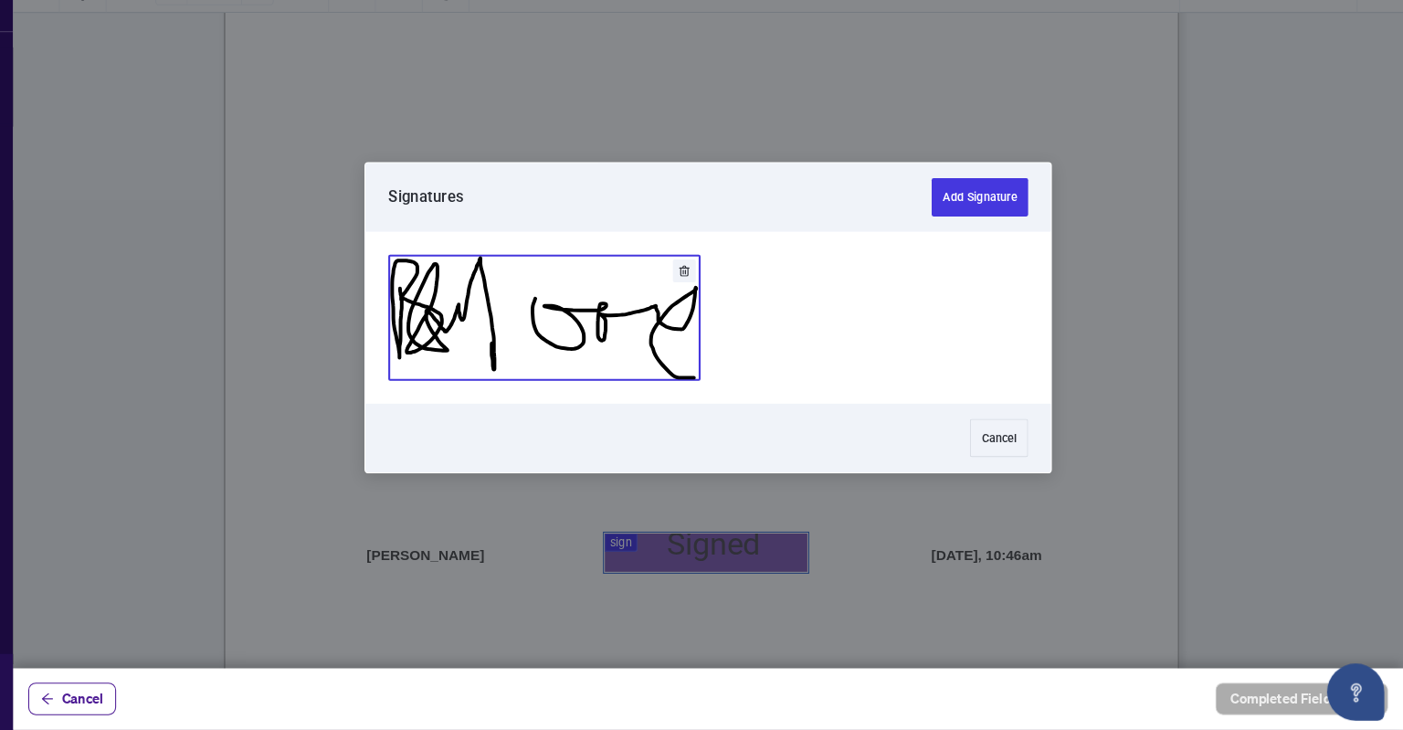
click at [662, 325] on button "Add Signature" at bounding box center [581, 335] width 297 height 119
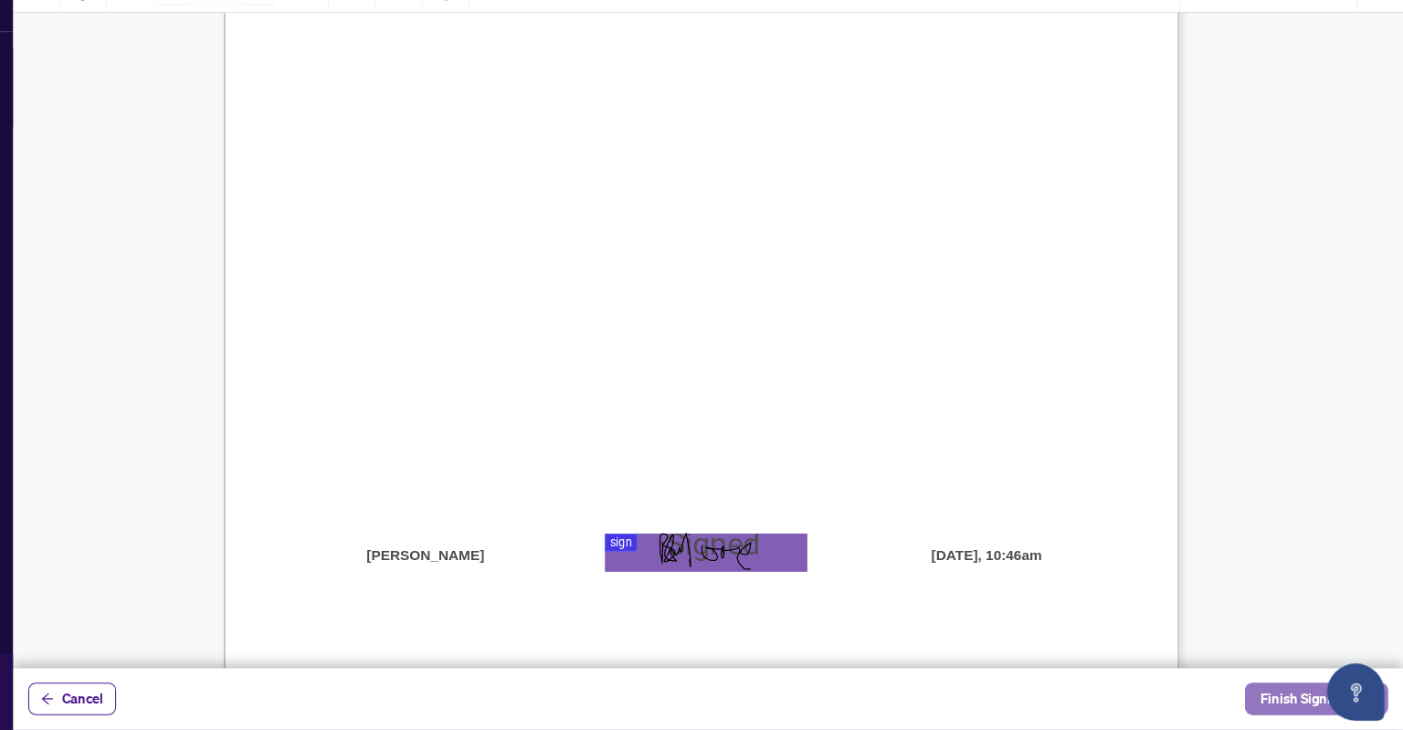
click at [1296, 695] on span "Finish Signing" at bounding box center [1307, 699] width 82 height 29
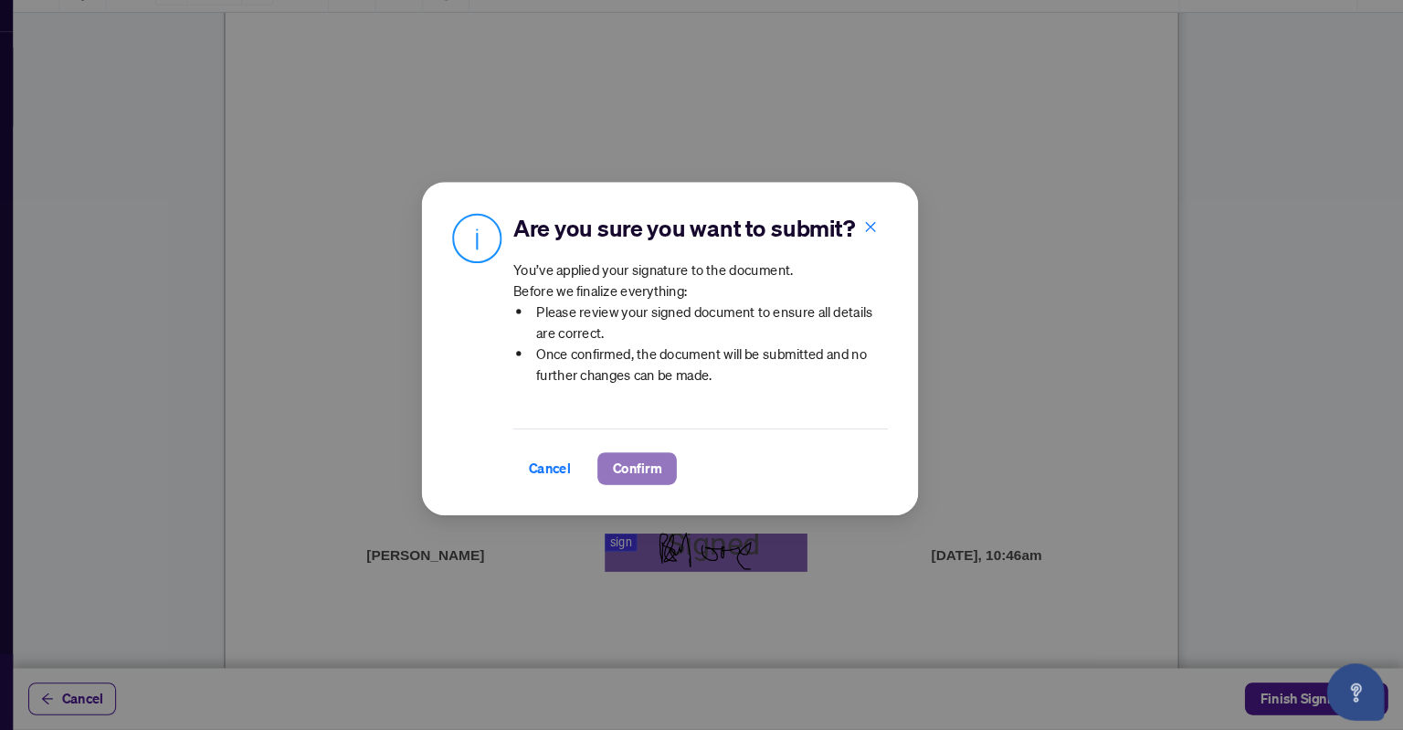
click at [674, 489] on span "Confirm" at bounding box center [670, 479] width 47 height 29
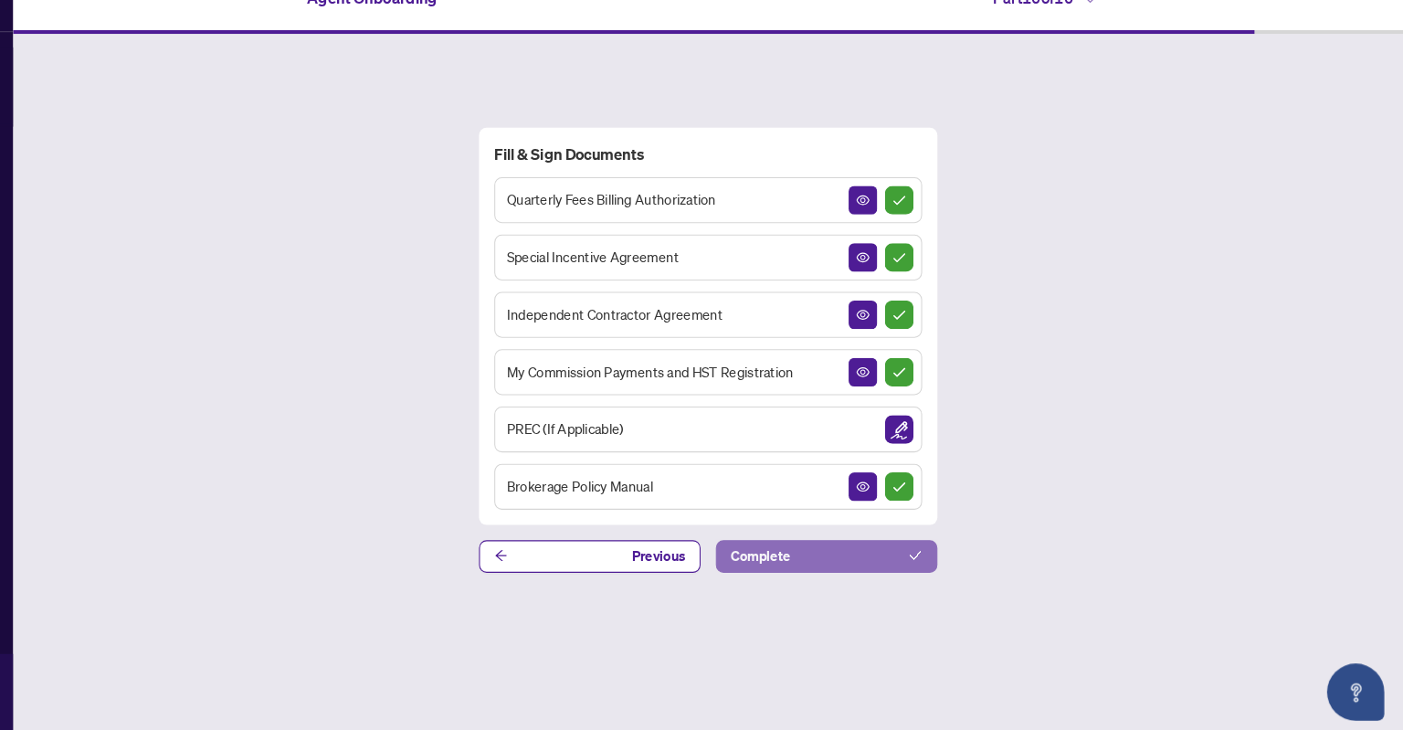
click at [858, 557] on button "Complete" at bounding box center [851, 563] width 212 height 31
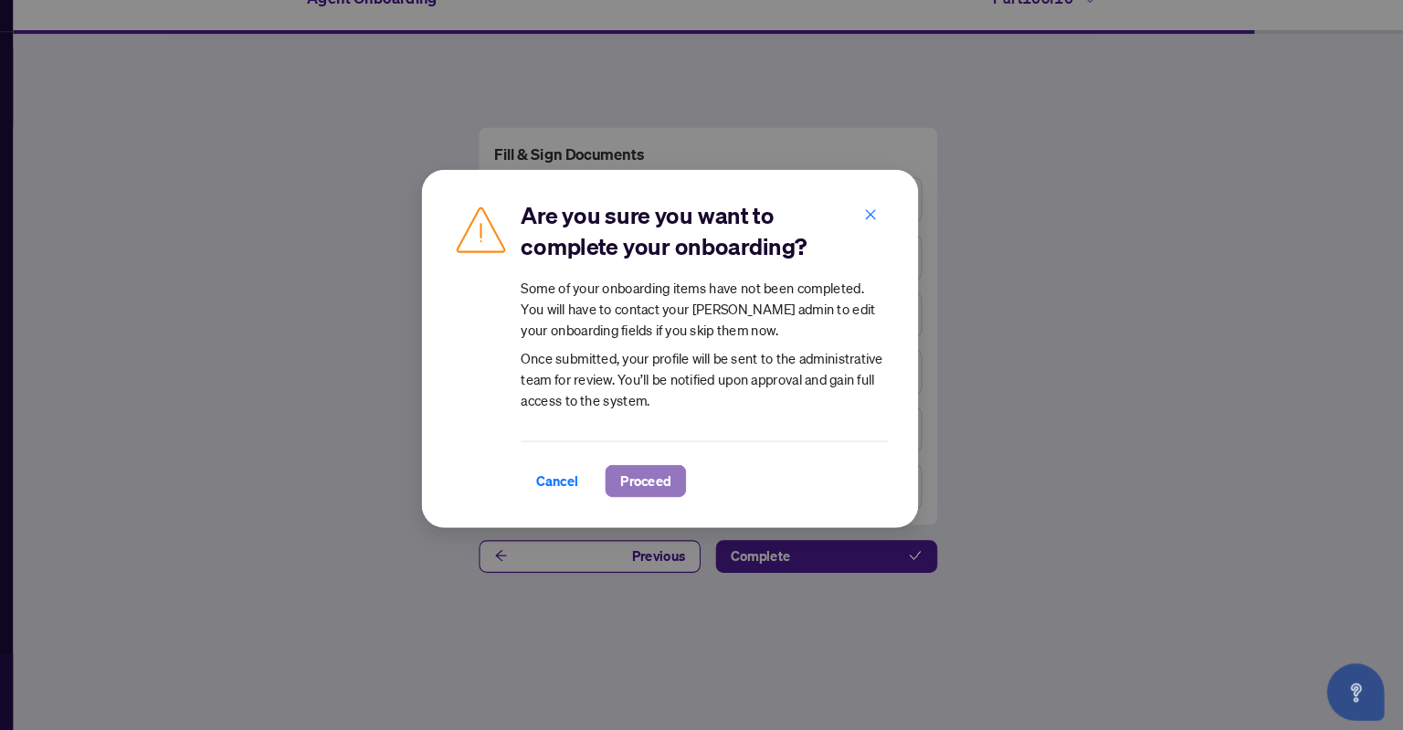
click at [671, 489] on span "Proceed" at bounding box center [678, 491] width 48 height 29
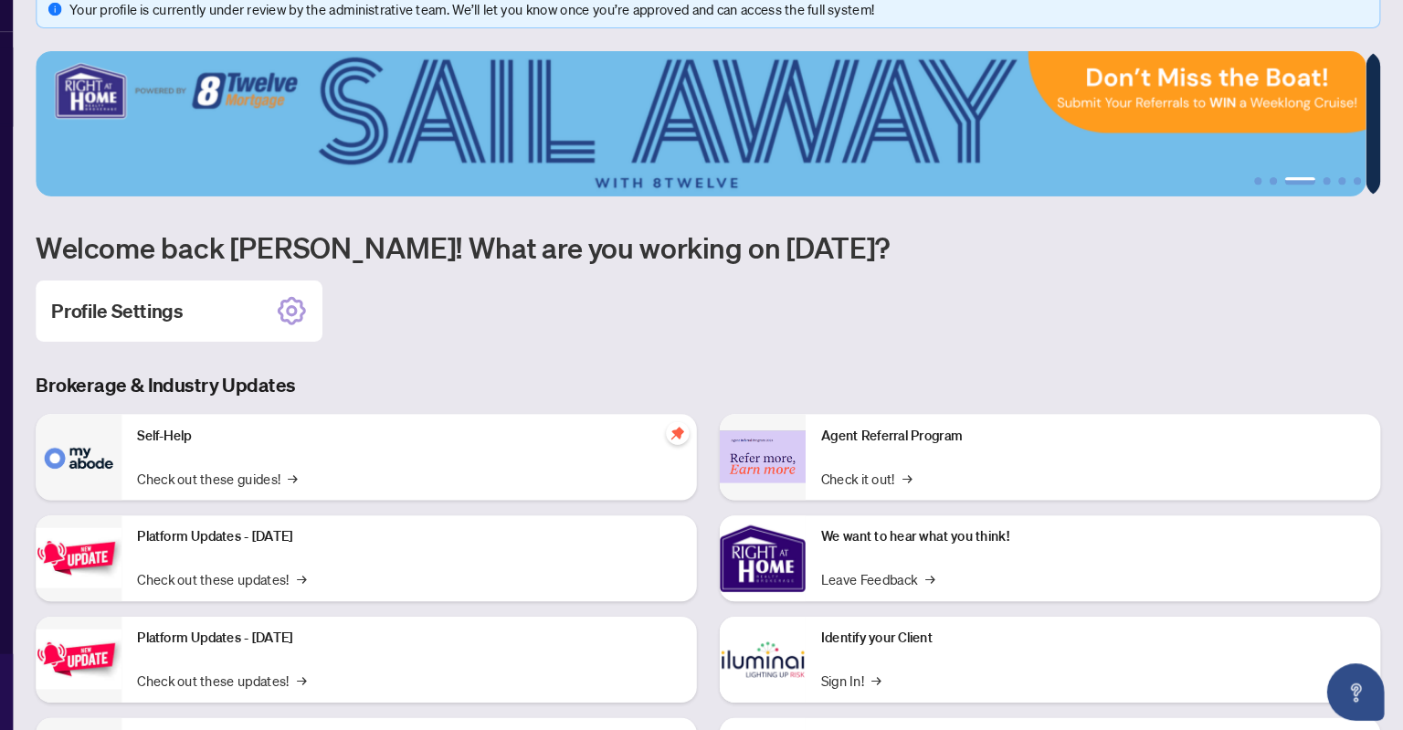
scroll to position [117, 0]
